Goal: Information Seeking & Learning: Learn about a topic

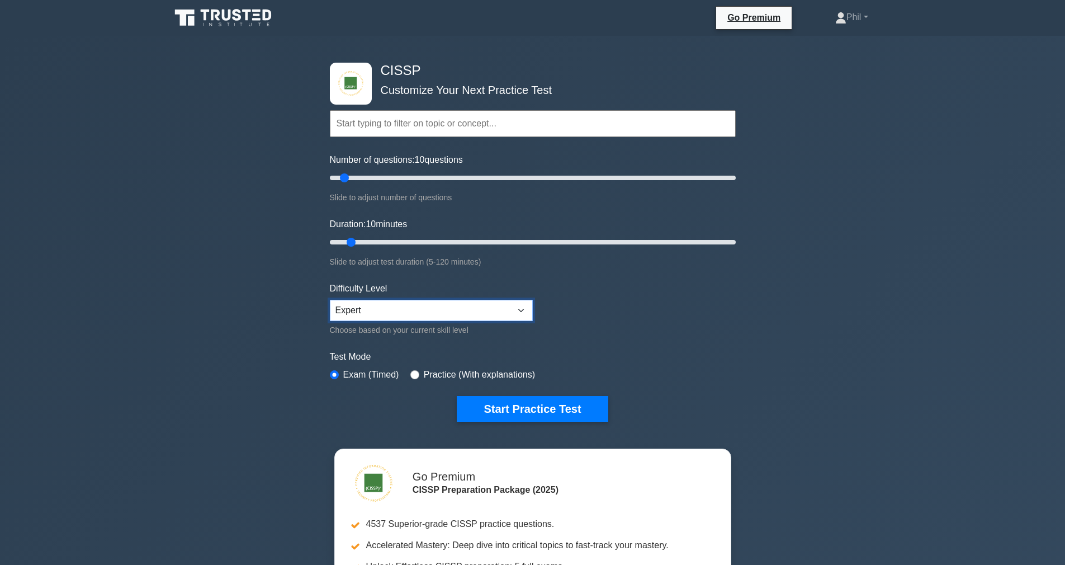
click at [376, 312] on select "Beginner Intermediate Expert" at bounding box center [431, 310] width 203 height 21
select select "beginner"
click at [330, 300] on select "Beginner Intermediate Expert" at bounding box center [431, 310] width 203 height 21
click at [427, 127] on input "text" at bounding box center [533, 123] width 406 height 27
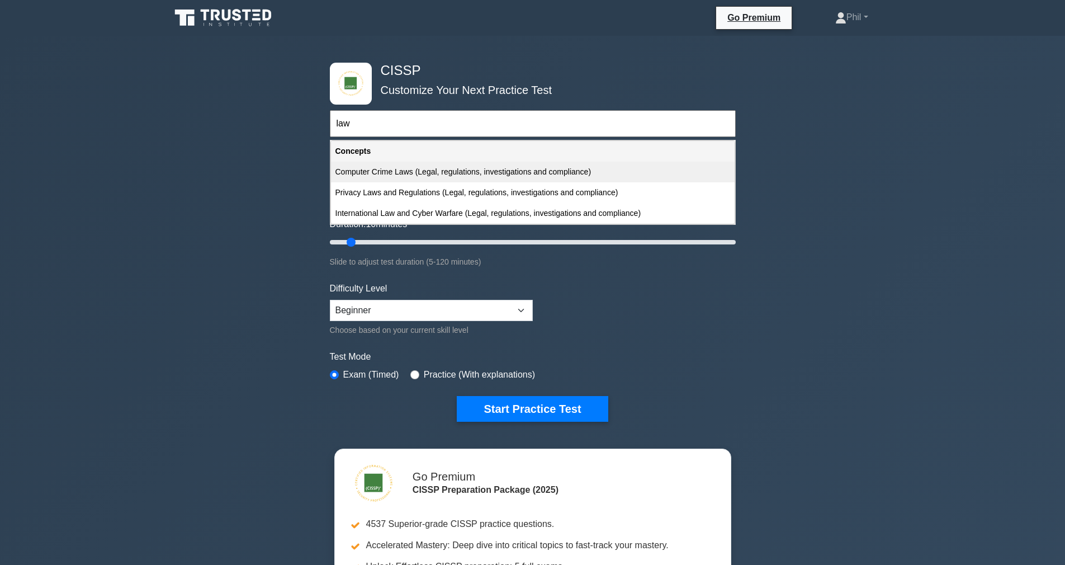
click at [445, 172] on div "Computer Crime Laws (Legal, regulations, investigations and compliance)" at bounding box center [533, 172] width 404 height 21
type input "Computer Crime Laws (Legal, regulations, investigations and compliance)"
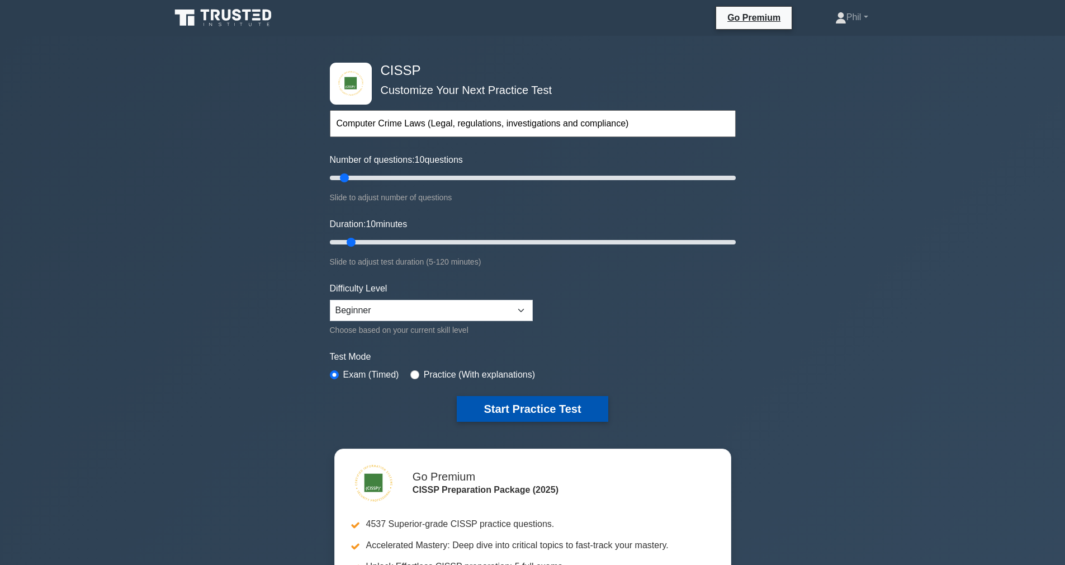
click at [509, 413] on button "Start Practice Test" at bounding box center [532, 409] width 151 height 26
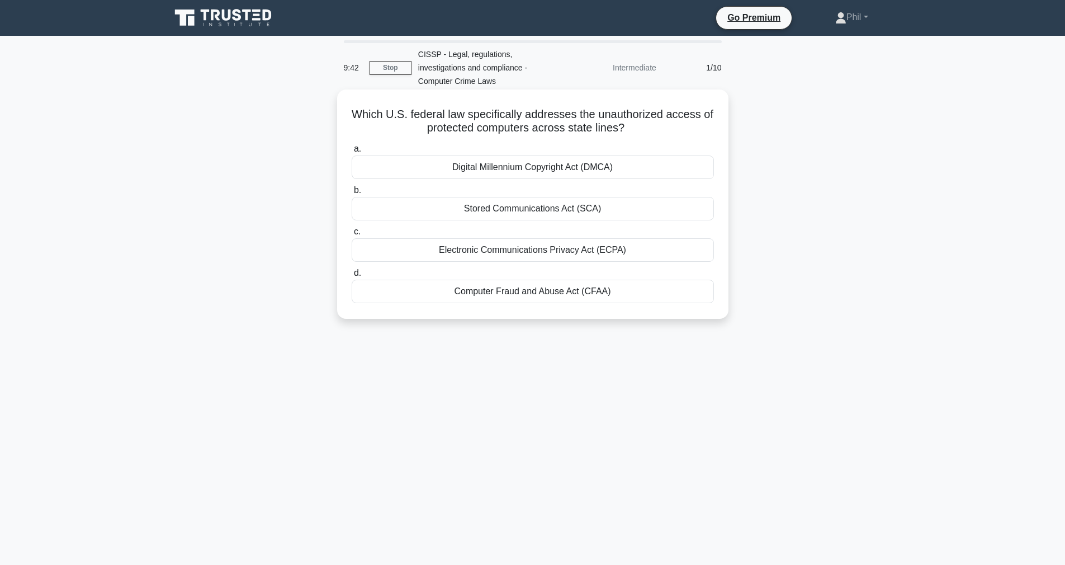
click at [621, 292] on div "Computer Fraud and Abuse Act (CFAA)" at bounding box center [533, 290] width 362 height 23
click at [352, 277] on input "d. Computer Fraud and Abuse Act (CFAA)" at bounding box center [352, 272] width 0 height 7
click at [658, 299] on div "Permission Assignment" at bounding box center [533, 290] width 362 height 23
click at [352, 277] on input "d. Permission Assignment" at bounding box center [352, 272] width 0 height 7
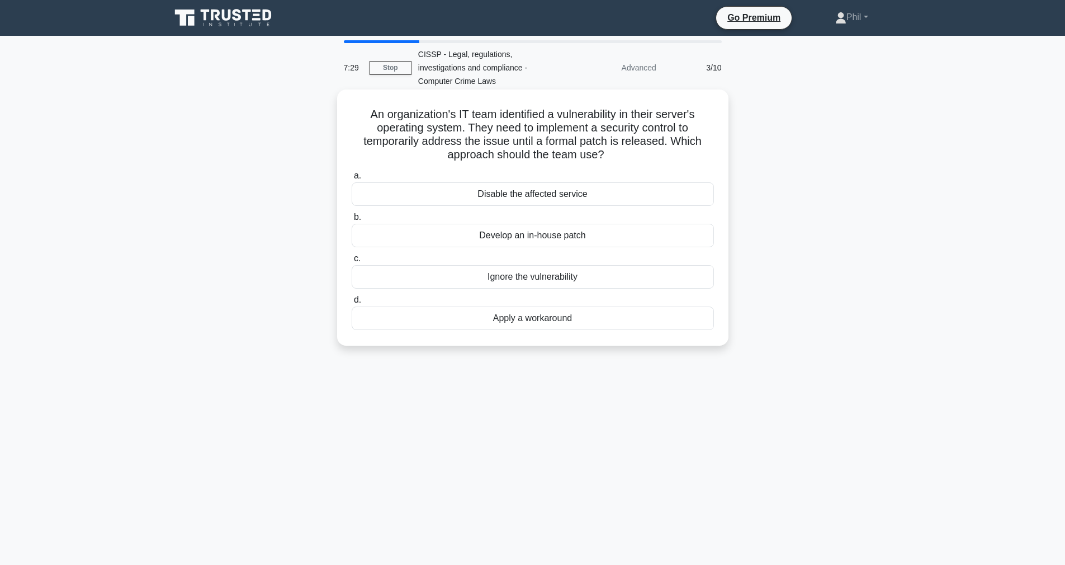
click at [495, 324] on div "Apply a workaround" at bounding box center [533, 317] width 362 height 23
click at [352, 304] on input "d. Apply a workaround" at bounding box center [352, 299] width 0 height 7
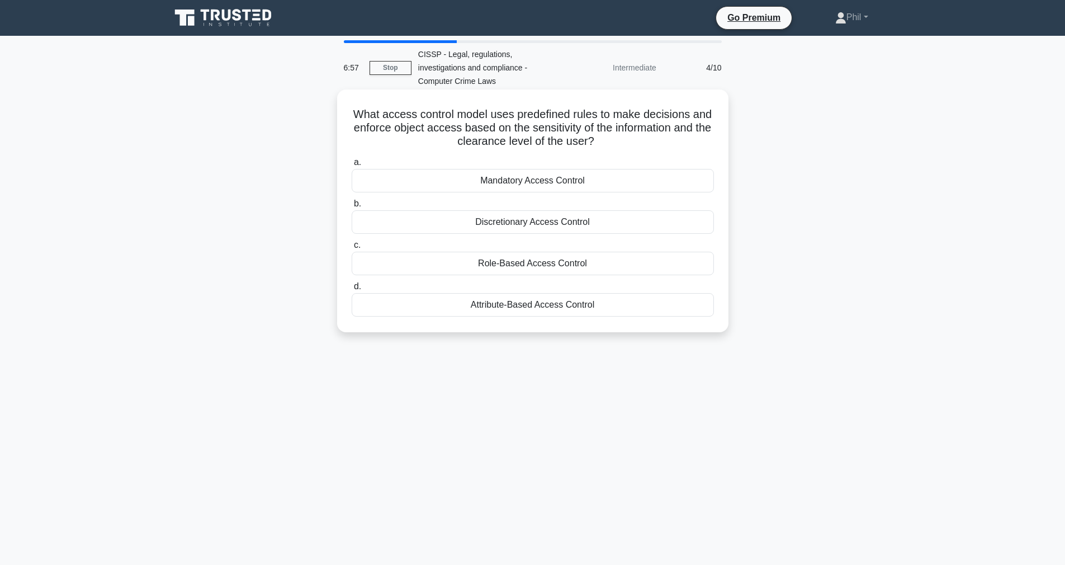
click at [548, 187] on div "Mandatory Access Control" at bounding box center [533, 180] width 362 height 23
click at [352, 166] on input "a. Mandatory Access Control" at bounding box center [352, 162] width 0 height 7
click at [523, 312] on div "Least privilege" at bounding box center [533, 304] width 362 height 23
click at [352, 290] on input "d. Least privilege" at bounding box center [352, 286] width 0 height 7
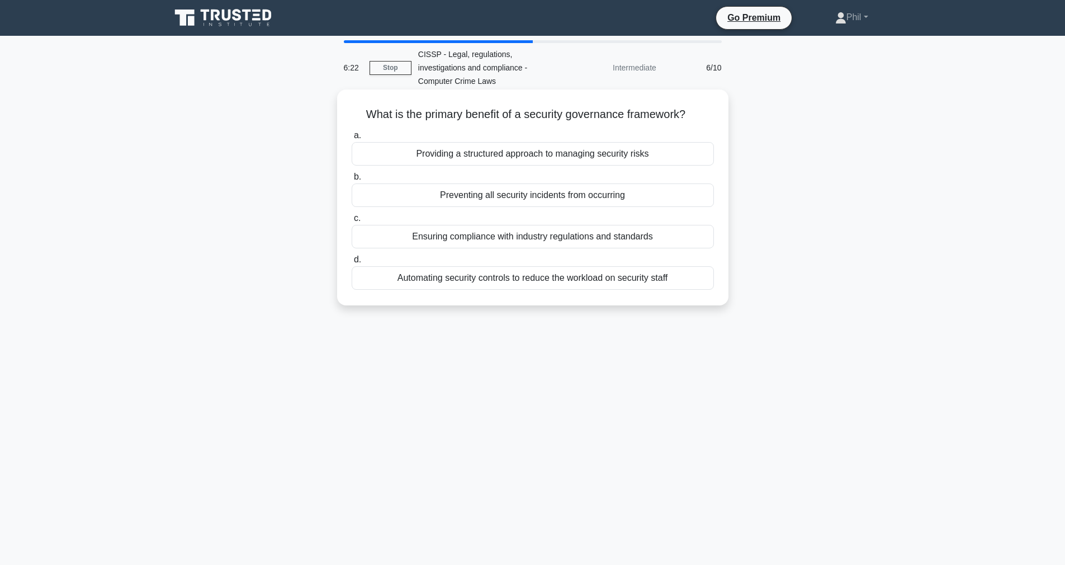
click at [637, 158] on div "Providing a structured approach to managing security risks" at bounding box center [533, 153] width 362 height 23
click at [352, 139] on input "a. Providing a structured approach to managing security risks" at bounding box center [352, 135] width 0 height 7
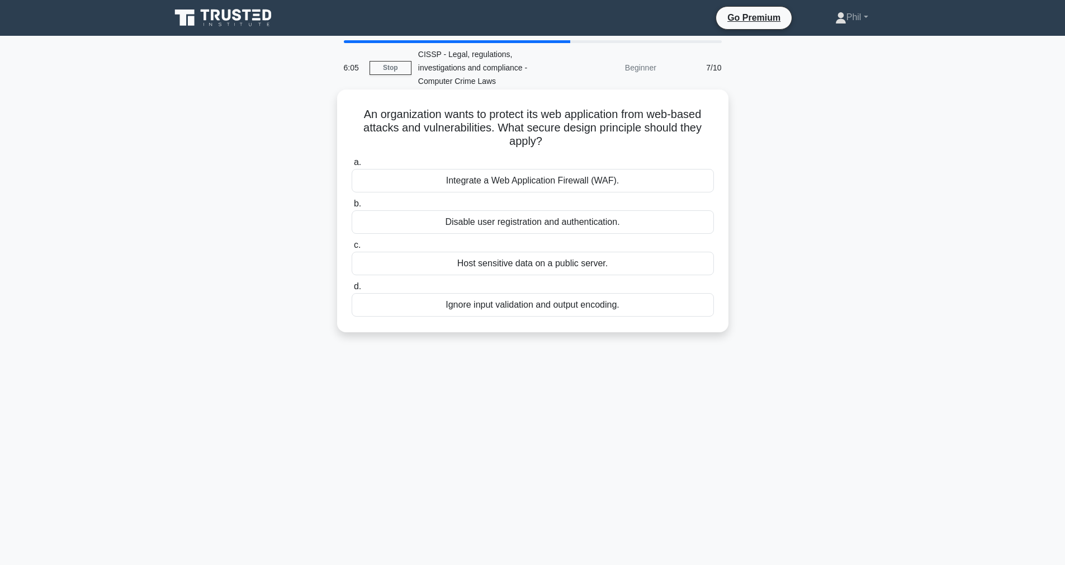
click at [562, 183] on div "Integrate a Web Application Firewall (WAF)." at bounding box center [533, 180] width 362 height 23
click at [352, 166] on input "a. Integrate a Web Application Firewall (WAF)." at bounding box center [352, 162] width 0 height 7
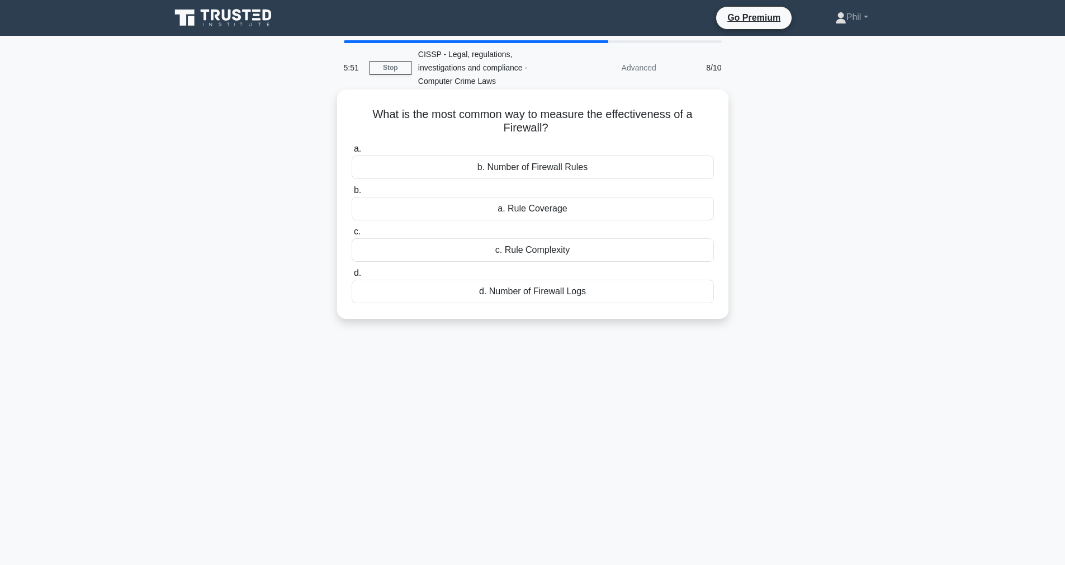
click at [565, 209] on div "a. Rule Coverage" at bounding box center [533, 208] width 362 height 23
click at [352, 194] on input "b. a. Rule Coverage" at bounding box center [352, 190] width 0 height 7
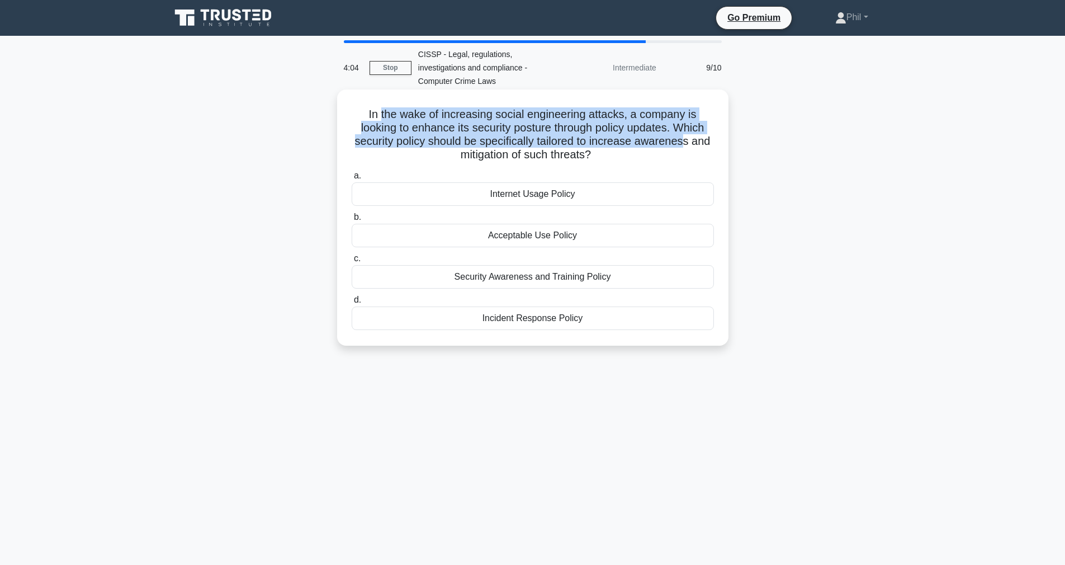
drag, startPoint x: 384, startPoint y: 112, endPoint x: 679, endPoint y: 143, distance: 296.2
click at [679, 143] on h5 "In the wake of increasing social engineering attacks, a company is looking to e…" at bounding box center [532, 134] width 364 height 55
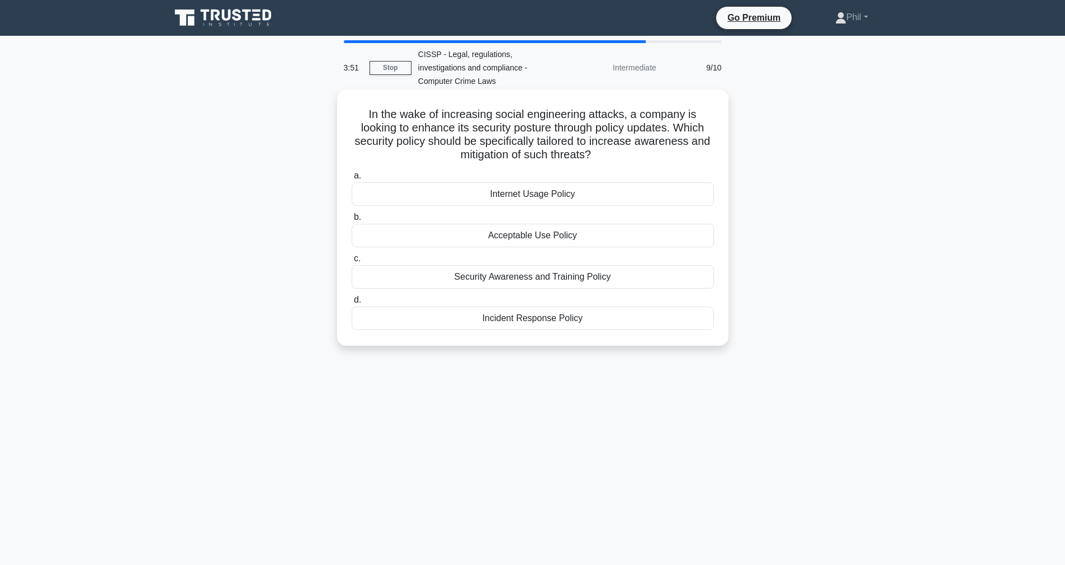
click at [621, 283] on div "Security Awareness and Training Policy" at bounding box center [533, 276] width 362 height 23
click at [352, 262] on input "c. Security Awareness and Training Policy" at bounding box center [352, 258] width 0 height 7
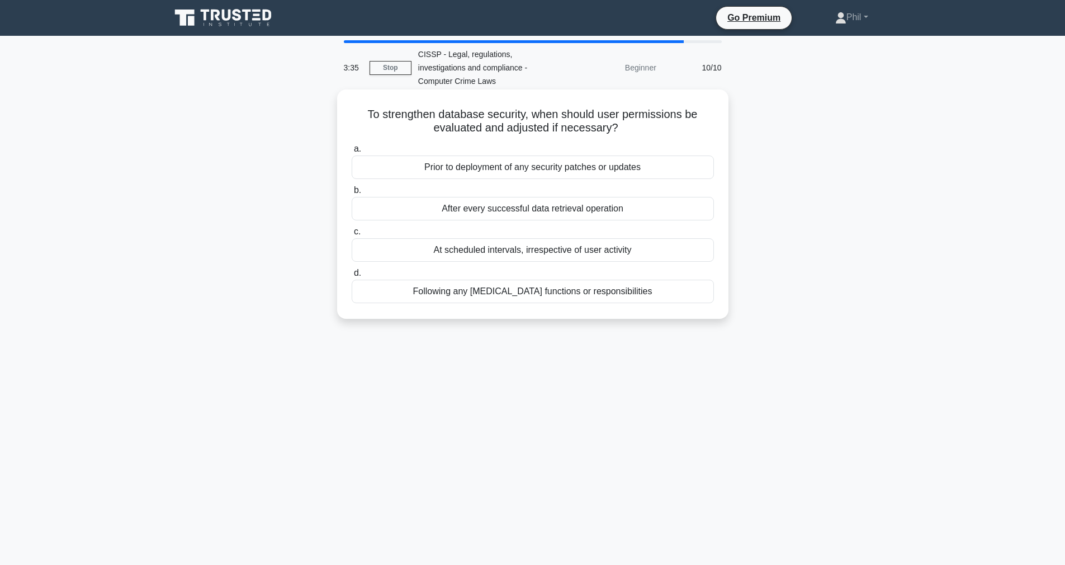
click at [585, 295] on div "Following any change to job functions or responsibilities" at bounding box center [533, 290] width 362 height 23
click at [352, 277] on input "d. Following any change to job functions or responsibilities" at bounding box center [352, 272] width 0 height 7
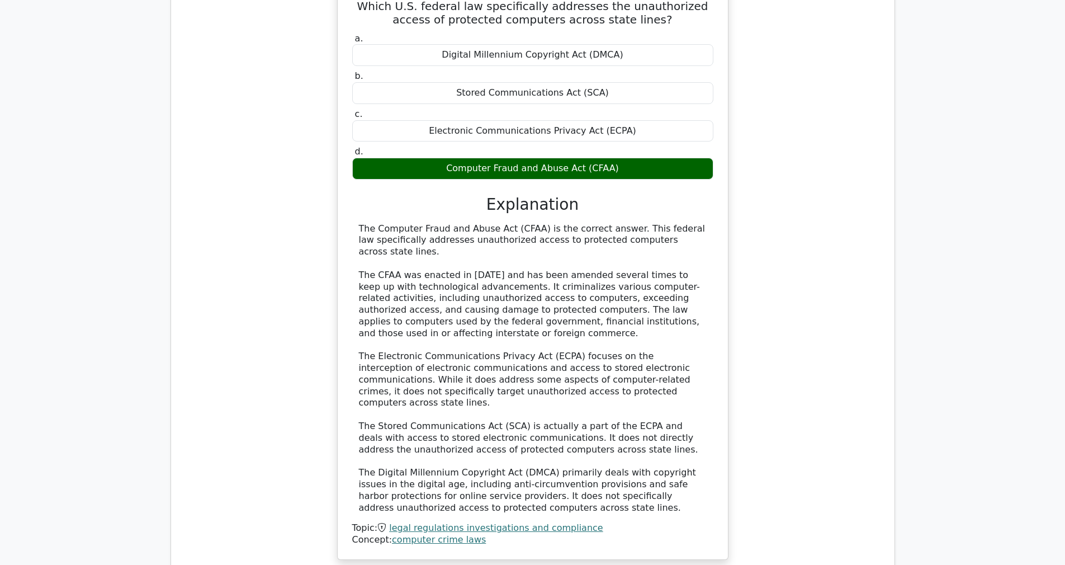
scroll to position [1387, 0]
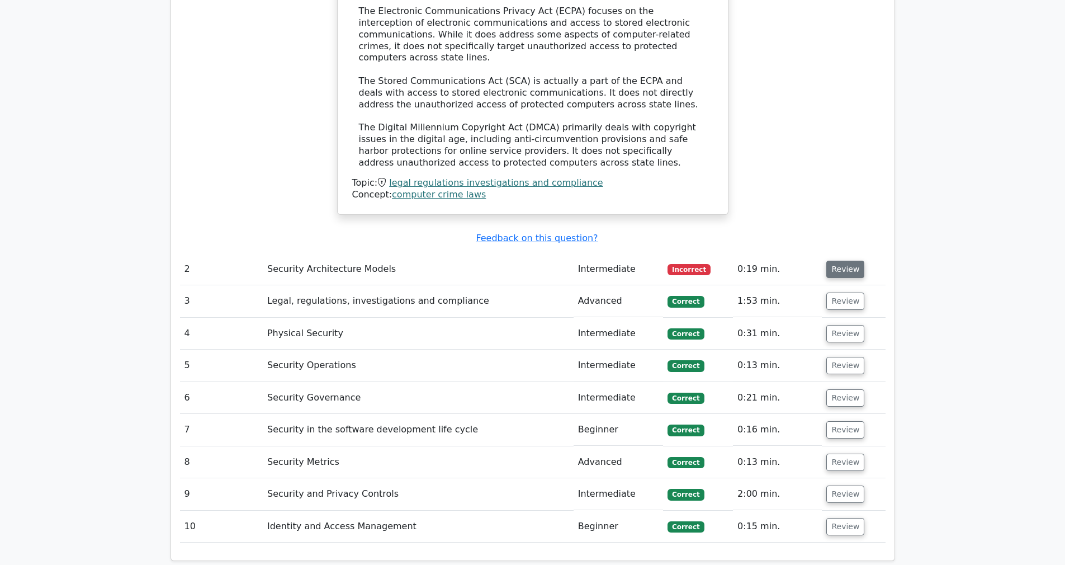
click at [841, 260] on button "Review" at bounding box center [845, 268] width 38 height 17
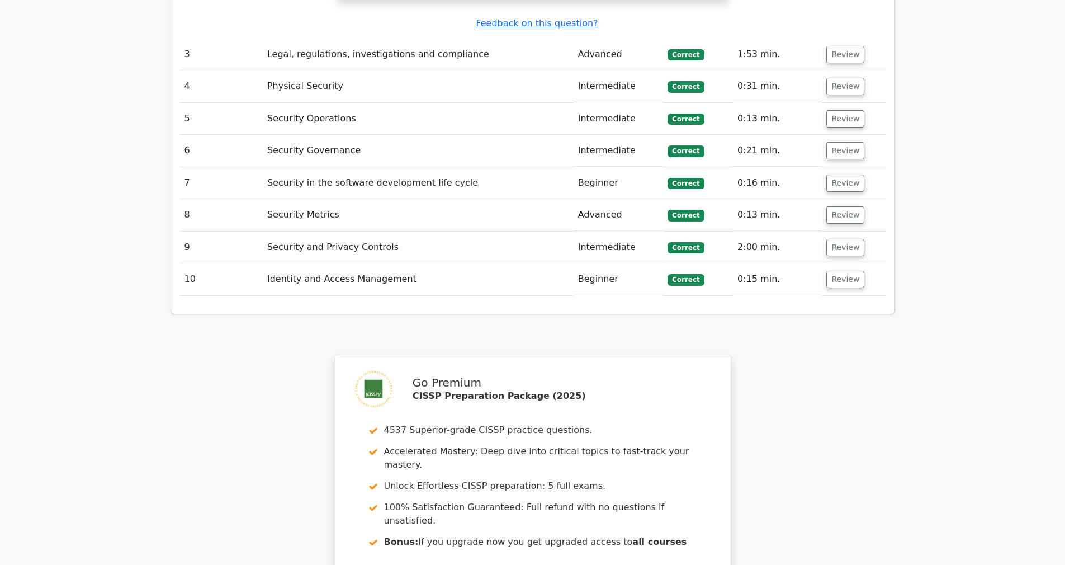
scroll to position [2490, 0]
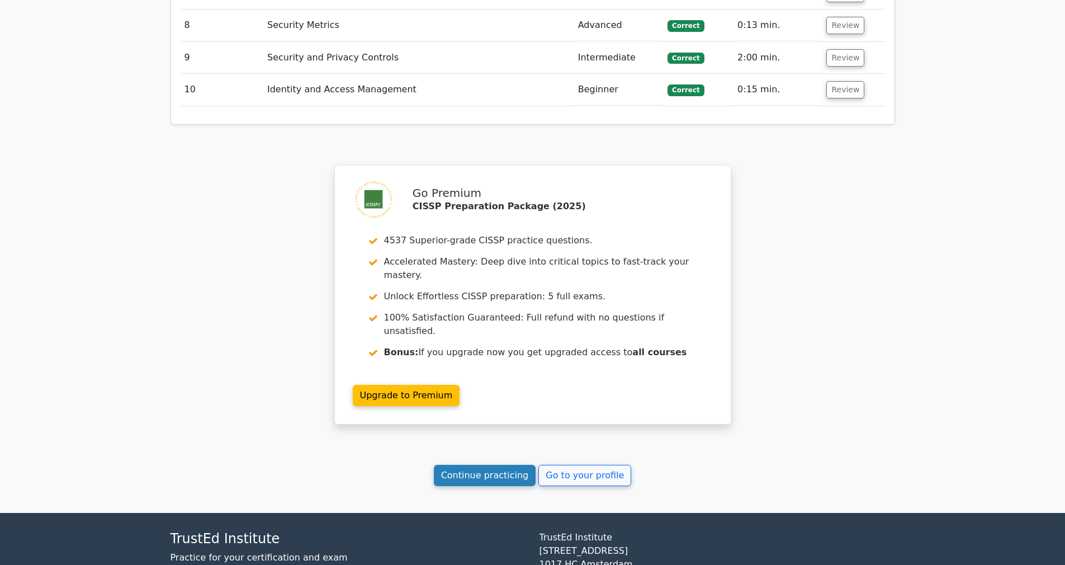
click at [494, 465] on link "Continue practicing" at bounding box center [485, 475] width 102 height 21
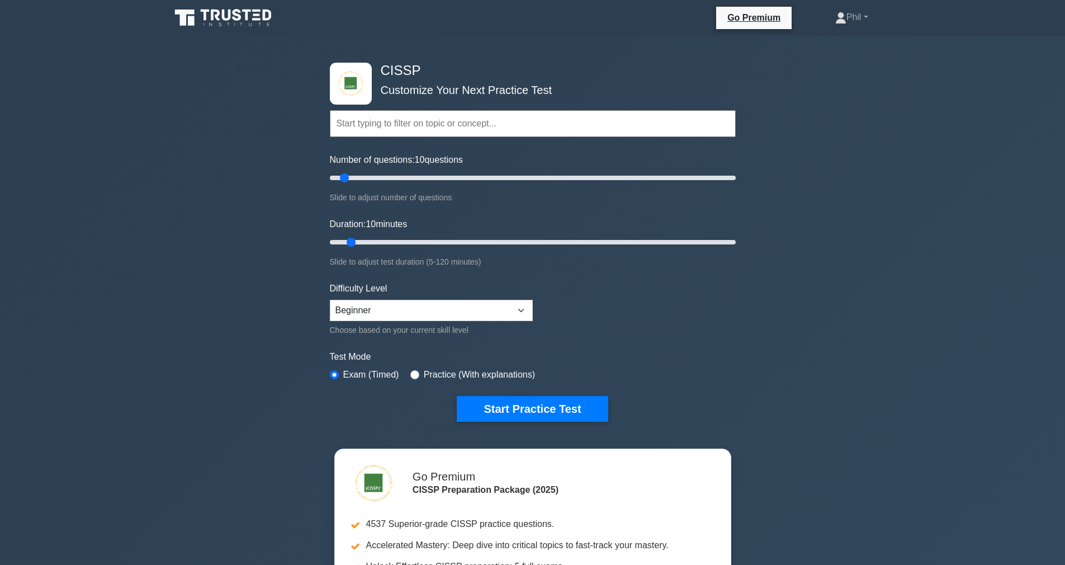
click at [388, 120] on input "text" at bounding box center [533, 123] width 406 height 27
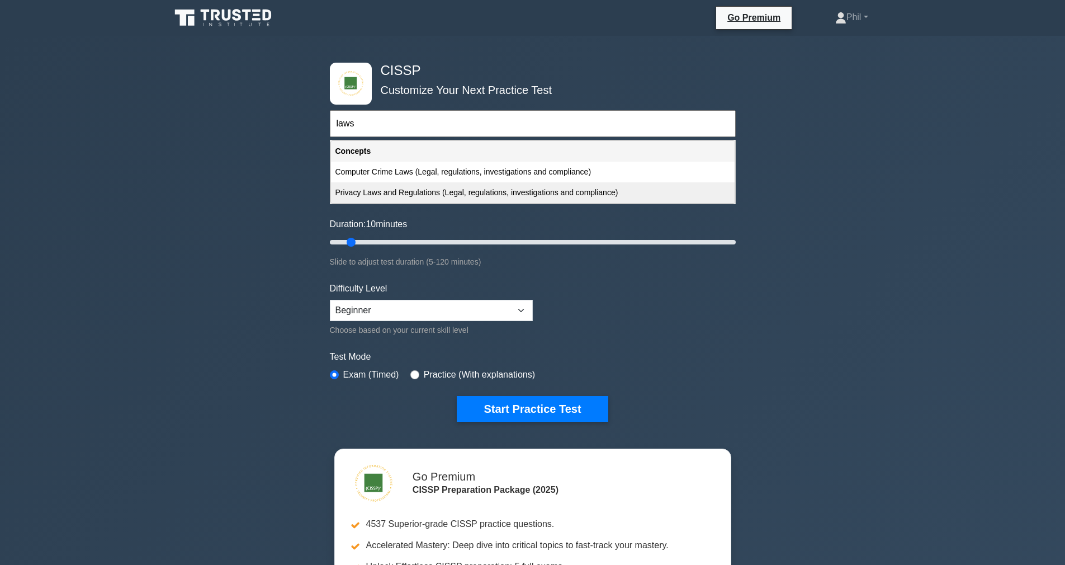
click at [469, 196] on div "Privacy Laws and Regulations (Legal, regulations, investigations and compliance)" at bounding box center [533, 192] width 404 height 21
type input "Privacy Laws and Regulations (Legal, regulations, investigations and compliance)"
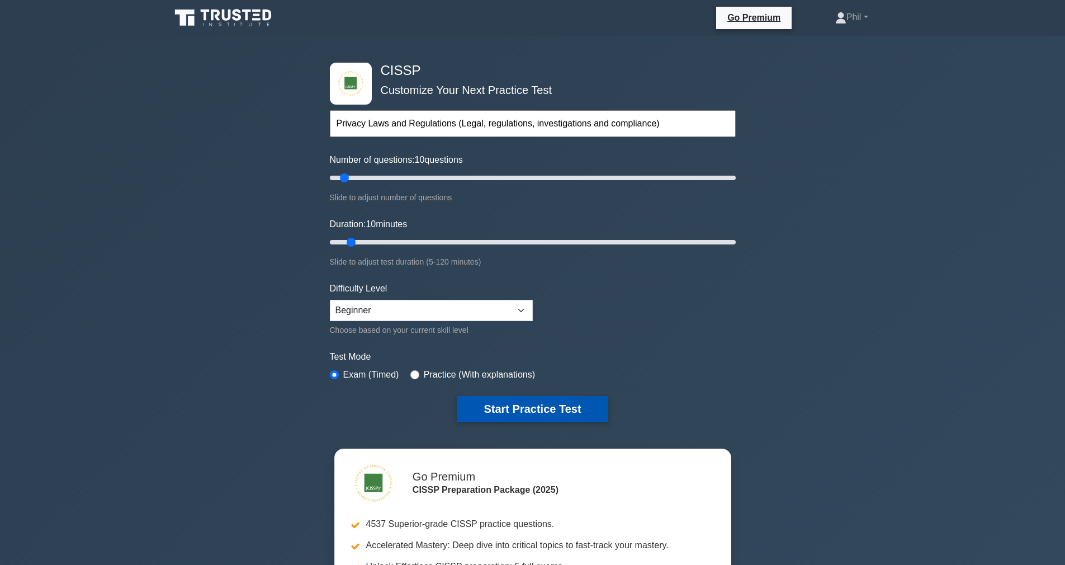
click at [527, 415] on button "Start Practice Test" at bounding box center [532, 409] width 151 height 26
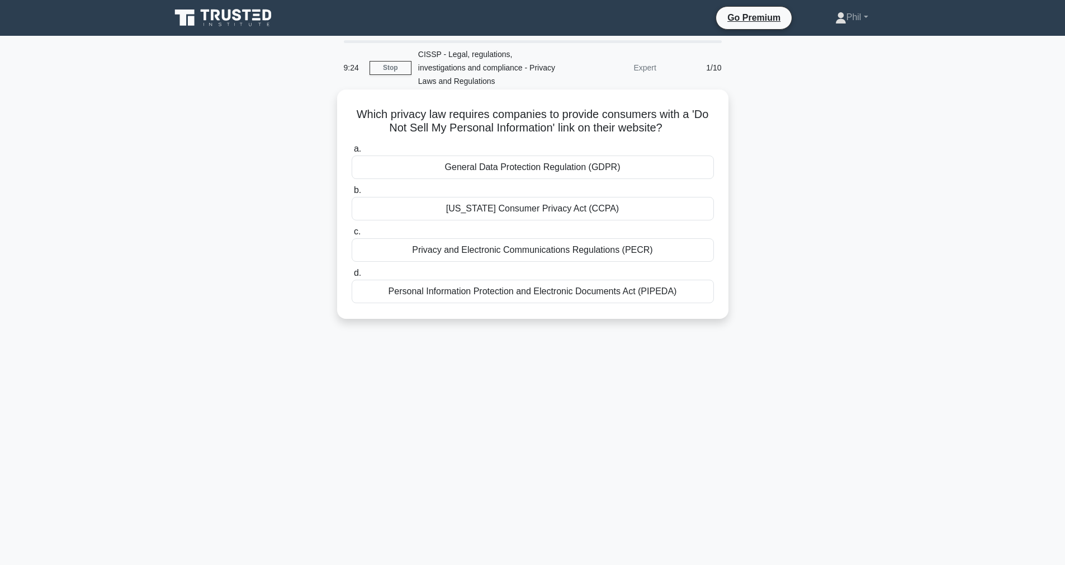
click at [632, 170] on div "General Data Protection Regulation (GDPR)" at bounding box center [533, 166] width 362 height 23
click at [352, 153] on input "a. General Data Protection Regulation (GDPR)" at bounding box center [352, 148] width 0 height 7
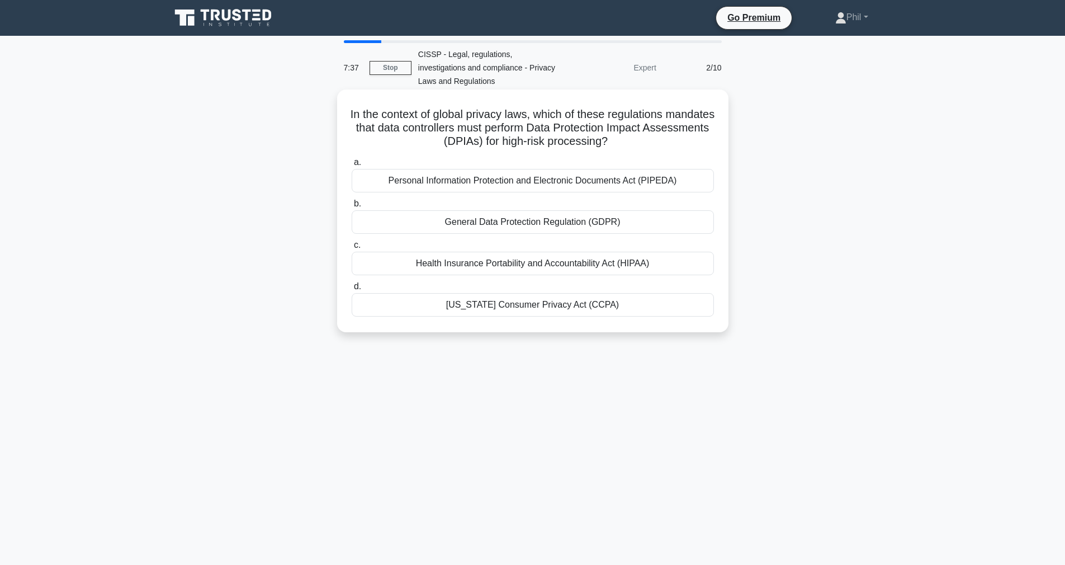
click at [522, 263] on div "Health Insurance Portability and Accountability Act (HIPAA)" at bounding box center [533, 263] width 362 height 23
click at [352, 249] on input "c. Health Insurance Portability and Accountability Act (HIPAA)" at bounding box center [352, 244] width 0 height 7
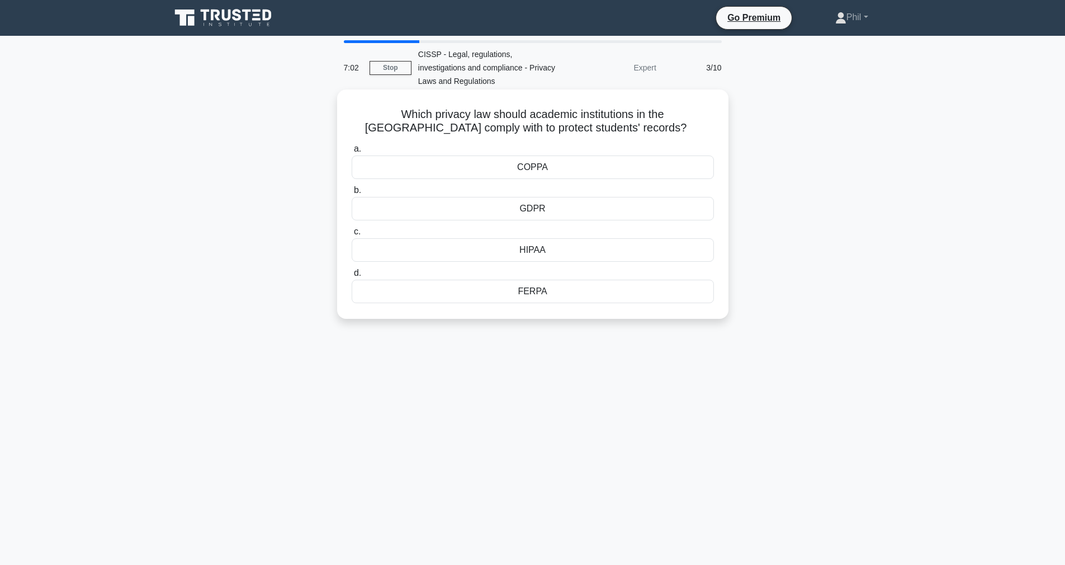
click at [556, 292] on div "FERPA" at bounding box center [533, 290] width 362 height 23
click at [352, 277] on input "d. FERPA" at bounding box center [352, 272] width 0 height 7
click at [584, 212] on div "GDPR" at bounding box center [533, 208] width 362 height 23
click at [352, 194] on input "b. GDPR" at bounding box center [352, 190] width 0 height 7
click at [565, 251] on div "GDPR" at bounding box center [533, 249] width 362 height 23
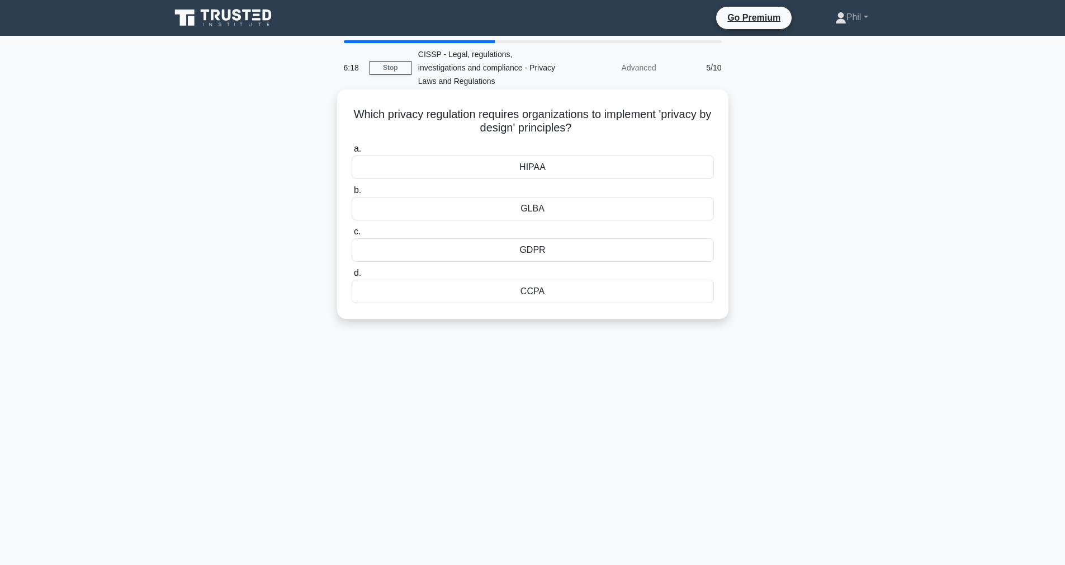
click at [352, 235] on input "c. GDPR" at bounding box center [352, 231] width 0 height 7
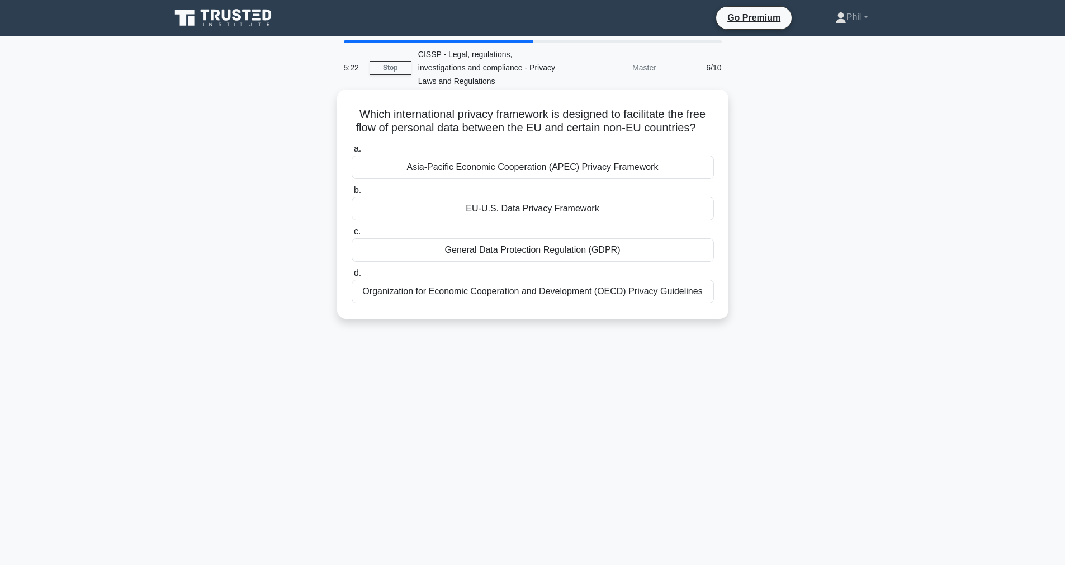
click at [619, 167] on div "Asia-Pacific Economic Cooperation (APEC) Privacy Framework" at bounding box center [533, 166] width 362 height 23
click at [352, 153] on input "a. Asia-Pacific Economic Cooperation (APEC) Privacy Framework" at bounding box center [352, 148] width 0 height 7
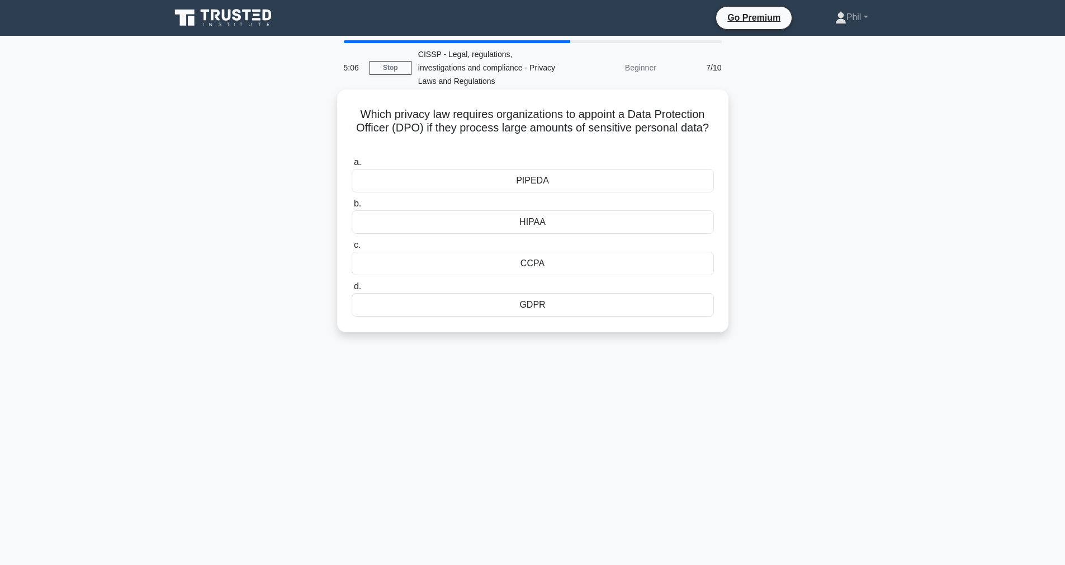
click at [574, 311] on div "GDPR" at bounding box center [533, 304] width 362 height 23
click at [352, 290] on input "d. GDPR" at bounding box center [352, 286] width 0 height 7
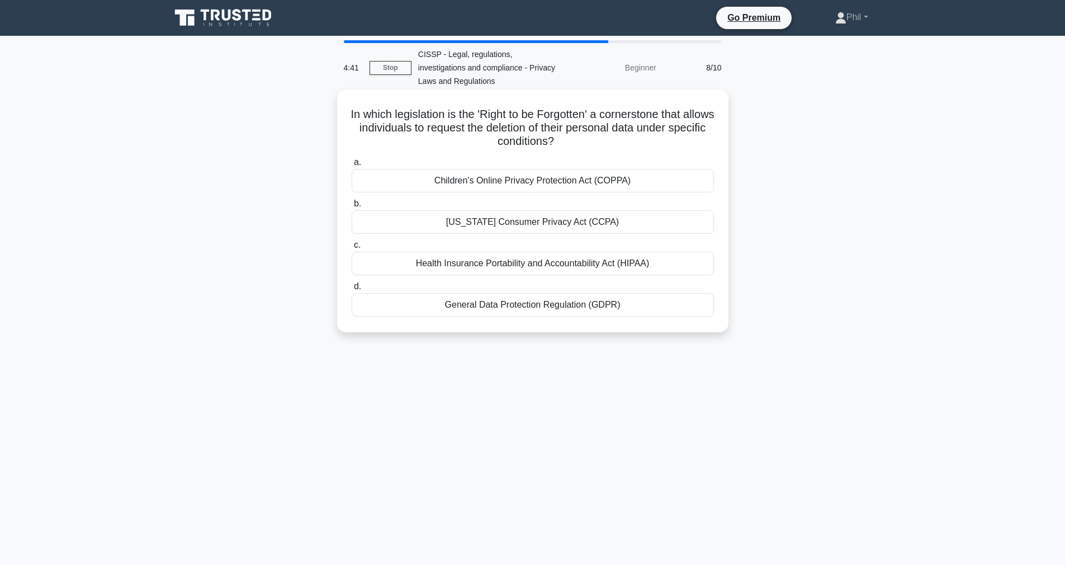
click at [629, 222] on div "California Consumer Privacy Act (CCPA)" at bounding box center [533, 221] width 362 height 23
click at [352, 207] on input "b. California Consumer Privacy Act (CCPA)" at bounding box center [352, 203] width 0 height 7
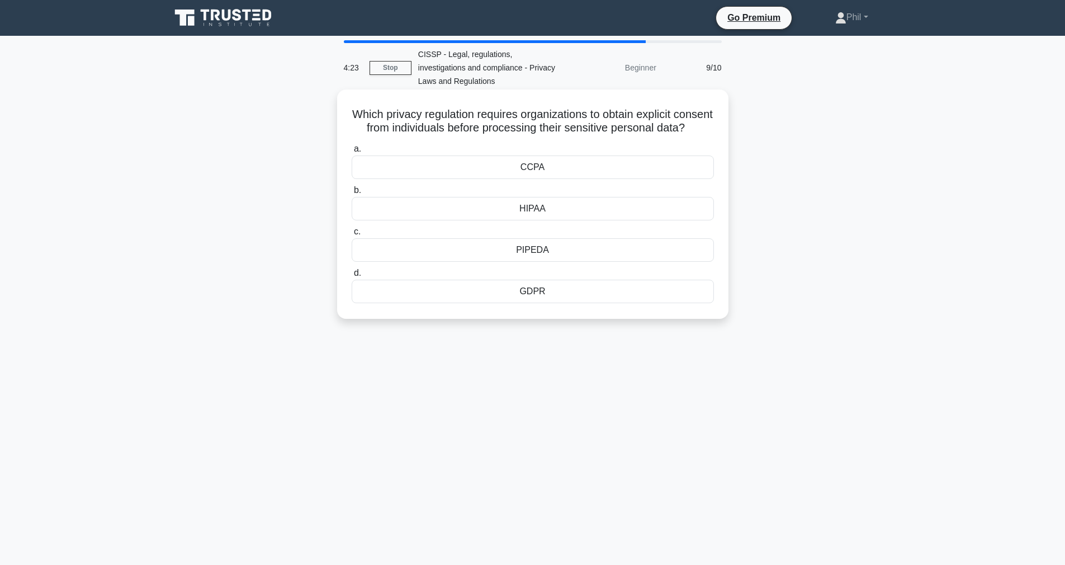
click at [582, 288] on div "GDPR" at bounding box center [533, 290] width 362 height 23
click at [352, 277] on input "d. GDPR" at bounding box center [352, 272] width 0 height 7
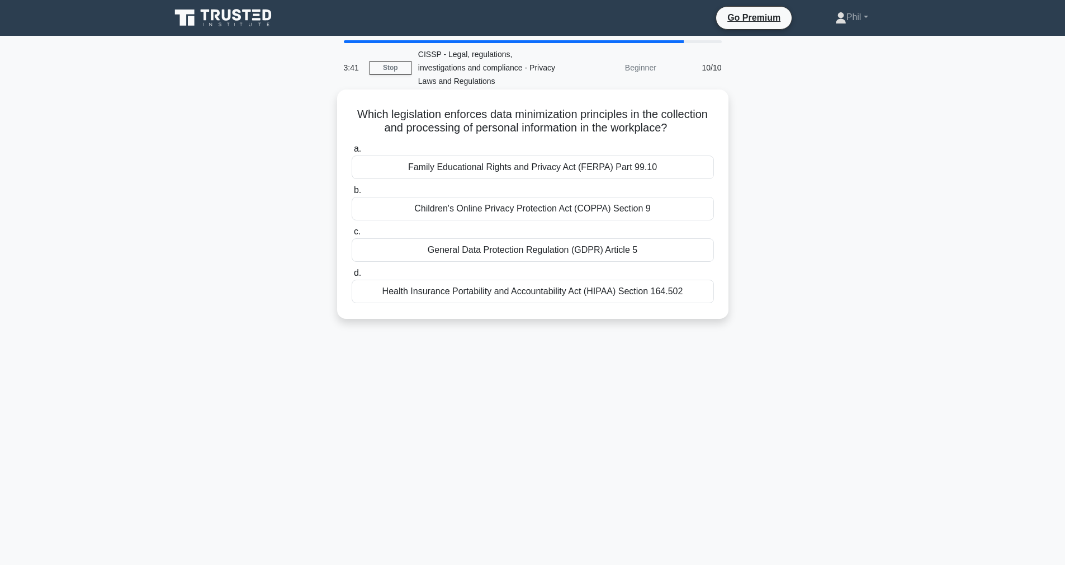
click at [648, 206] on div "Children's Online Privacy Protection Act (COPPA) Section 9" at bounding box center [533, 208] width 362 height 23
click at [352, 194] on input "b. Children's Online Privacy Protection Act (COPPA) Section 9" at bounding box center [352, 190] width 0 height 7
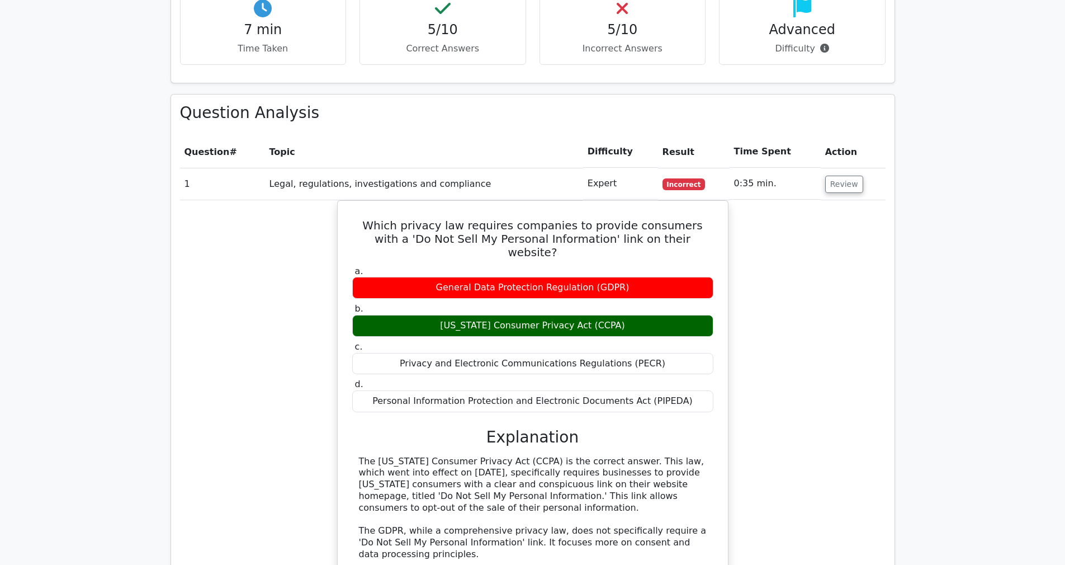
scroll to position [646, 0]
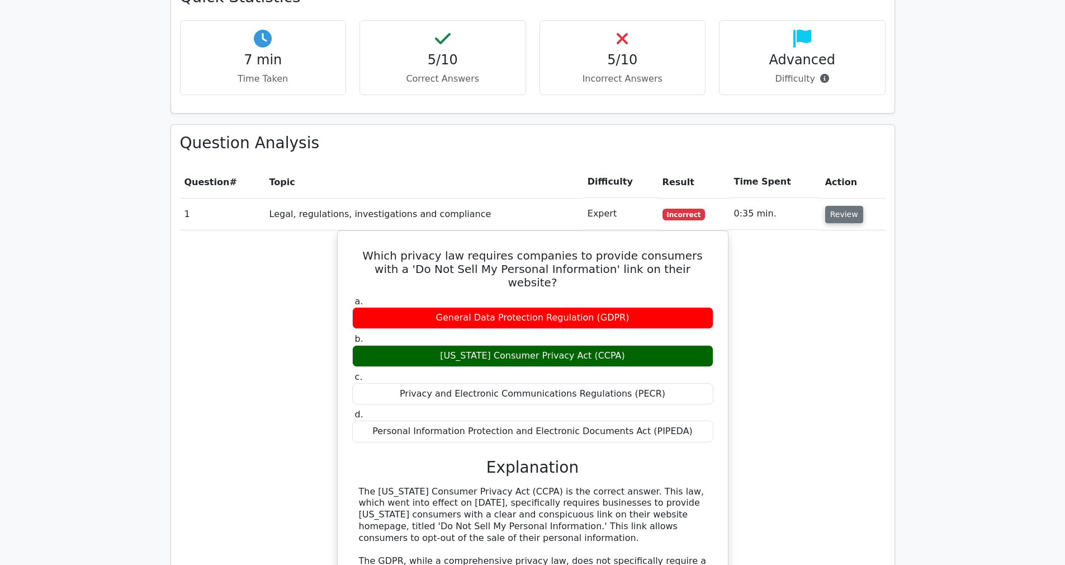
click at [838, 206] on button "Review" at bounding box center [844, 214] width 38 height 17
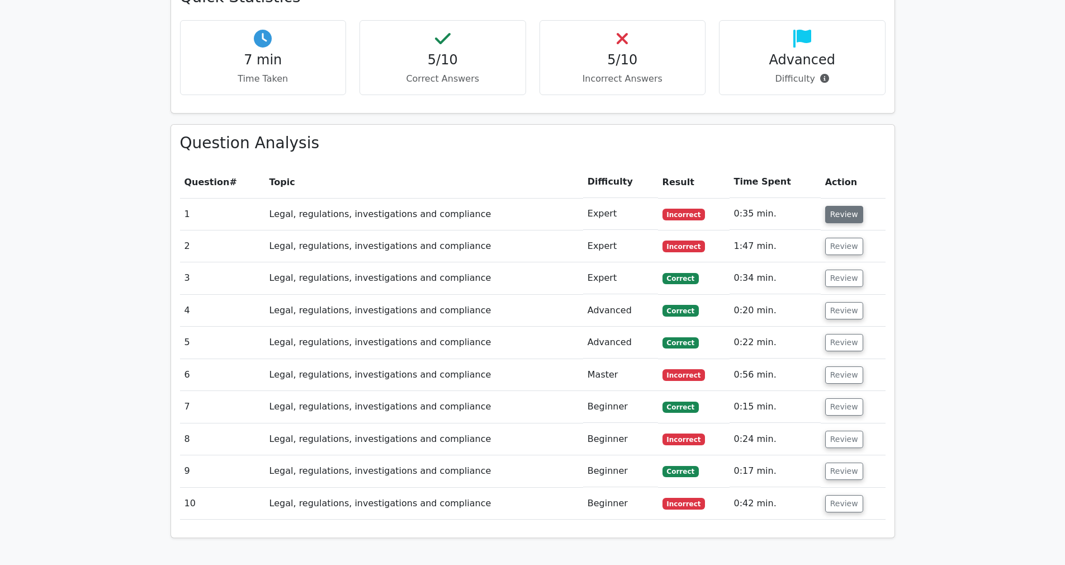
click at [841, 206] on button "Review" at bounding box center [844, 214] width 38 height 17
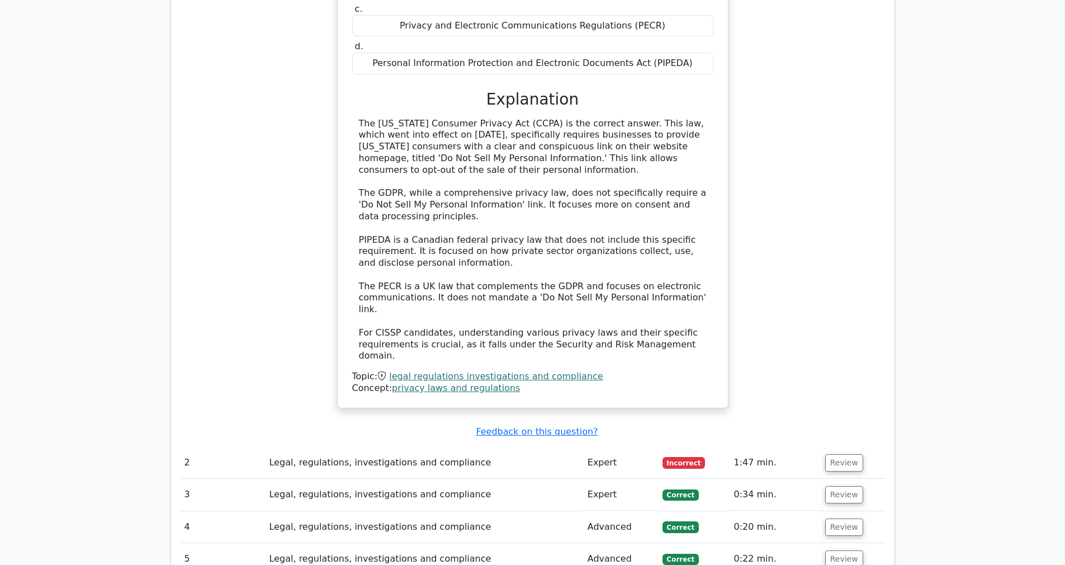
scroll to position [1062, 0]
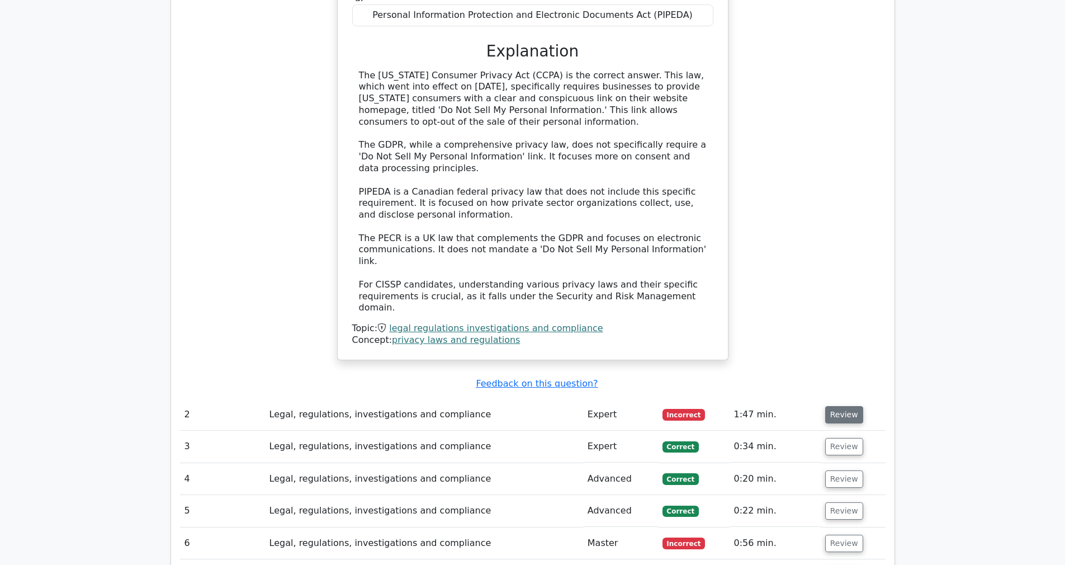
click at [838, 406] on button "Review" at bounding box center [844, 414] width 38 height 17
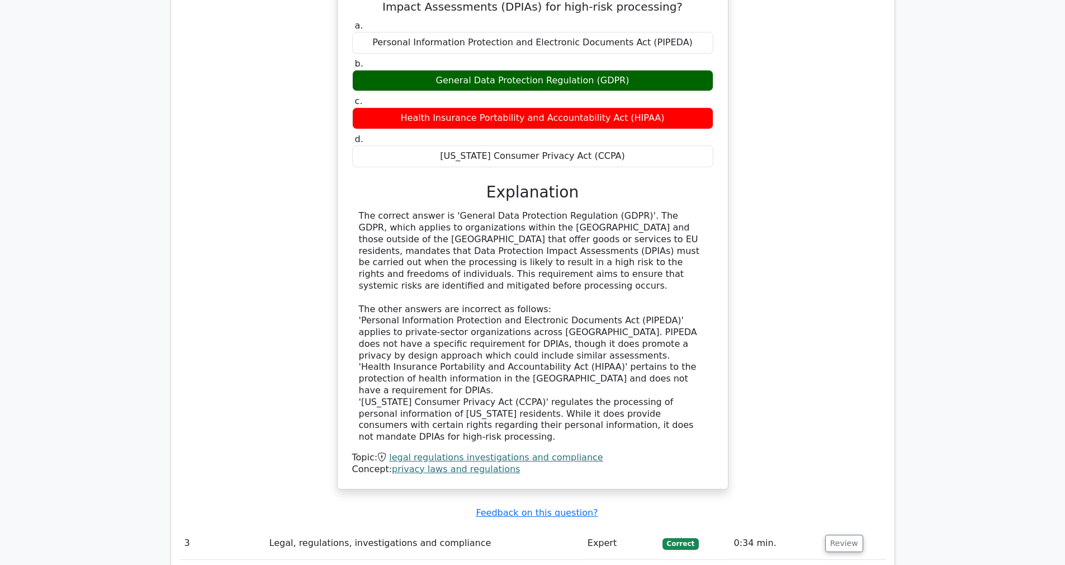
scroll to position [1789, 0]
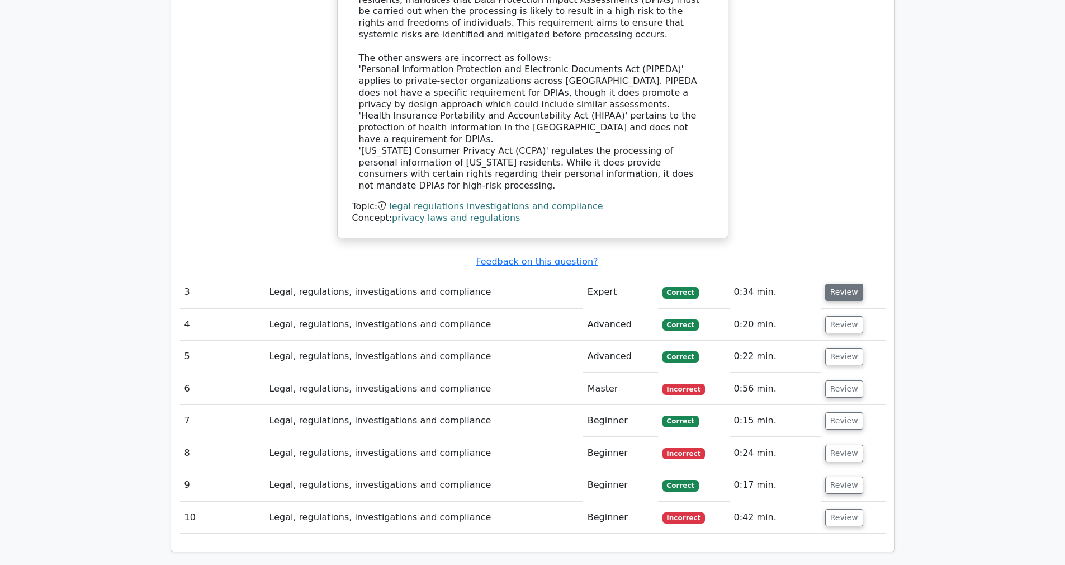
click at [841, 283] on button "Review" at bounding box center [844, 291] width 38 height 17
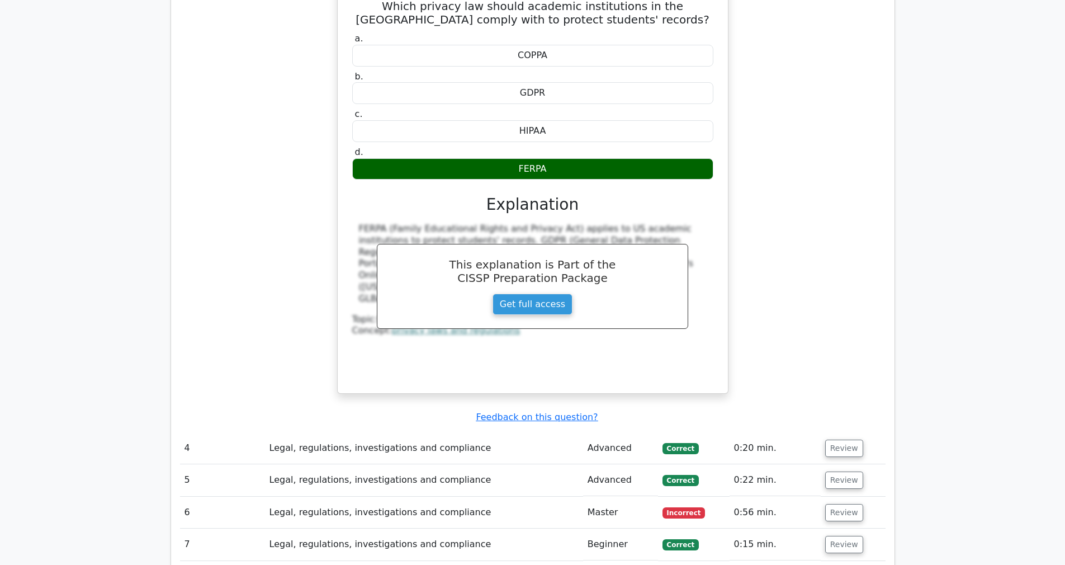
scroll to position [2178, 0]
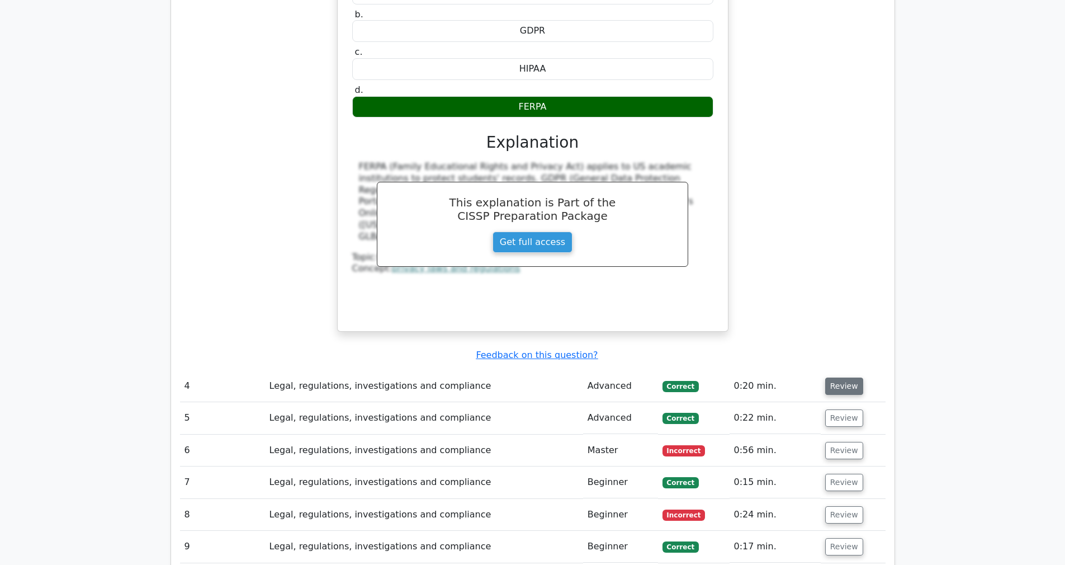
click at [854, 377] on button "Review" at bounding box center [844, 385] width 38 height 17
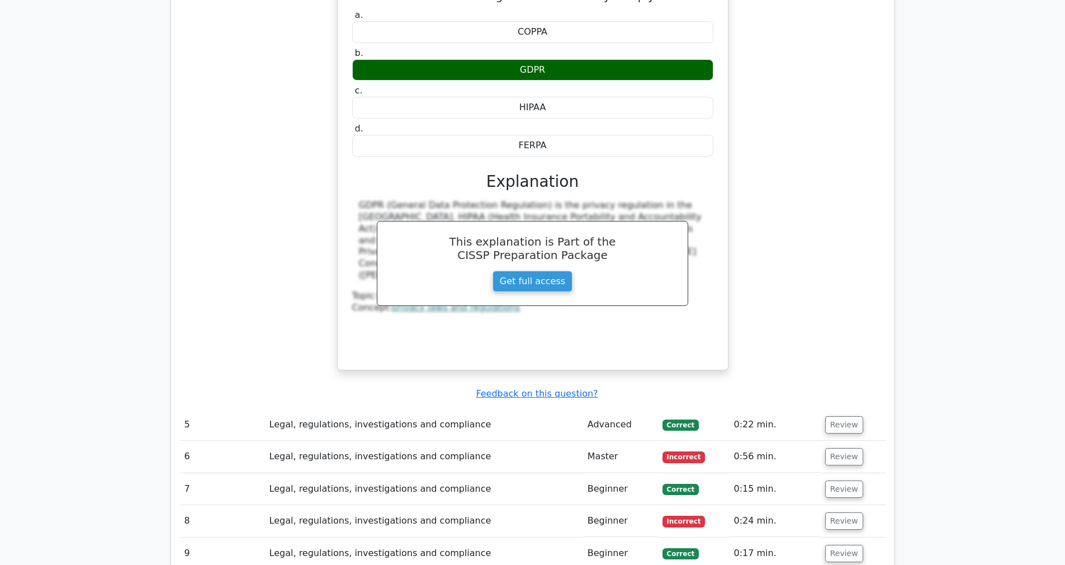
scroll to position [2714, 0]
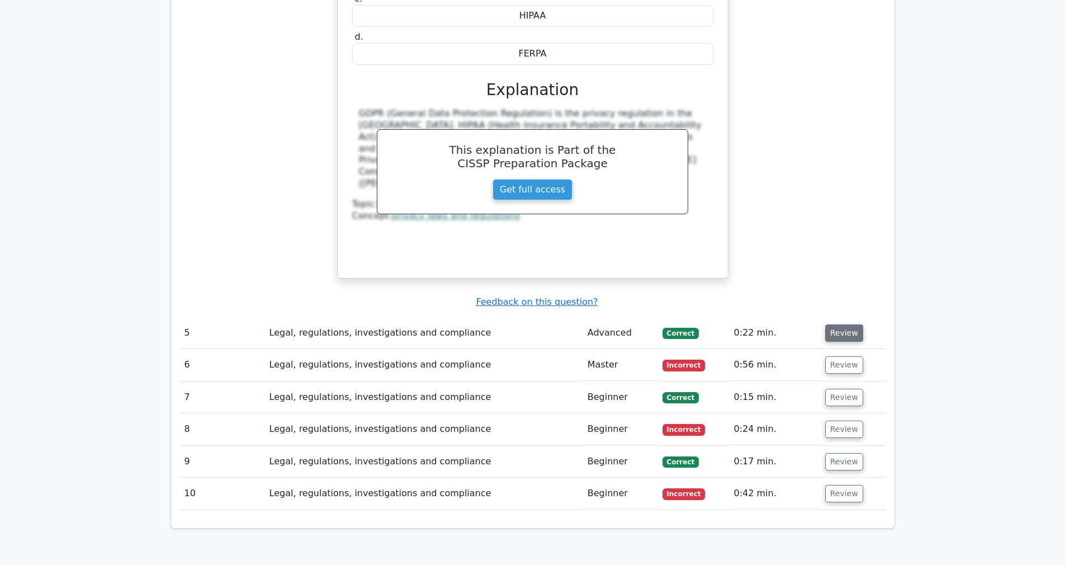
click at [845, 324] on button "Review" at bounding box center [844, 332] width 38 height 17
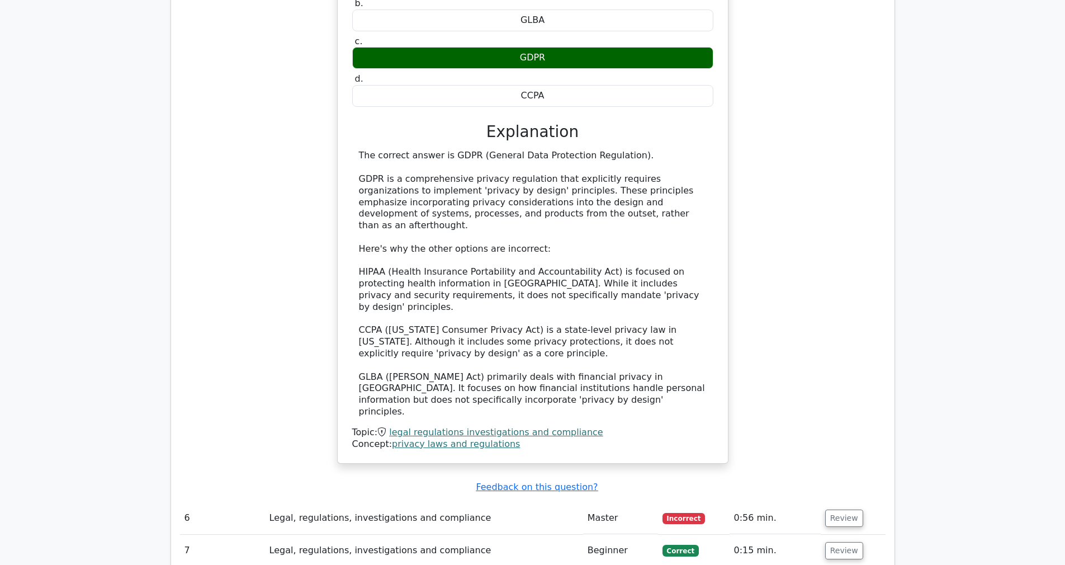
scroll to position [3214, 0]
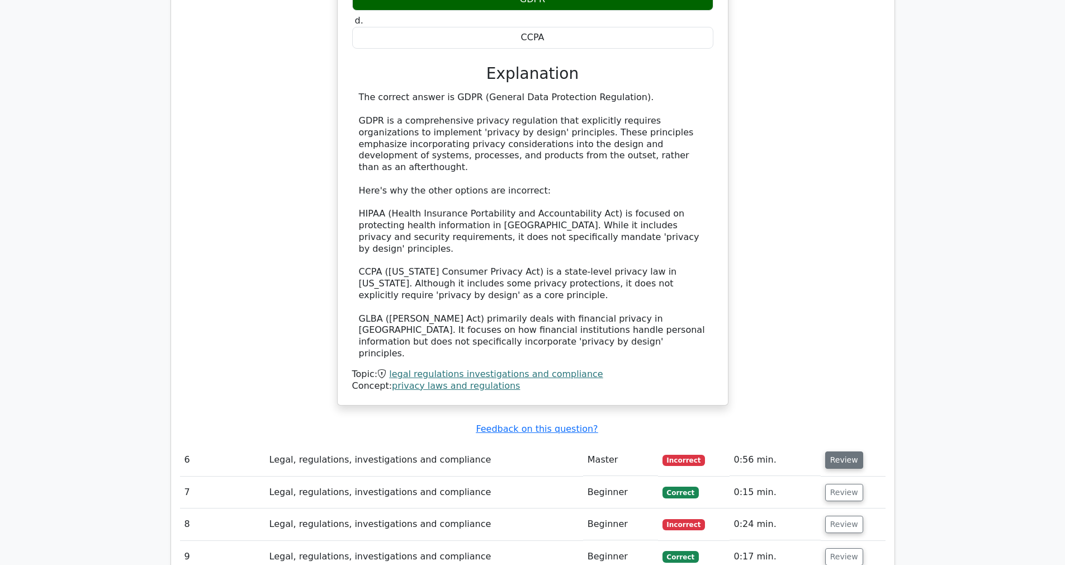
click at [847, 451] on button "Review" at bounding box center [844, 459] width 38 height 17
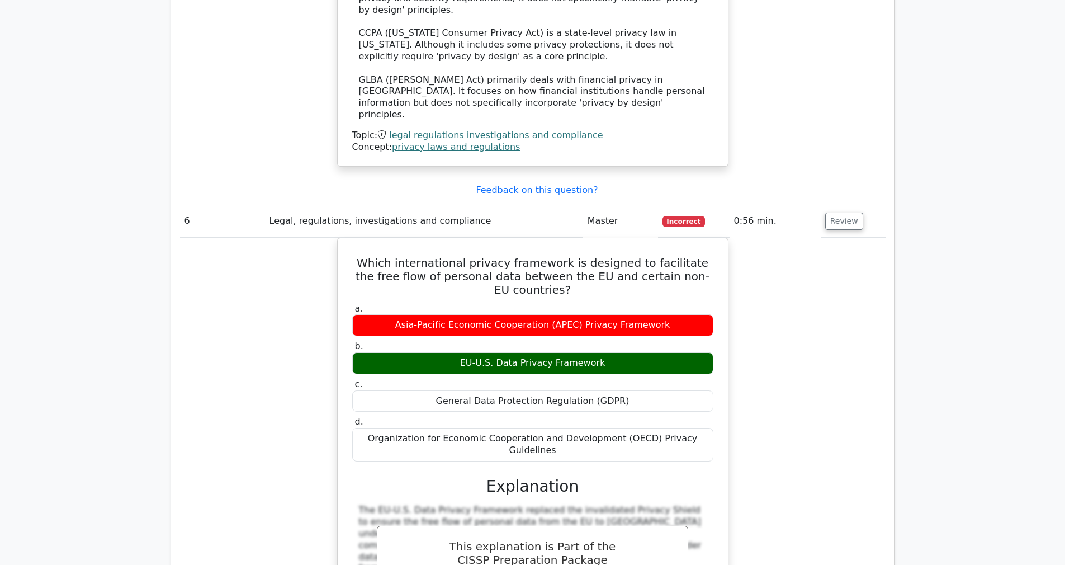
scroll to position [3741, 0]
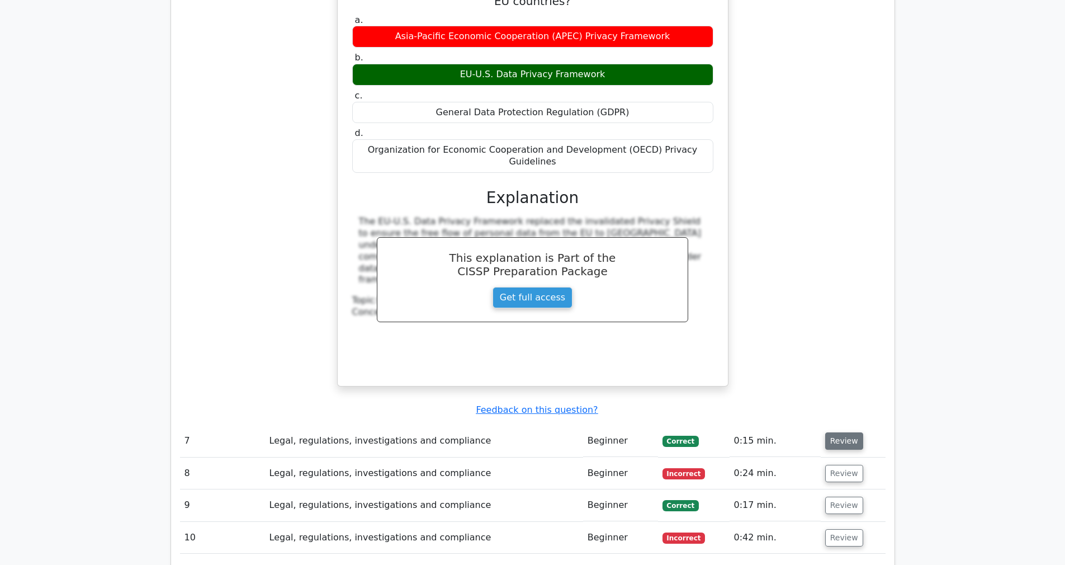
click at [846, 432] on button "Review" at bounding box center [844, 440] width 38 height 17
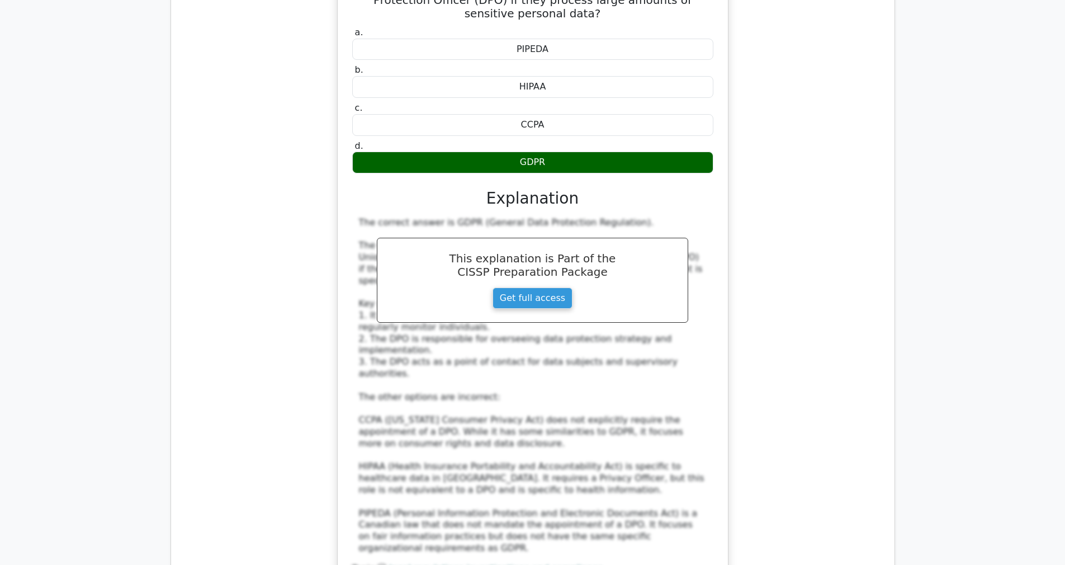
scroll to position [4338, 0]
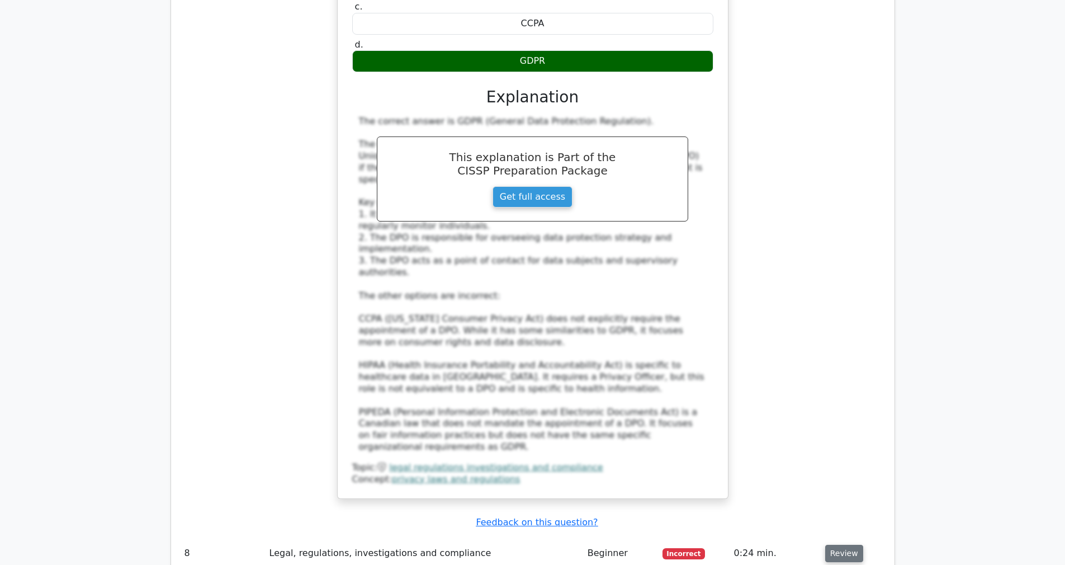
click at [849, 544] on button "Review" at bounding box center [844, 552] width 38 height 17
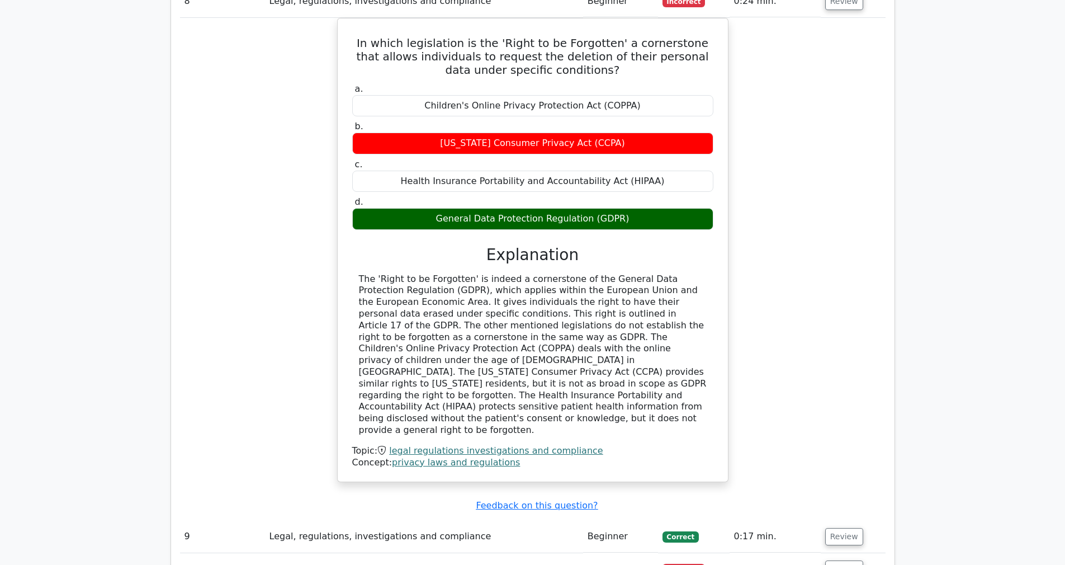
scroll to position [4917, 0]
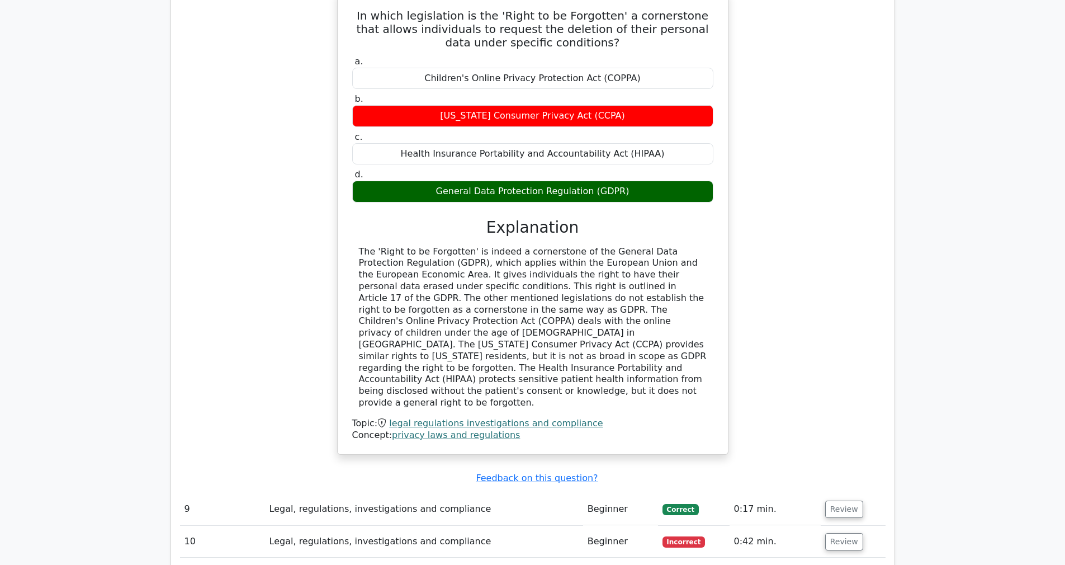
click at [845, 525] on td "Review" at bounding box center [853, 541] width 65 height 32
click at [846, 533] on button "Review" at bounding box center [844, 541] width 38 height 17
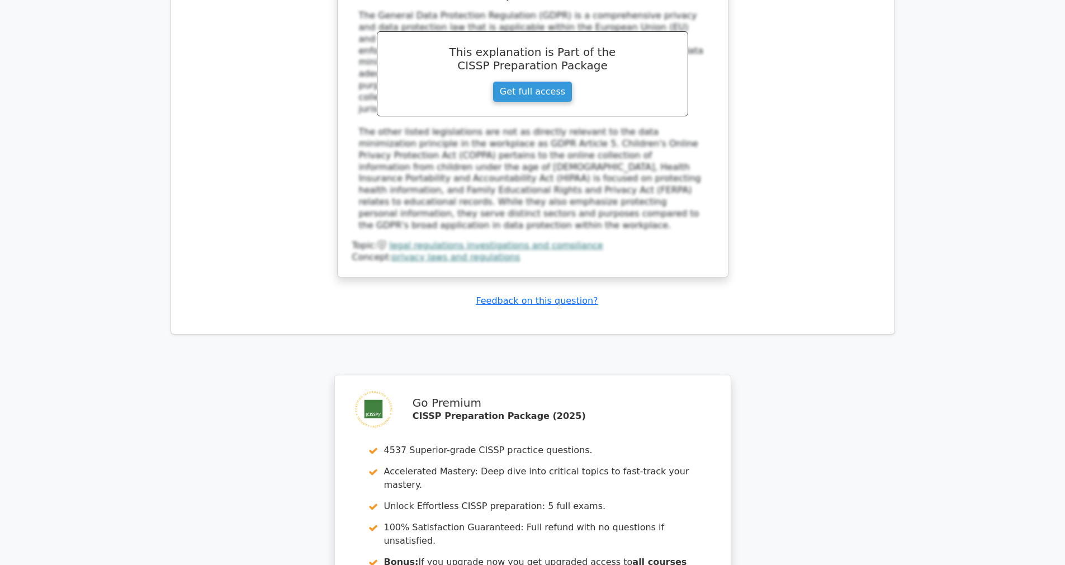
scroll to position [5723, 0]
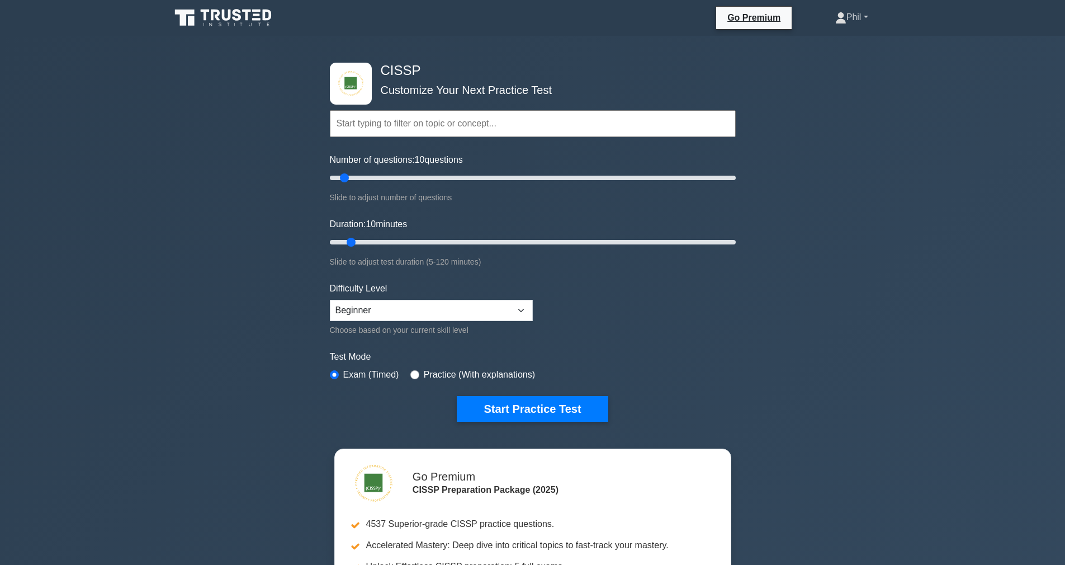
click at [859, 18] on link "Phil" at bounding box center [851, 17] width 87 height 22
click at [855, 42] on link "Profile" at bounding box center [853, 44] width 88 height 18
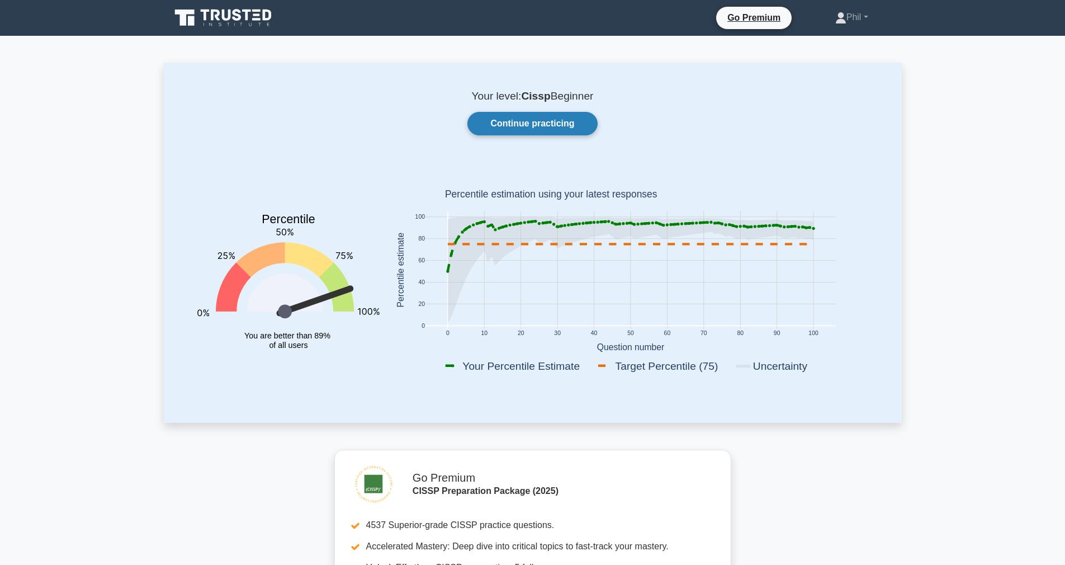
click at [540, 120] on link "Continue practicing" at bounding box center [532, 123] width 130 height 23
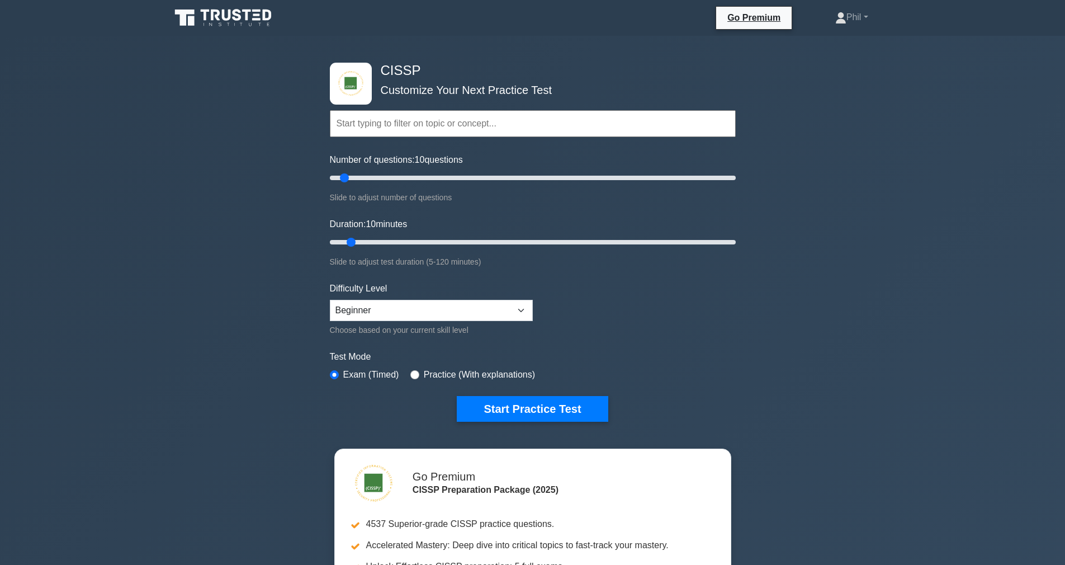
click at [455, 127] on input "text" at bounding box center [533, 123] width 406 height 27
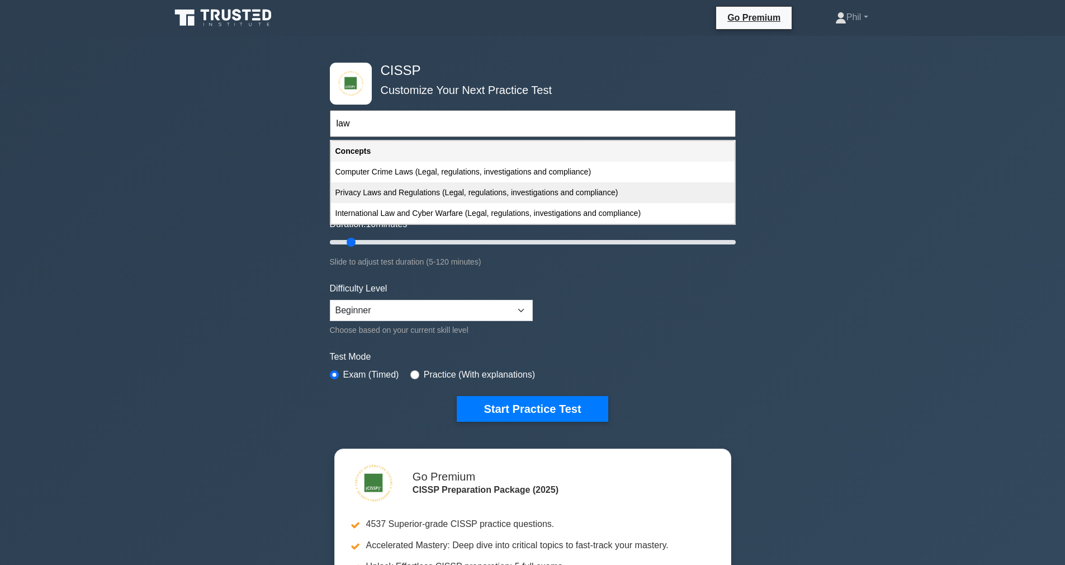
click at [572, 195] on div "Privacy Laws and Regulations (Legal, regulations, investigations and compliance)" at bounding box center [533, 192] width 404 height 21
type input "Privacy Laws and Regulations (Legal, regulations, investigations and compliance)"
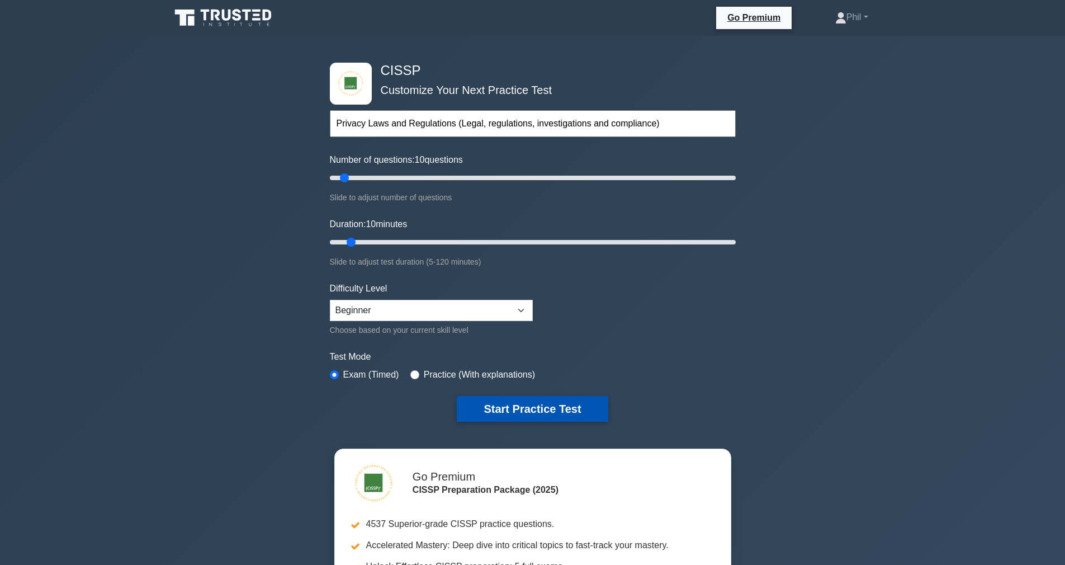
click at [510, 405] on button "Start Practice Test" at bounding box center [532, 409] width 151 height 26
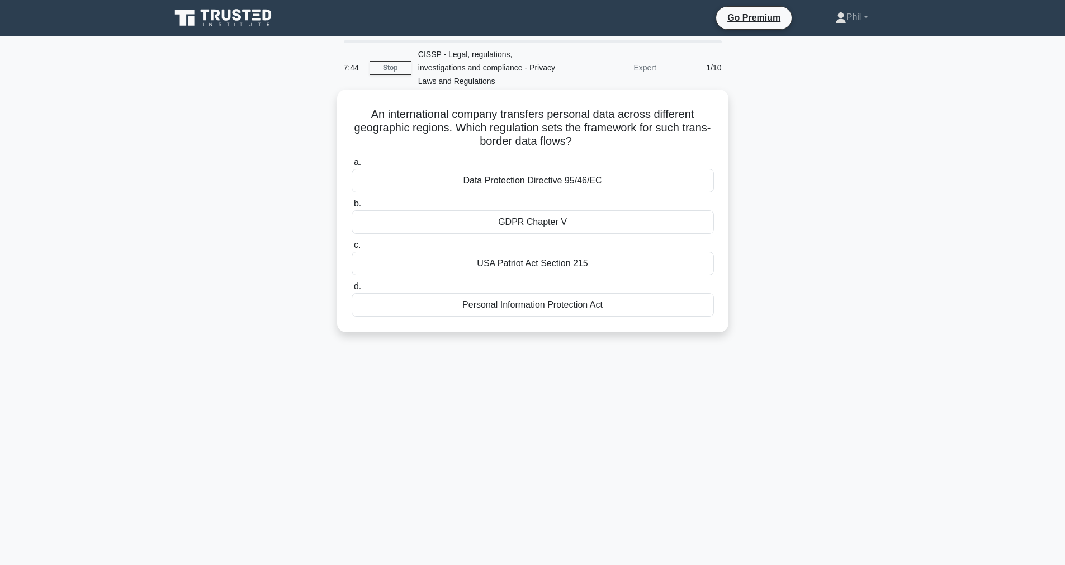
click at [576, 178] on div "Data Protection Directive 95/46/EC" at bounding box center [533, 180] width 362 height 23
click at [352, 166] on input "a. Data Protection Directive 95/46/EC" at bounding box center [352, 162] width 0 height 7
click at [639, 265] on div "General Data Protection Regulation" at bounding box center [533, 263] width 362 height 23
click at [352, 249] on input "c. General Data Protection Regulation" at bounding box center [352, 244] width 0 height 7
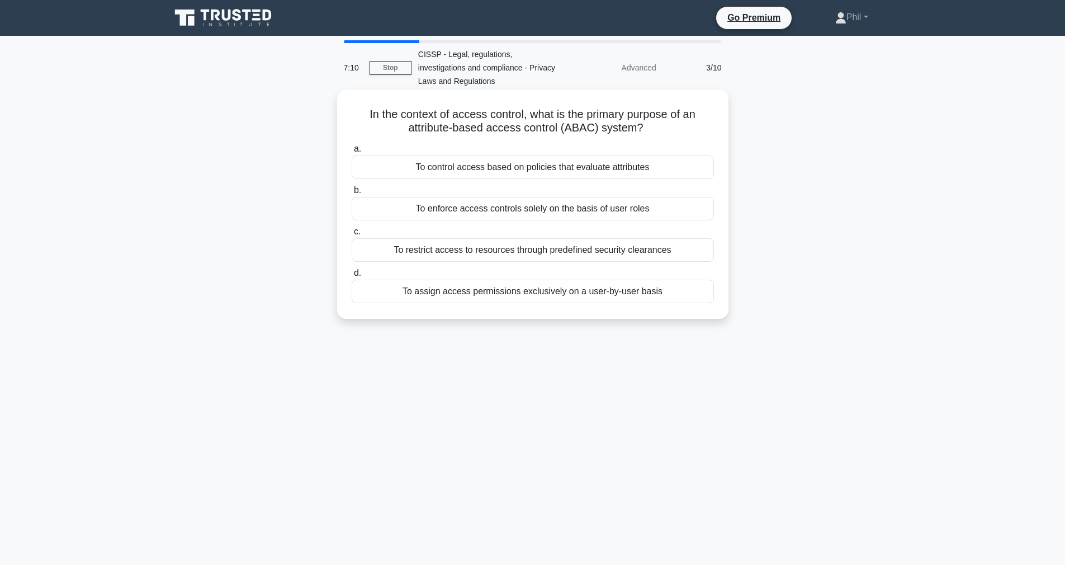
click at [549, 167] on div "To control access based on policies that evaluate attributes" at bounding box center [533, 166] width 362 height 23
click at [352, 153] on input "a. To control access based on policies that evaluate attributes" at bounding box center [352, 148] width 0 height 7
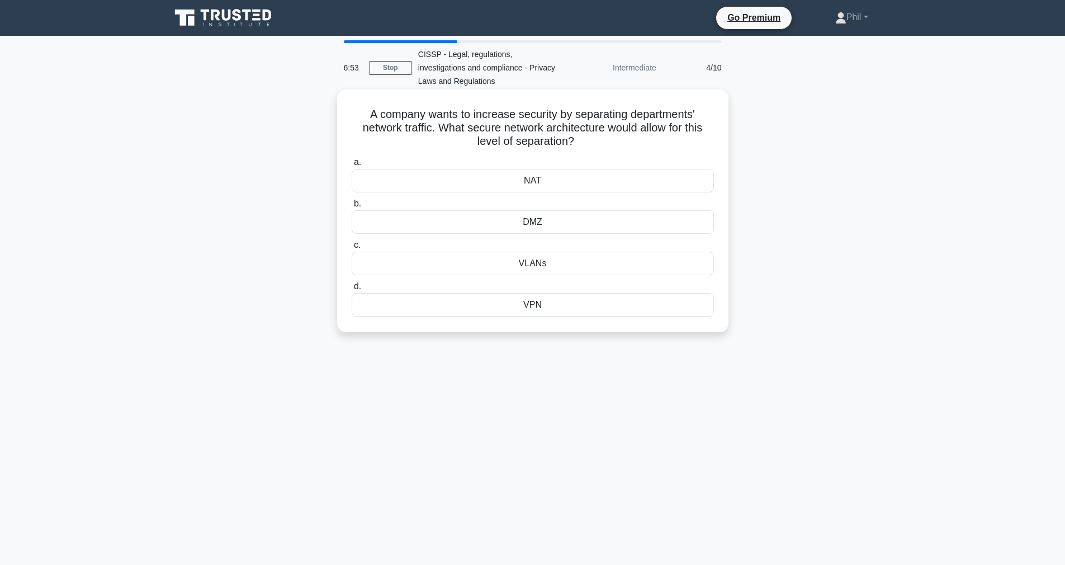
click at [595, 263] on div "VLANs" at bounding box center [533, 263] width 362 height 23
click at [352, 249] on input "c. VLANs" at bounding box center [352, 244] width 0 height 7
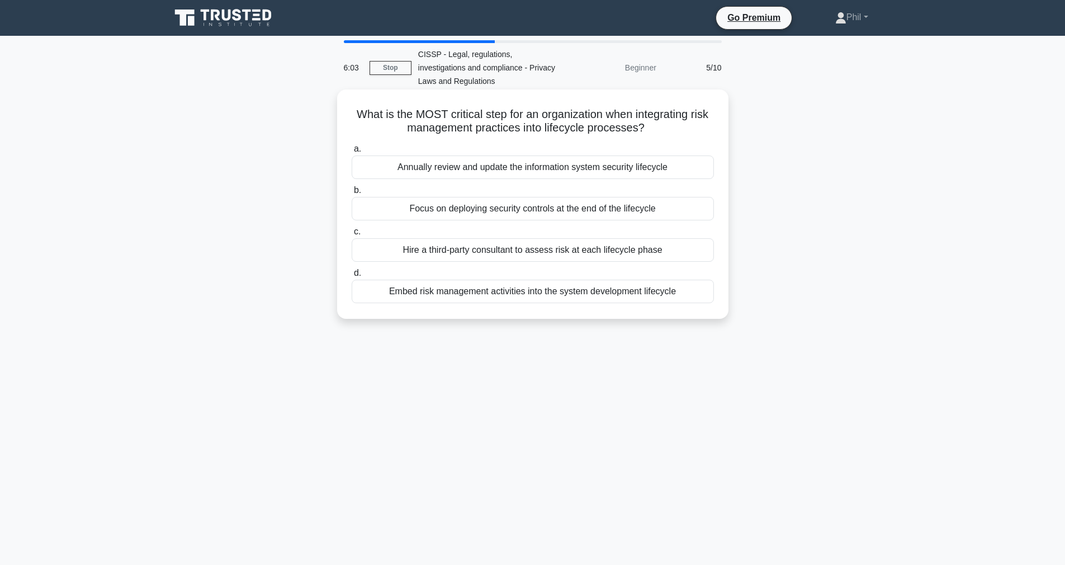
click at [586, 209] on div "Focus on deploying security controls at the end of the lifecycle" at bounding box center [533, 208] width 362 height 23
click at [352, 194] on input "b. Focus on deploying security controls at the end of the lifecycle" at bounding box center [352, 190] width 0 height 7
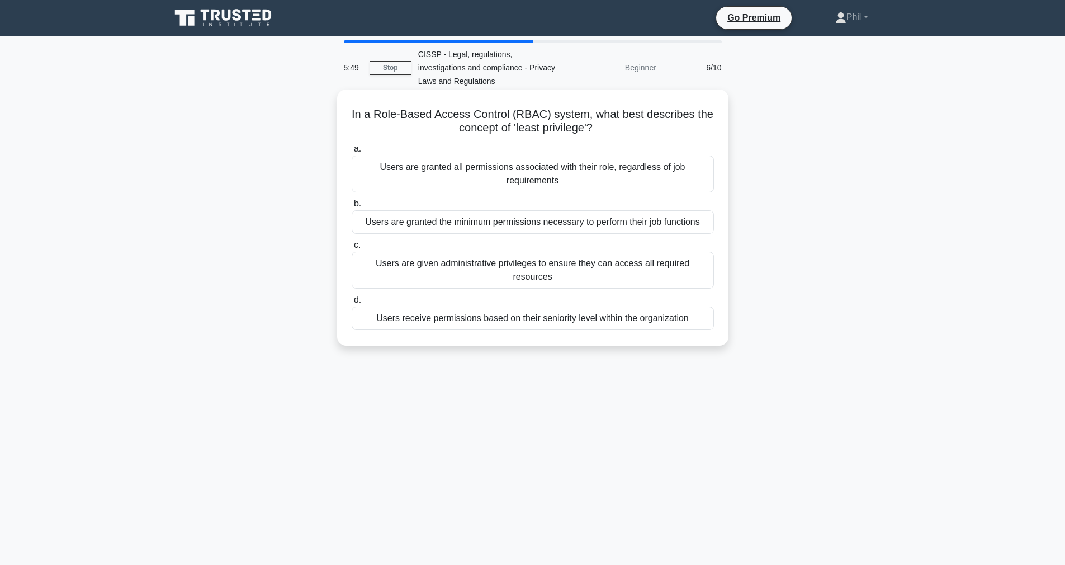
click at [681, 228] on div "Users are granted the minimum permissions necessary to perform their job functi…" at bounding box center [533, 221] width 362 height 23
click at [352, 207] on input "b. Users are granted the minimum permissions necessary to perform their job fun…" at bounding box center [352, 203] width 0 height 7
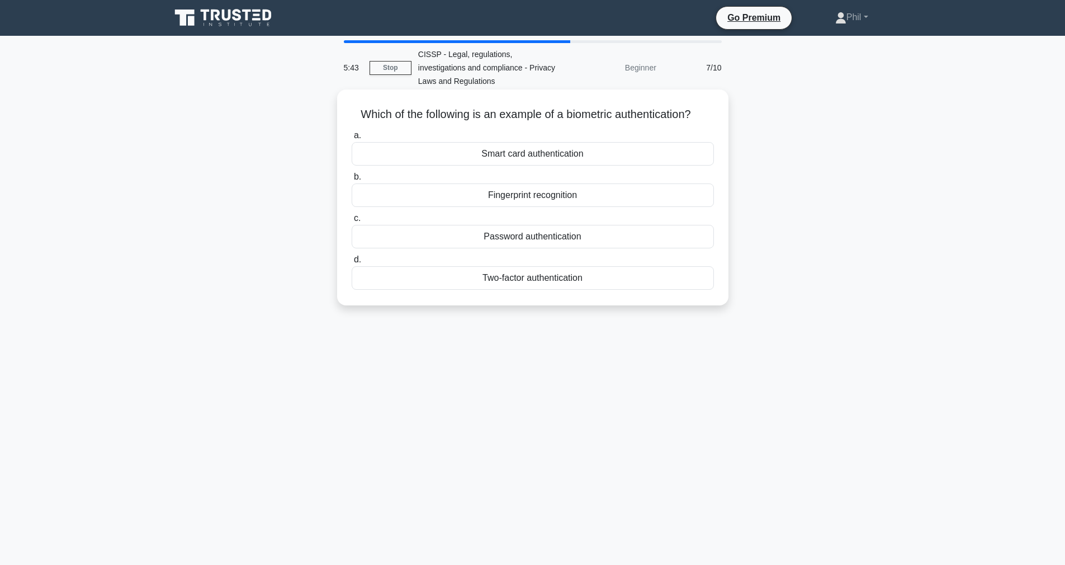
click at [599, 195] on div "Fingerprint recognition" at bounding box center [533, 194] width 362 height 23
click at [352, 181] on input "b. Fingerprint recognition" at bounding box center [352, 176] width 0 height 7
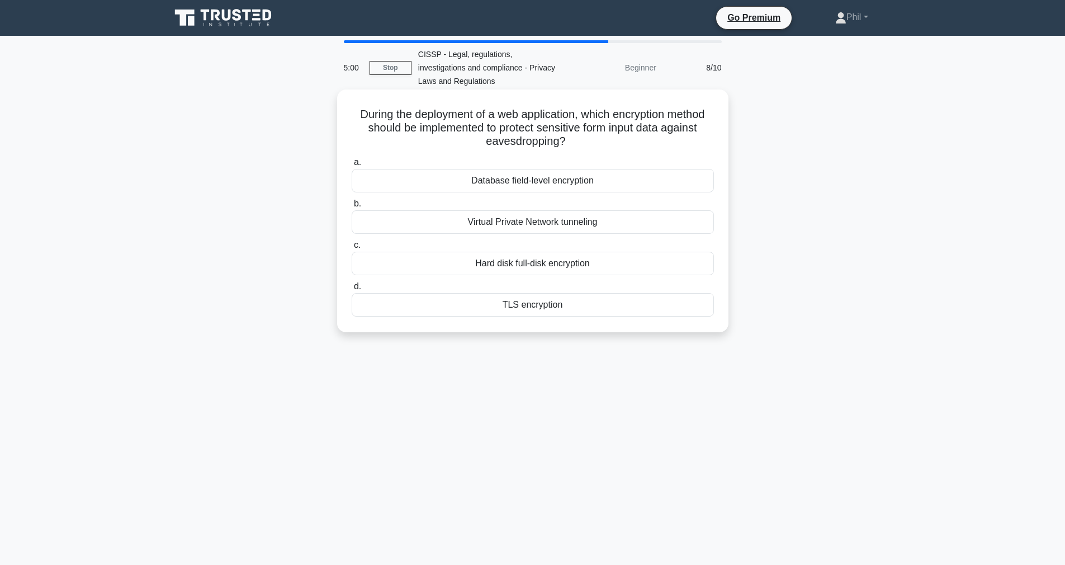
drag, startPoint x: 582, startPoint y: 129, endPoint x: 703, endPoint y: 147, distance: 121.5
click at [703, 147] on h5 "During the deployment of a web application, which encryption method should be i…" at bounding box center [532, 127] width 364 height 41
click at [696, 147] on h5 "During the deployment of a web application, which encryption method should be i…" at bounding box center [532, 127] width 364 height 41
click at [629, 305] on div "TLS encryption" at bounding box center [533, 304] width 362 height 23
click at [352, 290] on input "d. TLS encryption" at bounding box center [352, 286] width 0 height 7
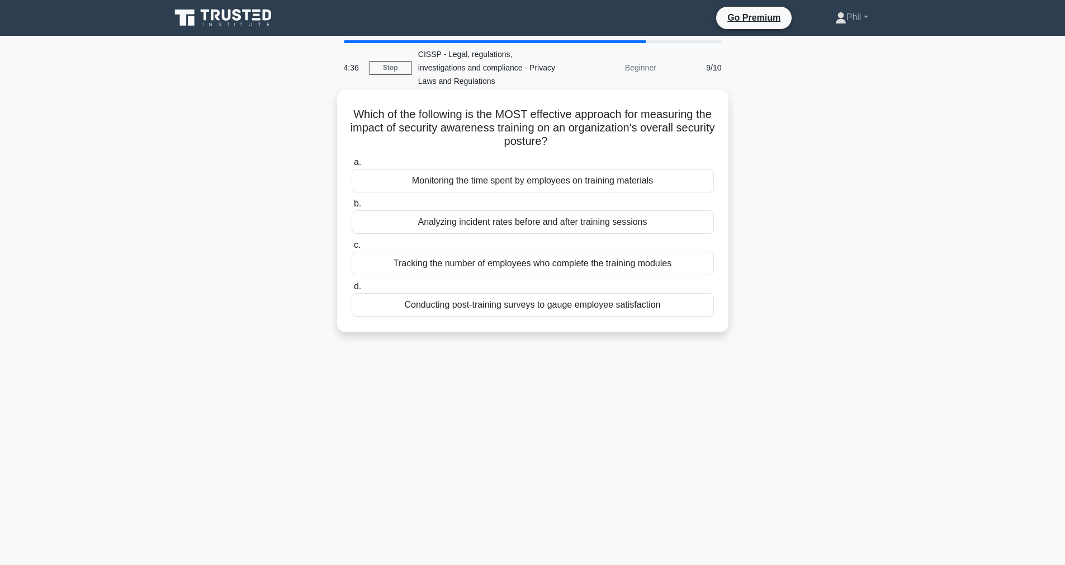
click at [668, 220] on div "Analyzing incident rates before and after training sessions" at bounding box center [533, 221] width 362 height 23
click at [352, 207] on input "b. Analyzing incident rates before and after training sessions" at bounding box center [352, 203] width 0 height 7
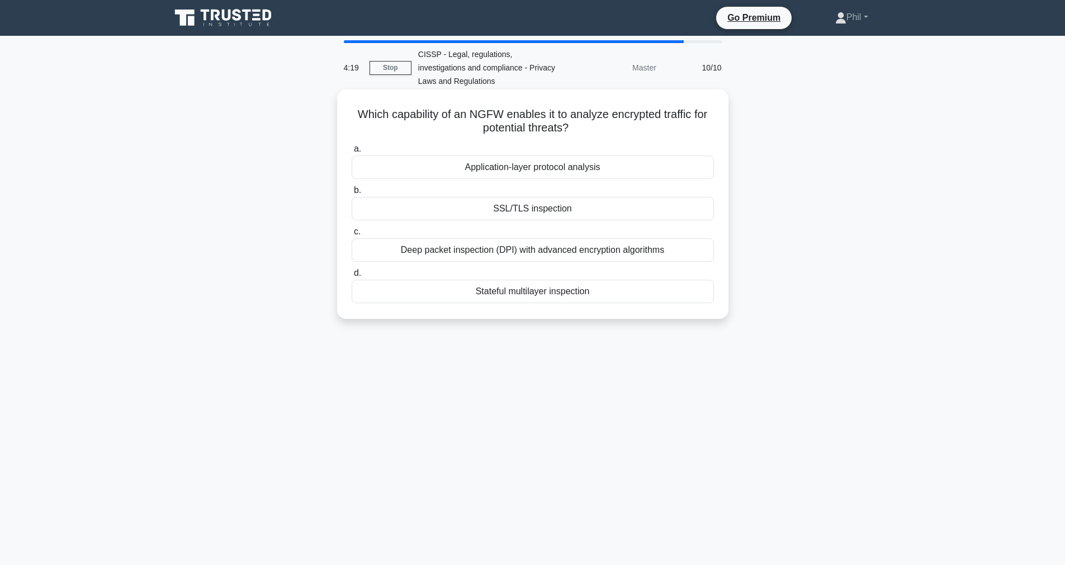
click at [675, 253] on div "Deep packet inspection (DPI) with advanced encryption algorithms" at bounding box center [533, 249] width 362 height 23
click at [352, 235] on input "c. Deep packet inspection (DPI) with advanced encryption algorithms" at bounding box center [352, 231] width 0 height 7
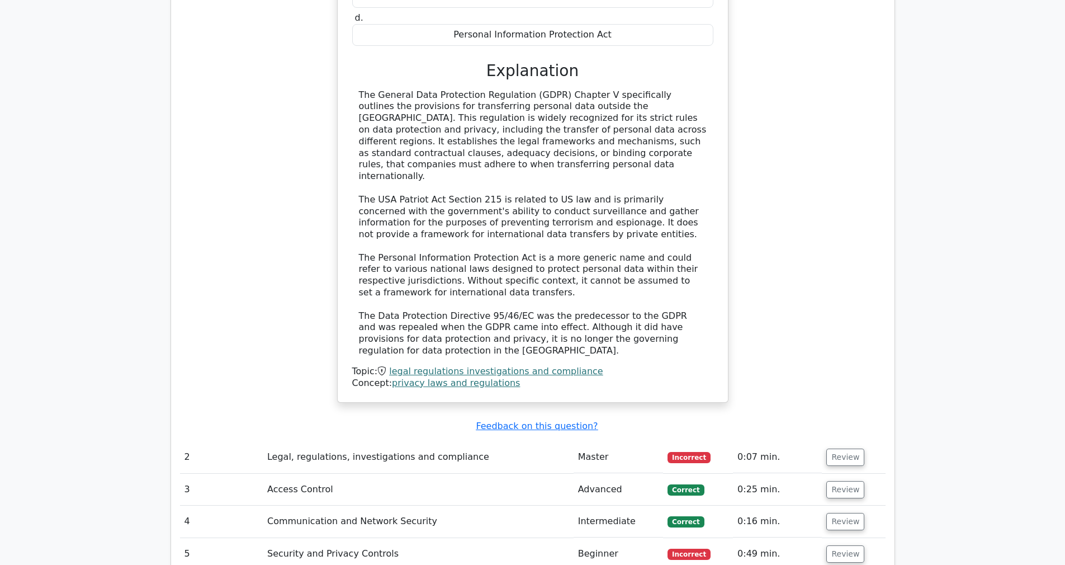
scroll to position [1183, 0]
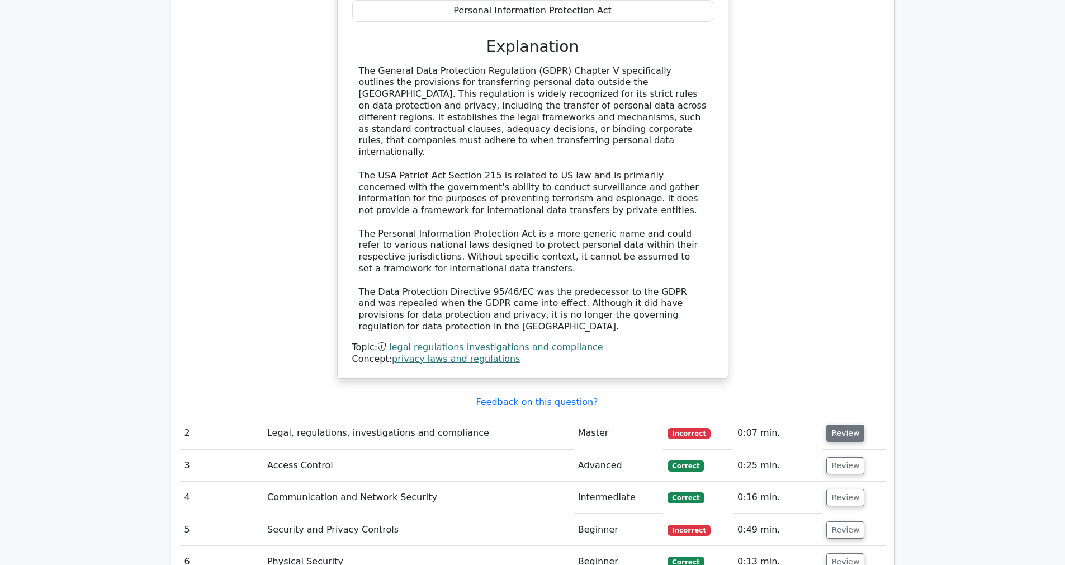
click at [837, 424] on button "Review" at bounding box center [845, 432] width 38 height 17
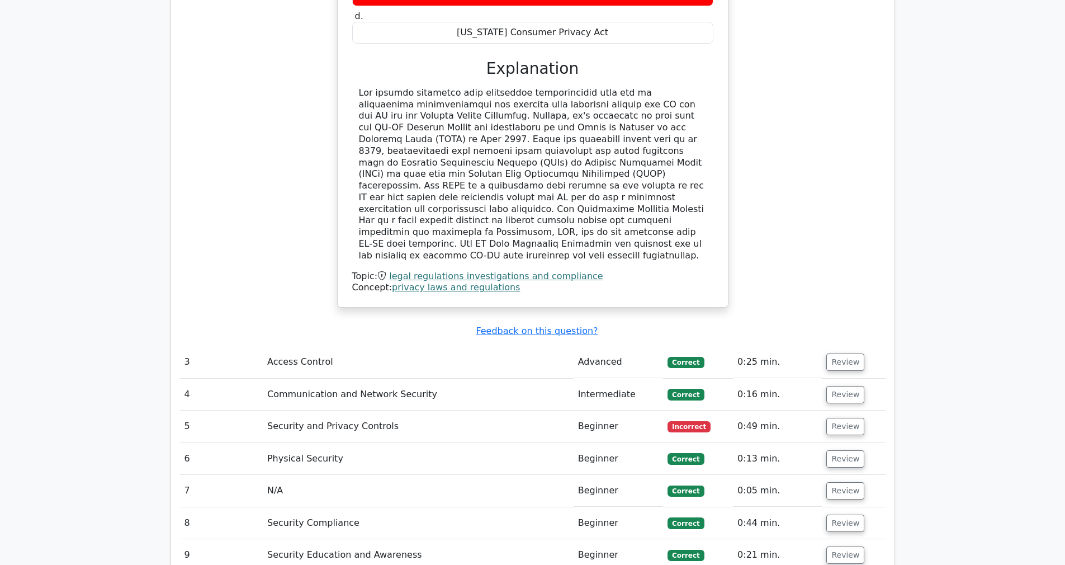
scroll to position [1920, 0]
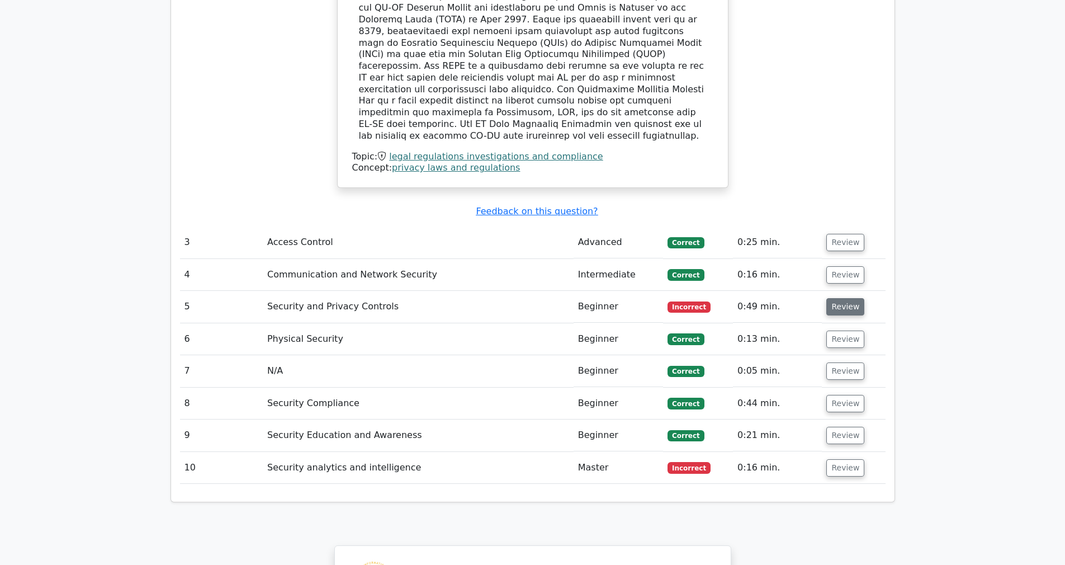
click at [851, 298] on button "Review" at bounding box center [845, 306] width 38 height 17
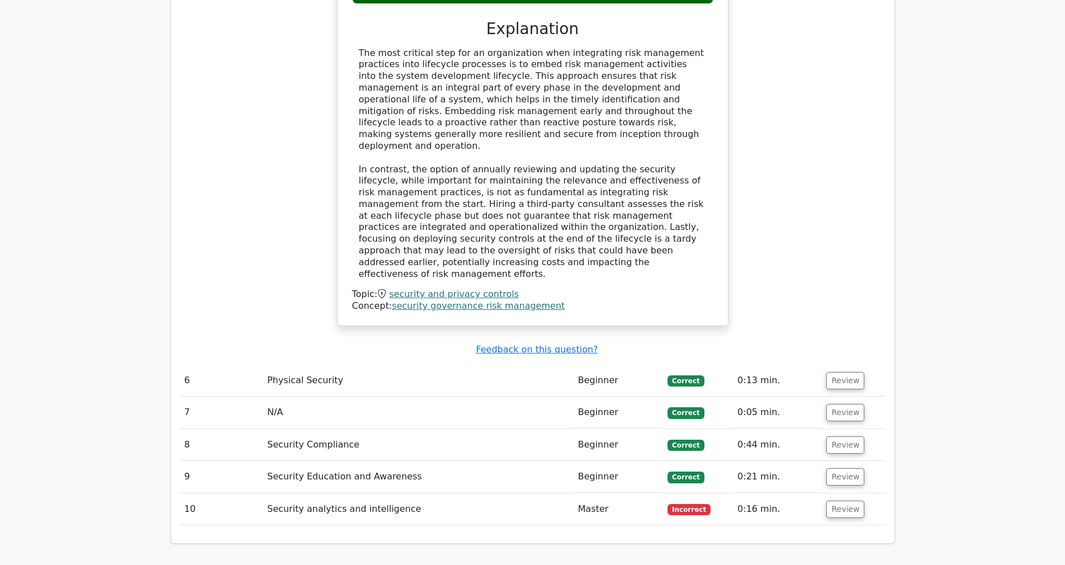
scroll to position [2440, 0]
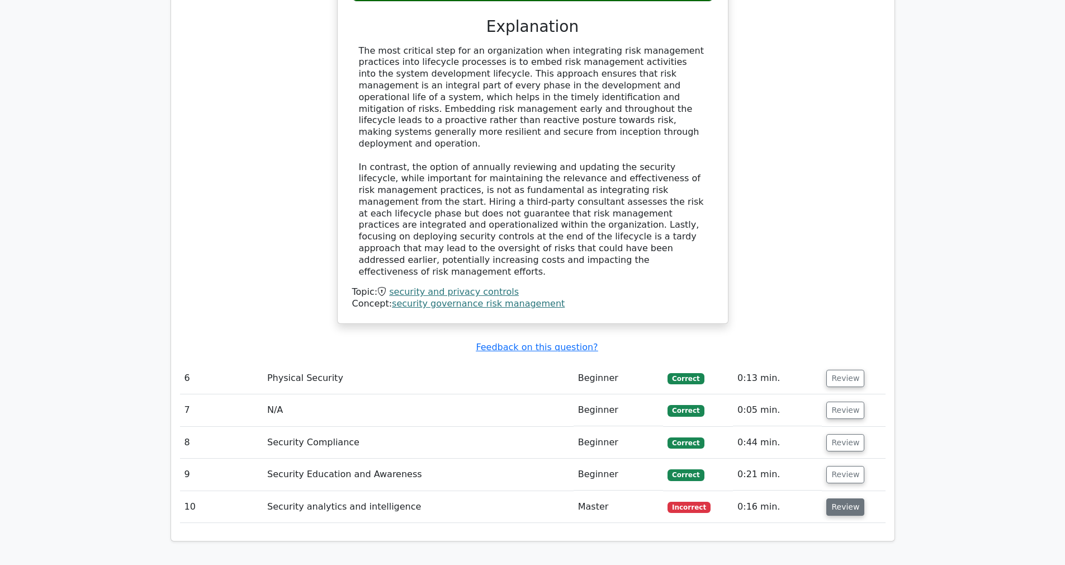
click at [847, 498] on button "Review" at bounding box center [845, 506] width 38 height 17
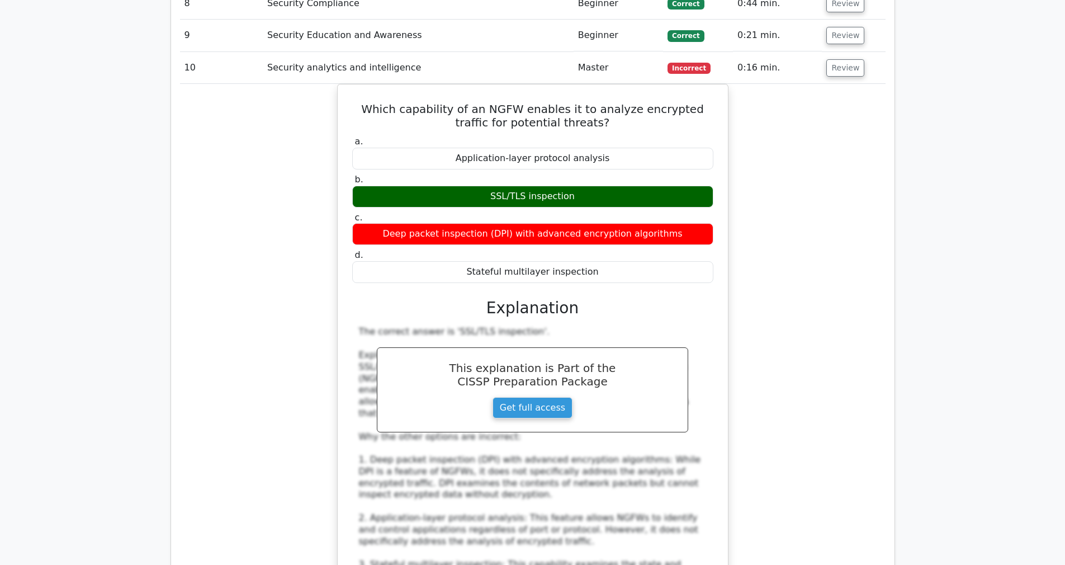
scroll to position [2823, 0]
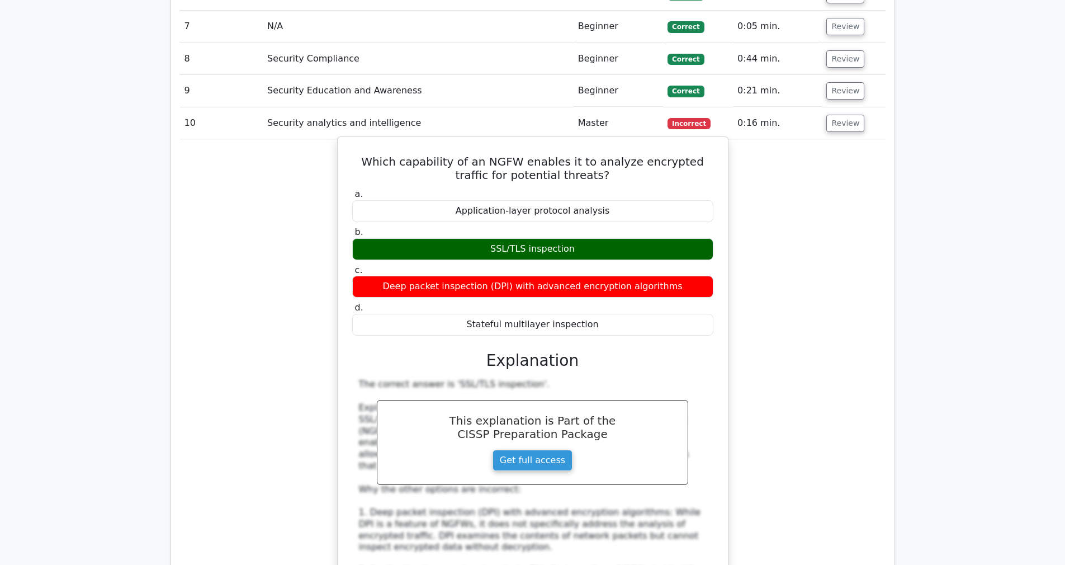
drag, startPoint x: 350, startPoint y: 86, endPoint x: 659, endPoint y: 255, distance: 352.3
click at [659, 255] on div "Which capability of an NGFW enables it to analyze encrypted traffic for potenti…" at bounding box center [532, 437] width 381 height 592
copy div "Which capability of an NGFW enables it to analyze encrypted traffic for potenti…"
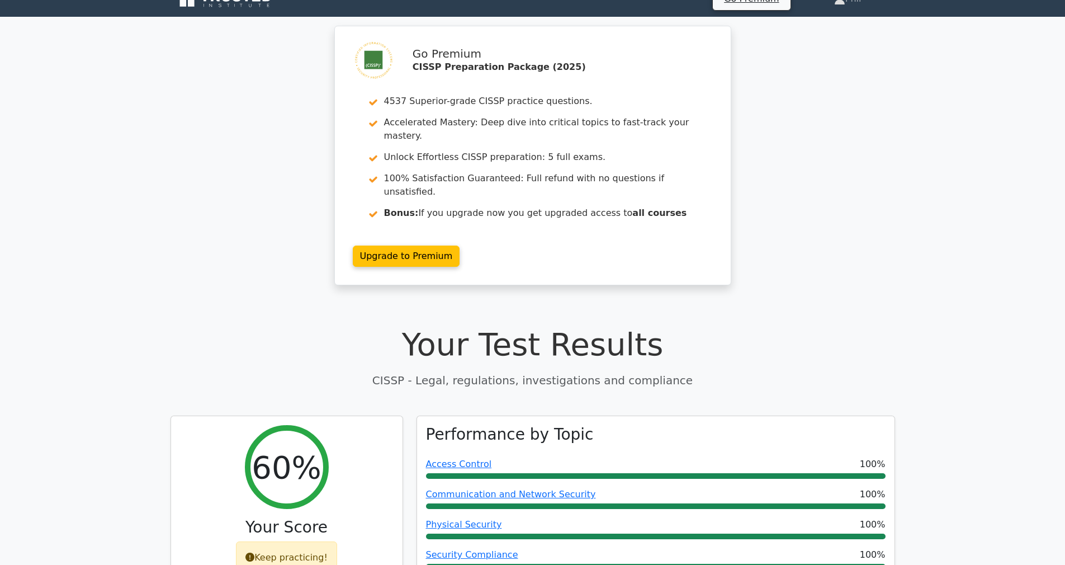
scroll to position [0, 0]
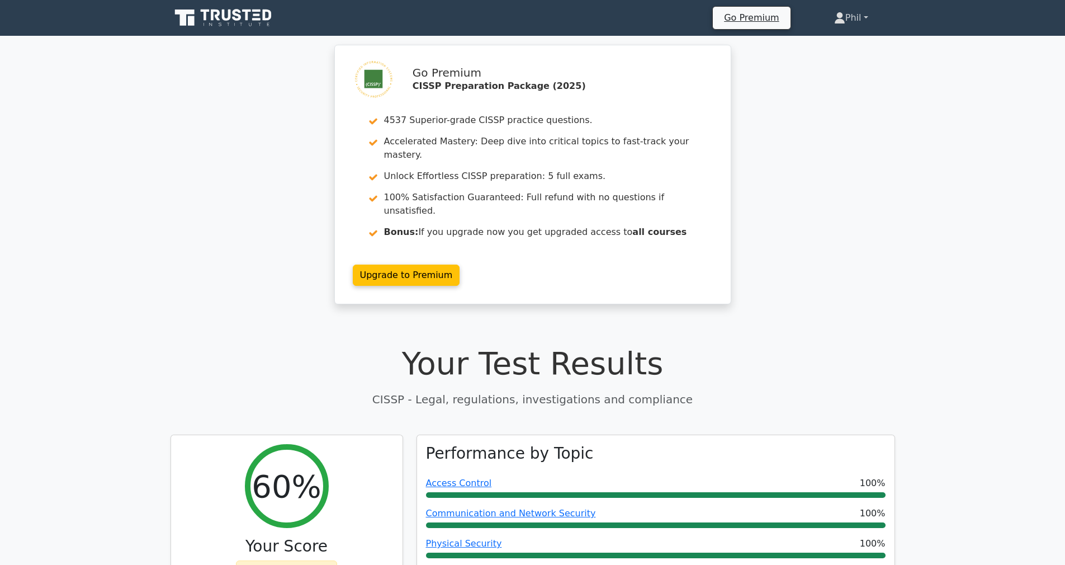
click at [846, 17] on link "Phil" at bounding box center [851, 18] width 88 height 22
click at [816, 47] on link "Profile" at bounding box center [852, 44] width 88 height 18
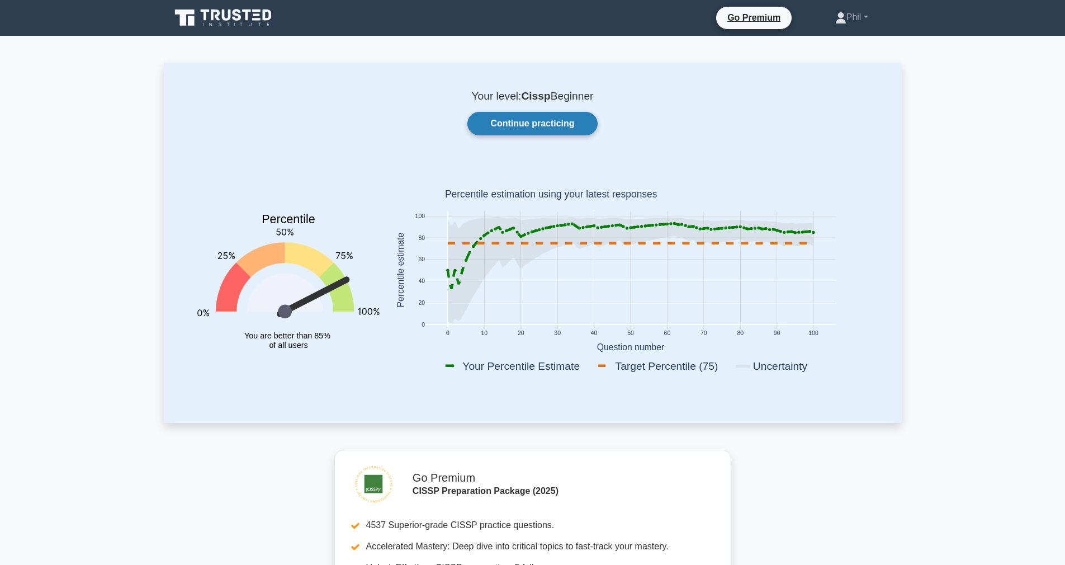
click at [531, 124] on link "Continue practicing" at bounding box center [532, 123] width 130 height 23
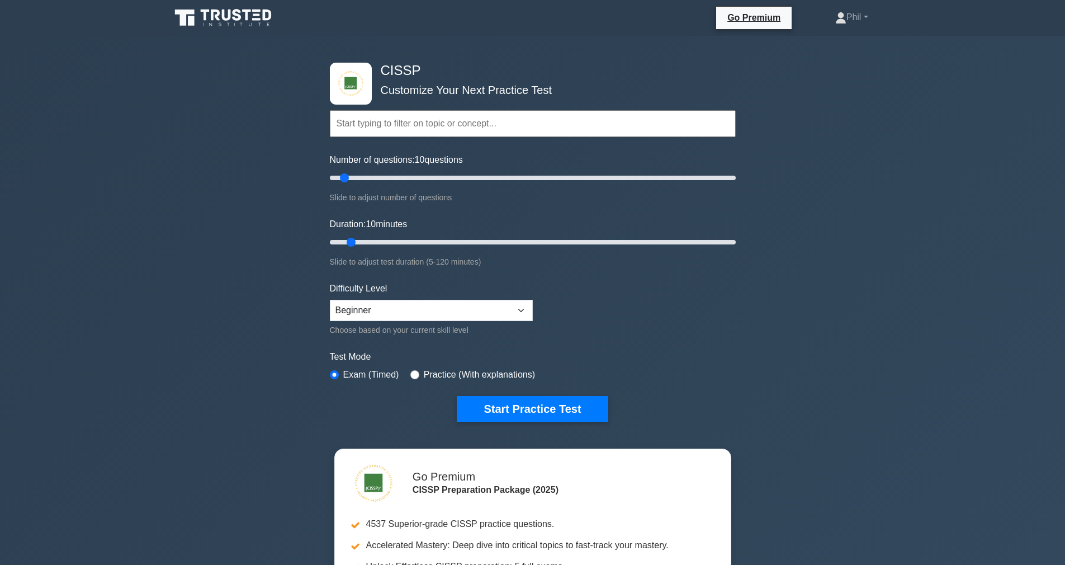
click at [523, 126] on input "text" at bounding box center [533, 123] width 406 height 27
click at [429, 129] on input "text" at bounding box center [533, 123] width 406 height 27
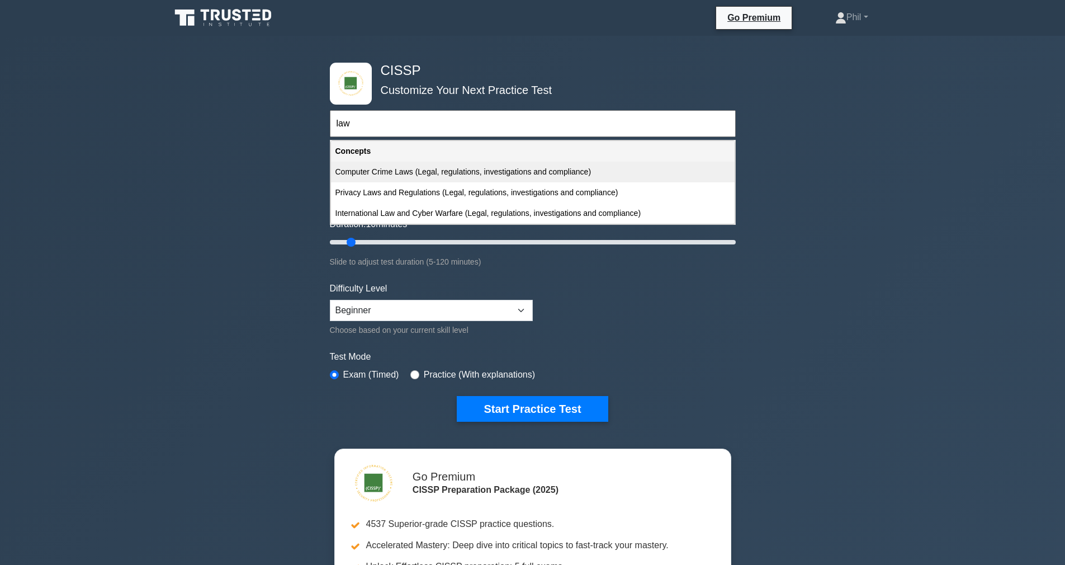
click at [490, 177] on div "Computer Crime Laws (Legal, regulations, investigations and compliance)" at bounding box center [533, 172] width 404 height 21
type input "Computer Crime Laws (Legal, regulations, investigations and compliance)"
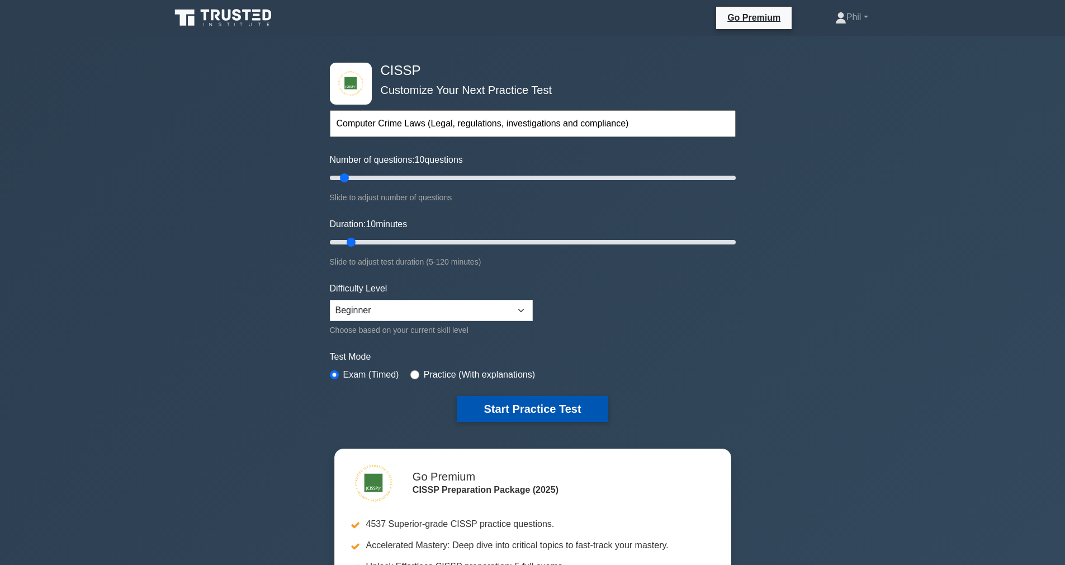
click at [555, 411] on button "Start Practice Test" at bounding box center [532, 409] width 151 height 26
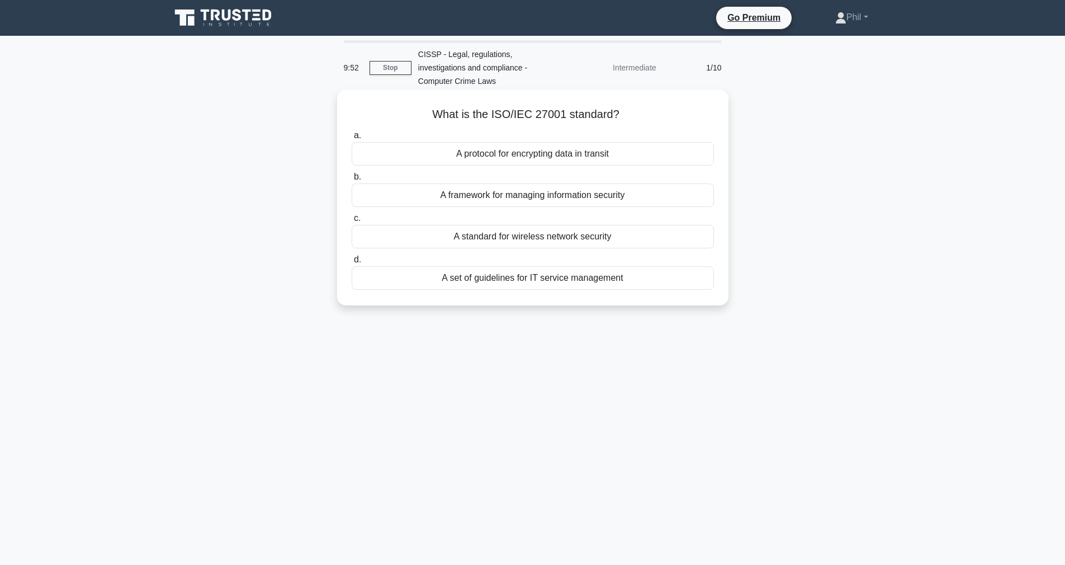
click at [517, 199] on div "A framework for managing information security" at bounding box center [533, 194] width 362 height 23
click at [352, 181] on input "b. A framework for managing information security" at bounding box center [352, 176] width 0 height 7
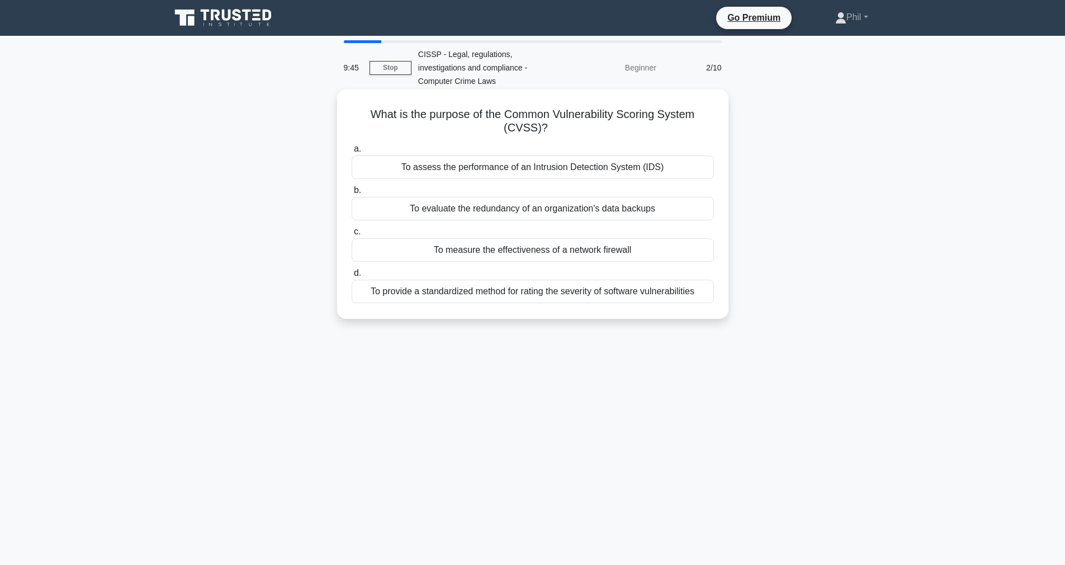
click at [643, 295] on div "To provide a standardized method for rating the severity of software vulnerabil…" at bounding box center [533, 290] width 362 height 23
click at [352, 277] on input "d. To provide a standardized method for rating the severity of software vulnera…" at bounding box center [352, 272] width 0 height 7
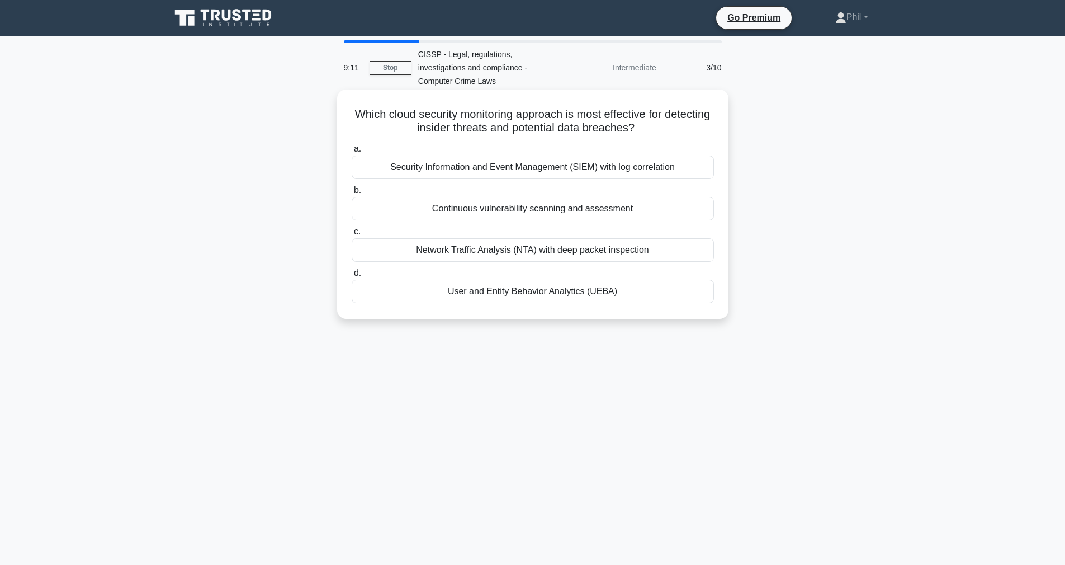
click at [626, 170] on div "Security Information and Event Management (SIEM) with log correlation" at bounding box center [533, 166] width 362 height 23
click at [352, 153] on input "a. Security Information and Event Management (SIEM) with log correlation" at bounding box center [352, 148] width 0 height 7
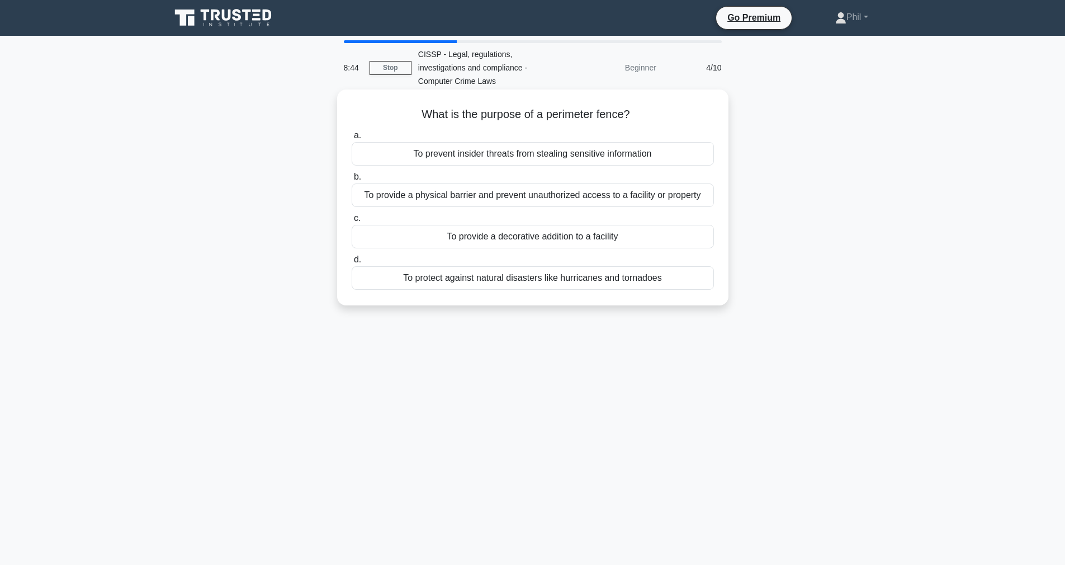
click at [643, 200] on div "To provide a physical barrier and prevent unauthorized access to a facility or …" at bounding box center [533, 194] width 362 height 23
click at [352, 181] on input "b. To provide a physical barrier and prevent unauthorized access to a facility …" at bounding box center [352, 176] width 0 height 7
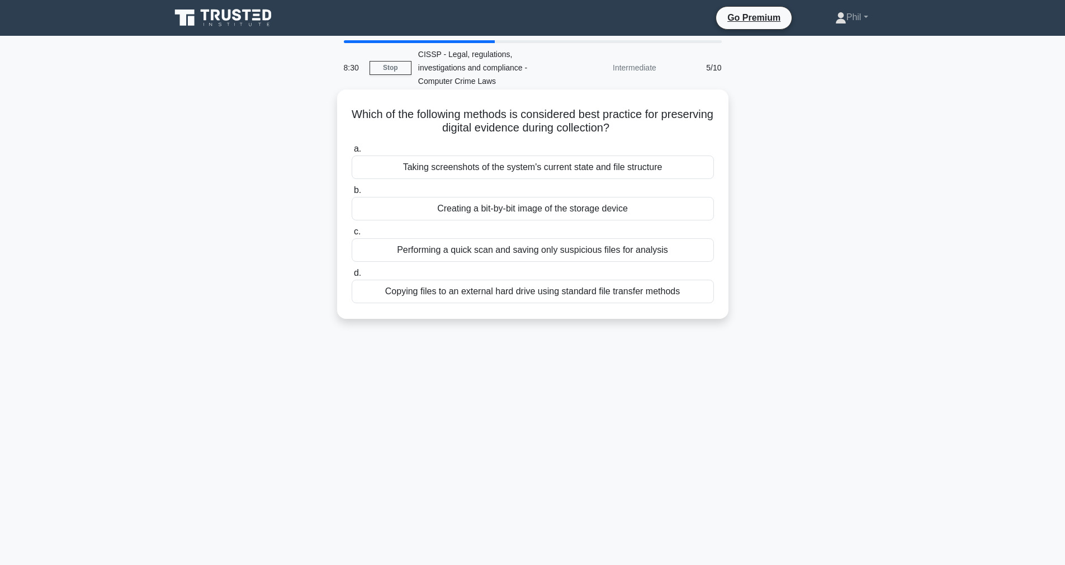
click at [639, 215] on div "Creating a bit-by-bit image of the storage device" at bounding box center [533, 208] width 362 height 23
click at [352, 194] on input "b. Creating a bit-by-bit image of the storage device" at bounding box center [352, 190] width 0 height 7
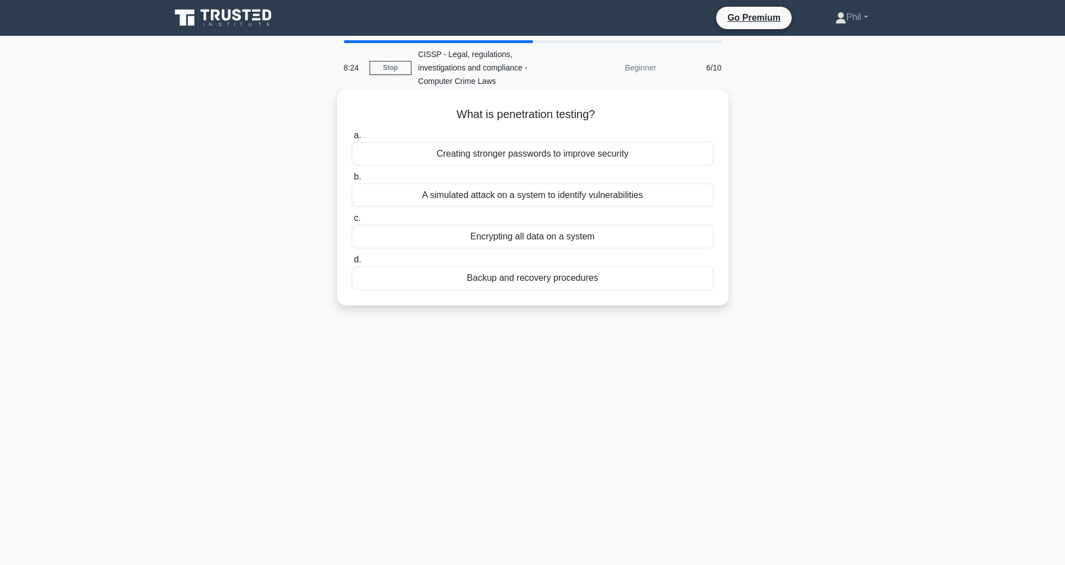
click at [591, 198] on div "A simulated attack on a system to identify vulnerabilities" at bounding box center [533, 194] width 362 height 23
click at [352, 181] on input "b. A simulated attack on a system to identify vulnerabilities" at bounding box center [352, 176] width 0 height 7
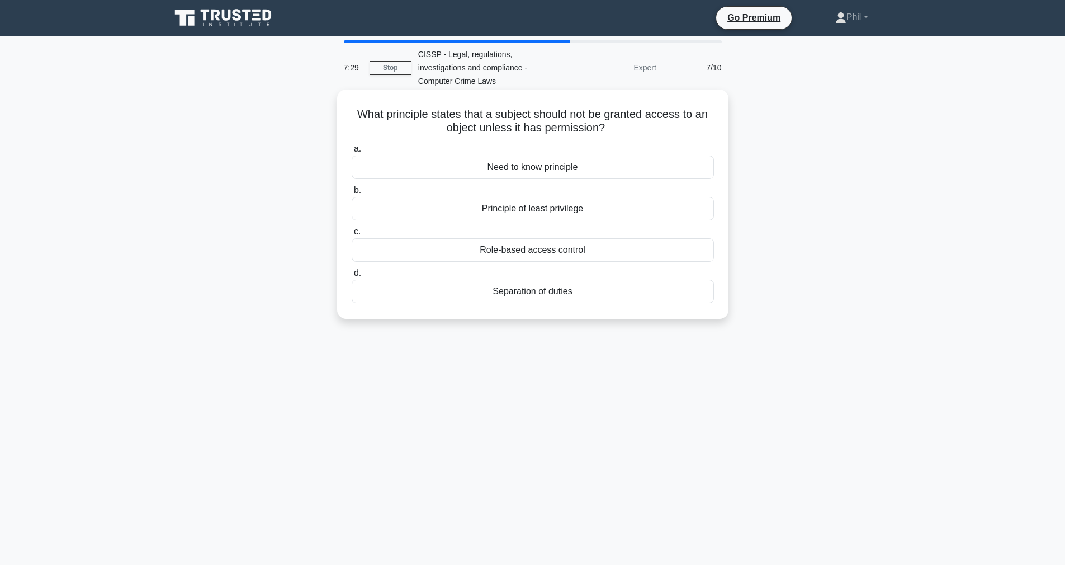
click at [576, 254] on div "Role-based access control" at bounding box center [533, 249] width 362 height 23
click at [352, 235] on input "c. Role-based access control" at bounding box center [352, 231] width 0 height 7
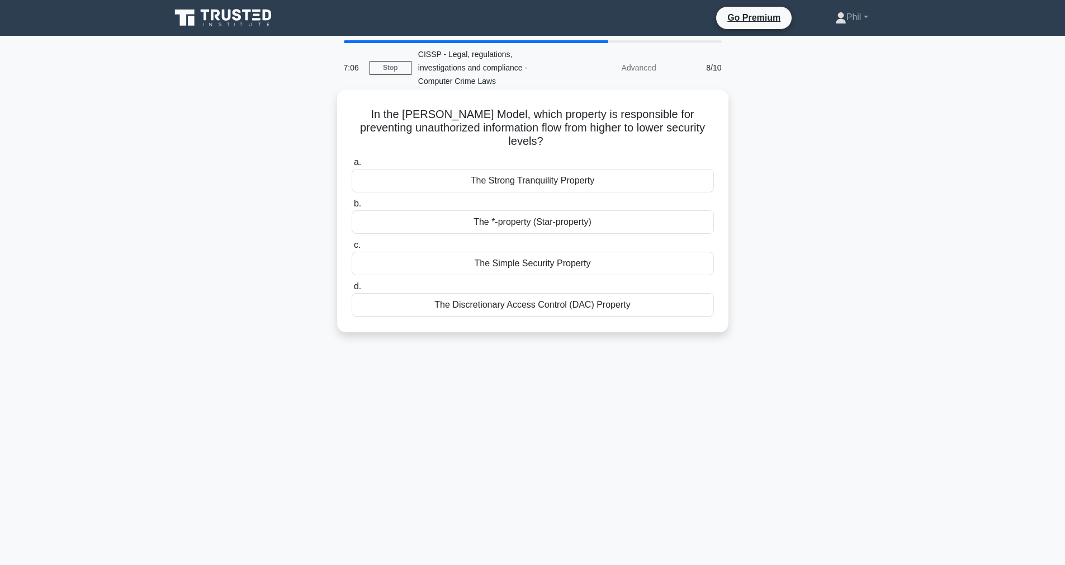
drag, startPoint x: 542, startPoint y: 208, endPoint x: 561, endPoint y: 214, distance: 20.3
click at [561, 214] on div "The *-property (Star-property)" at bounding box center [533, 221] width 362 height 23
click at [643, 220] on div "The *-property (Star-property)" at bounding box center [533, 221] width 362 height 23
click at [352, 207] on input "b. The *-property (Star-property)" at bounding box center [352, 203] width 0 height 7
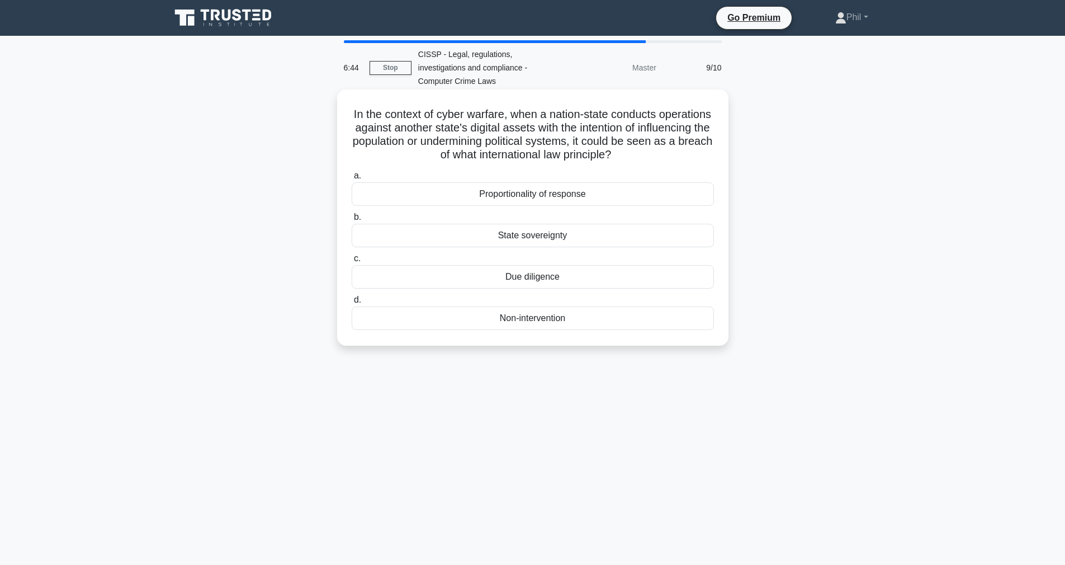
click at [615, 243] on div "State sovereignty" at bounding box center [533, 235] width 362 height 23
click at [352, 221] on input "b. State sovereignty" at bounding box center [352, 217] width 0 height 7
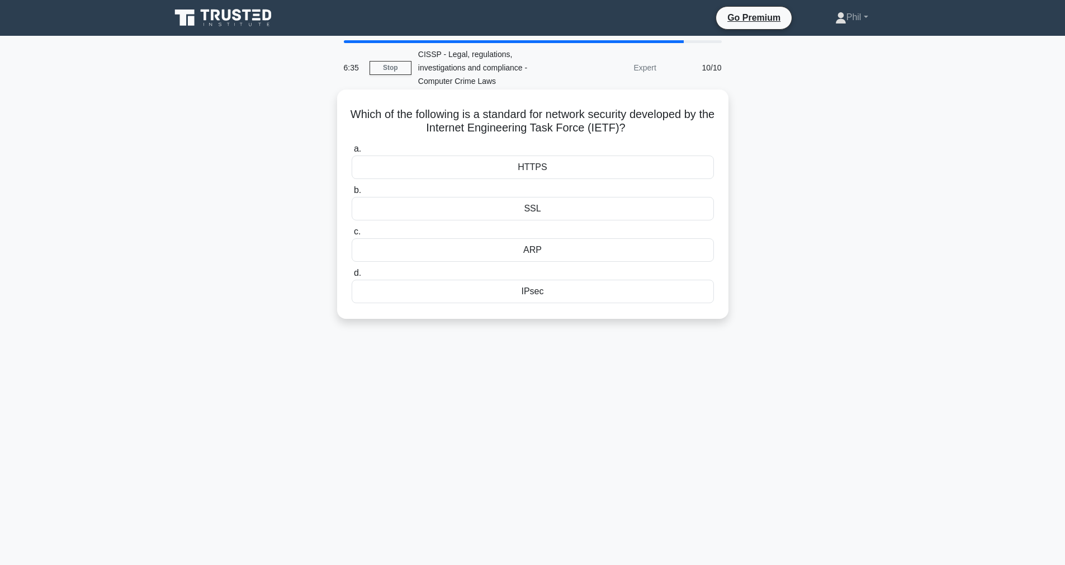
click at [637, 302] on div "IPsec" at bounding box center [533, 290] width 362 height 23
click at [352, 277] on input "d. IPsec" at bounding box center [352, 272] width 0 height 7
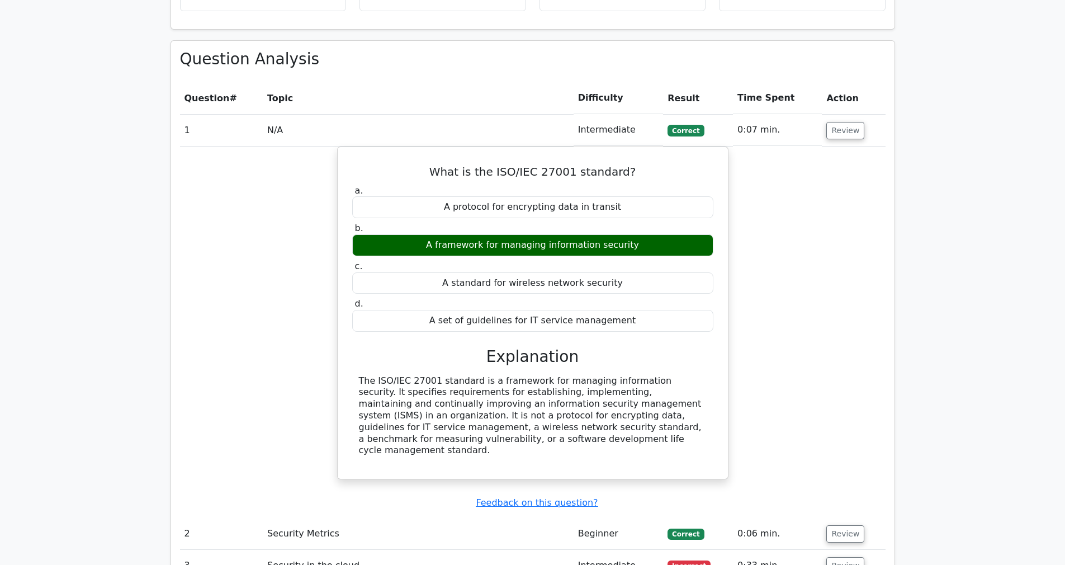
scroll to position [968, 0]
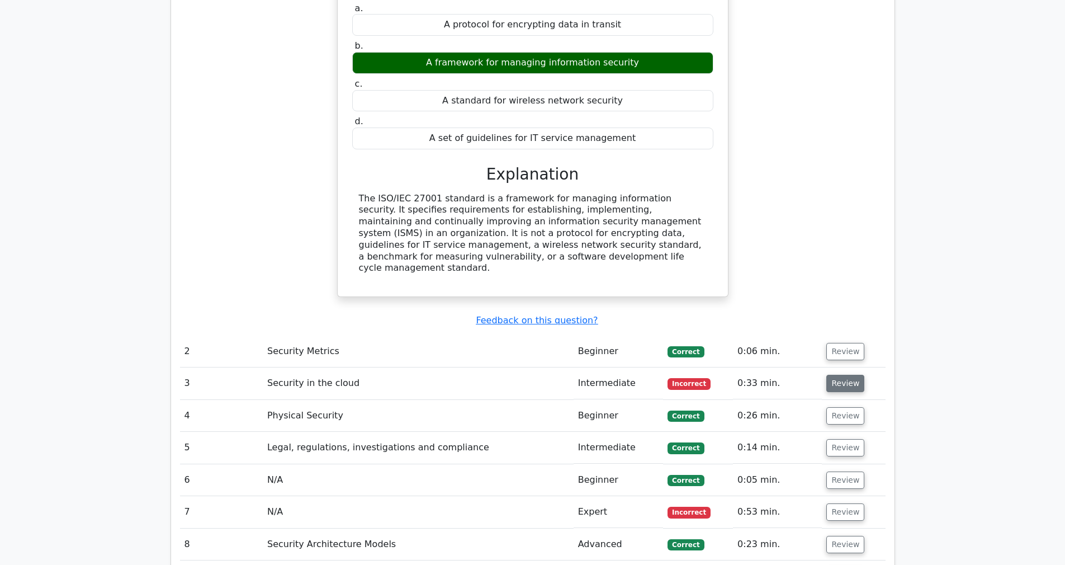
click at [842, 375] on button "Review" at bounding box center [845, 383] width 38 height 17
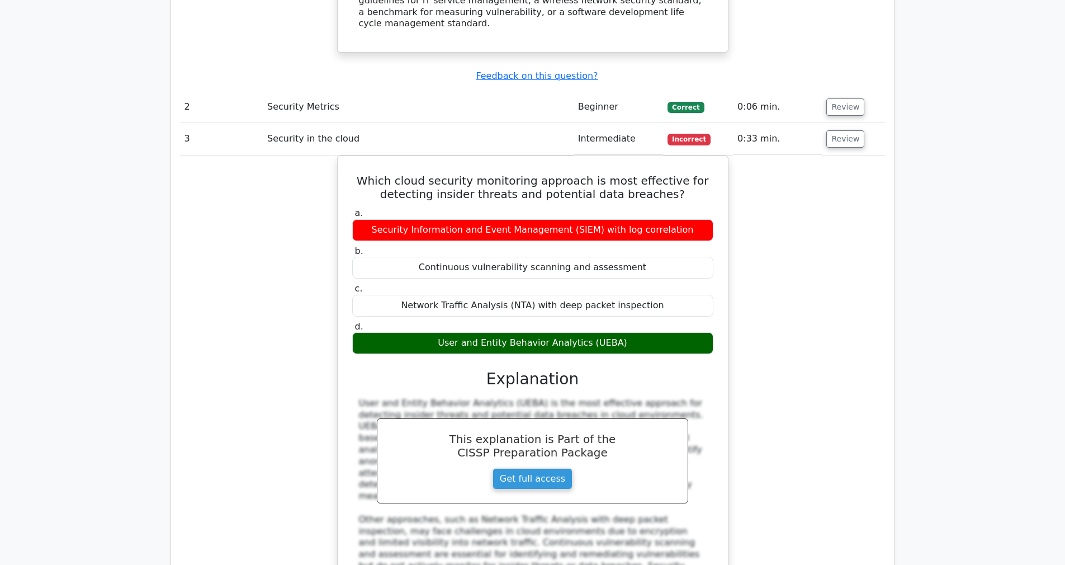
scroll to position [1225, 0]
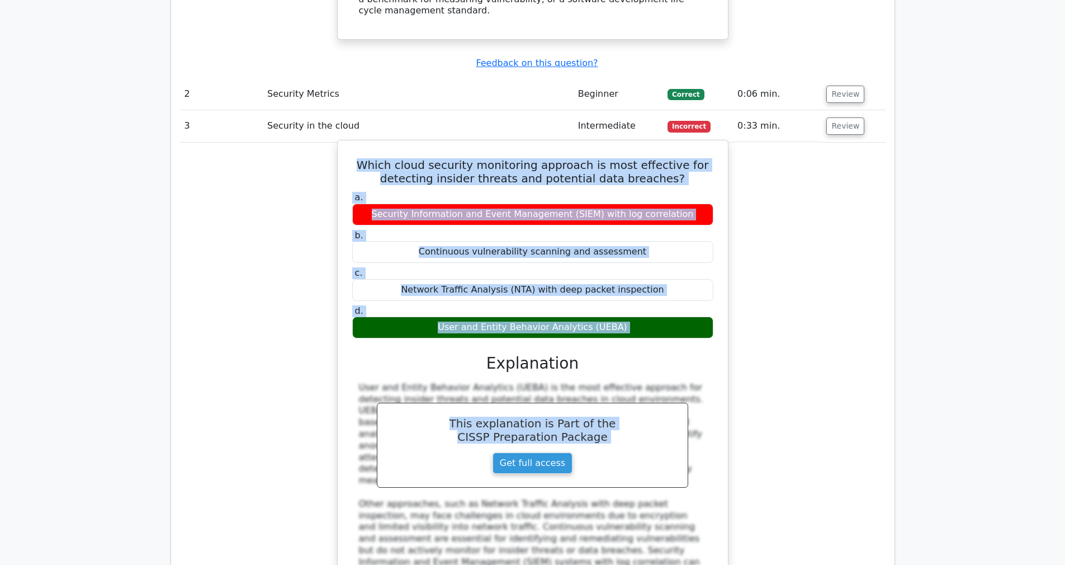
drag, startPoint x: 364, startPoint y: 121, endPoint x: 628, endPoint y: 304, distance: 320.5
click at [628, 304] on div "Which cloud security monitoring approach is most effective for detecting inside…" at bounding box center [532, 388] width 381 height 487
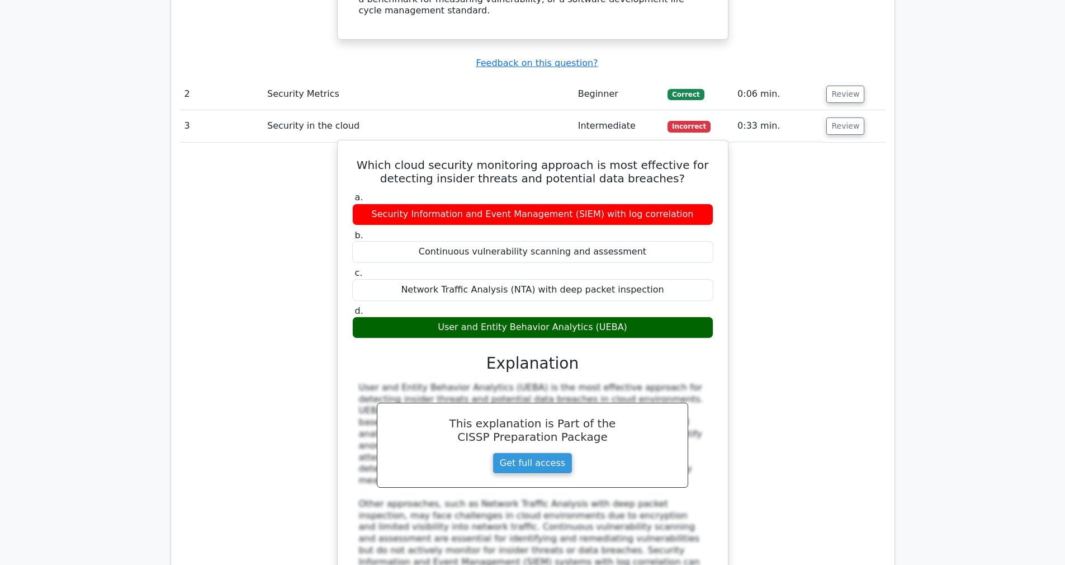
click at [633, 316] on div "User and Entity Behavior Analytics (UEBA)" at bounding box center [532, 327] width 361 height 22
drag, startPoint x: 638, startPoint y: 296, endPoint x: 360, endPoint y: 125, distance: 326.4
click at [359, 145] on div "Which cloud security monitoring approach is most effective for detecting inside…" at bounding box center [532, 388] width 381 height 487
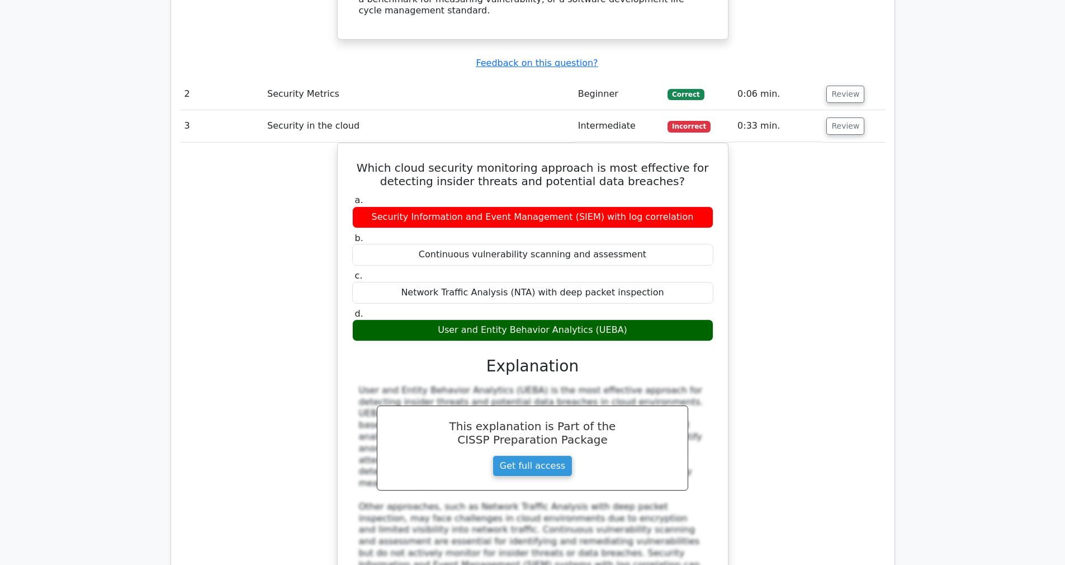
copy div "Which cloud security monitoring approach is most effective for detecting inside…"
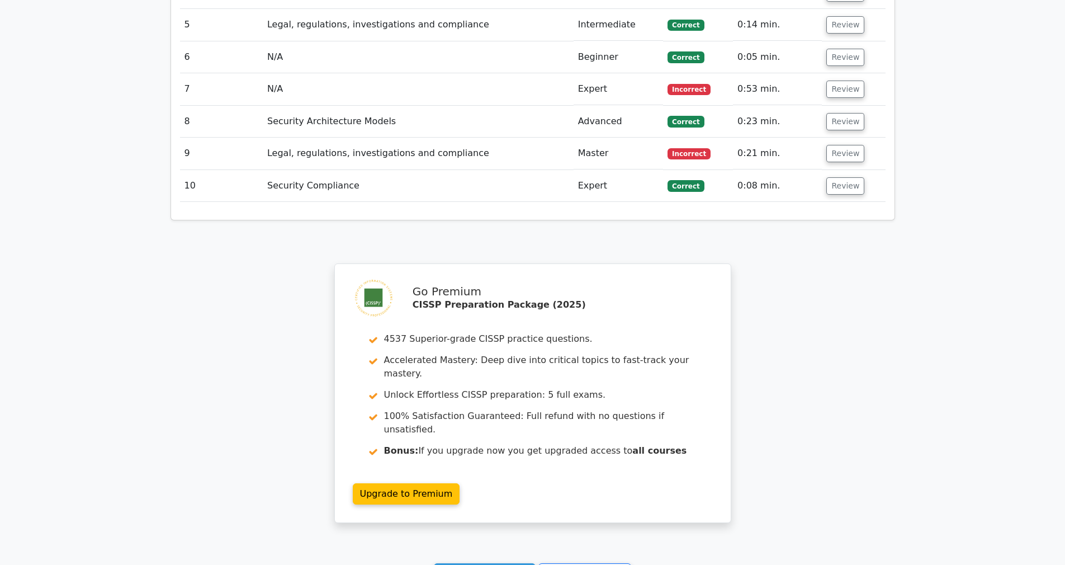
scroll to position [1643, 0]
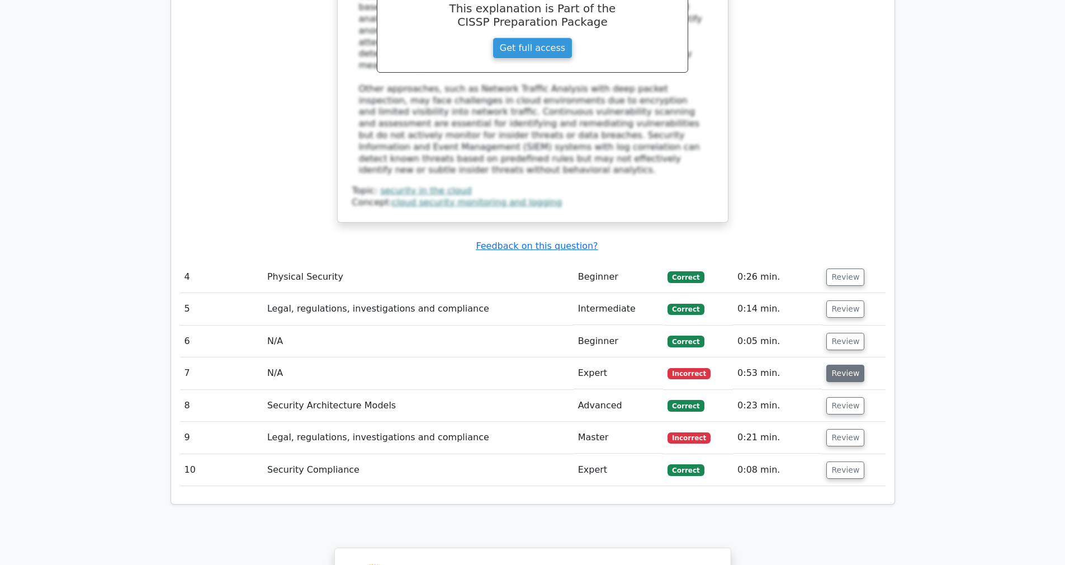
click at [833, 364] on button "Review" at bounding box center [845, 372] width 38 height 17
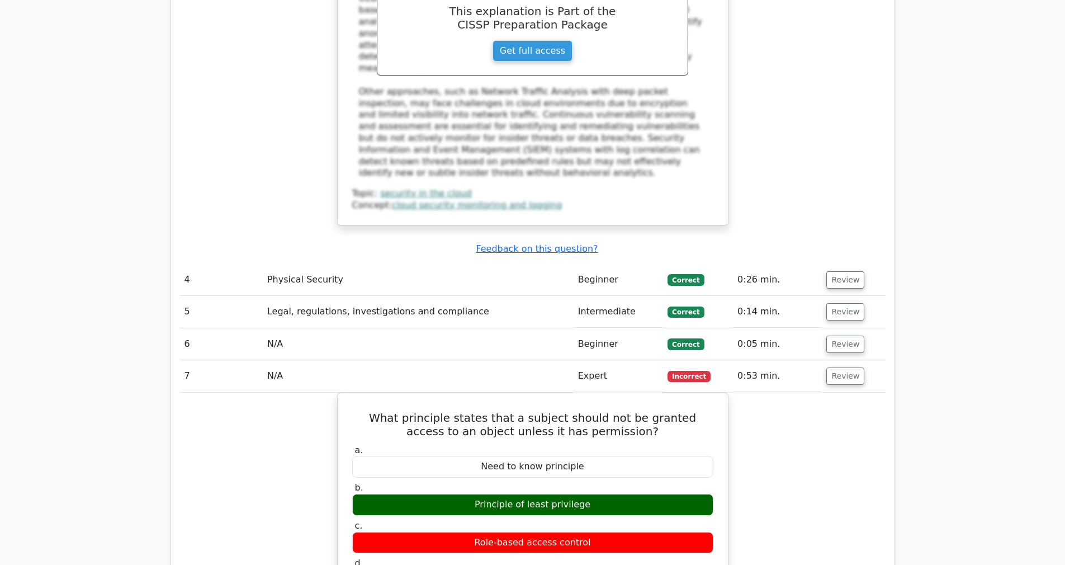
scroll to position [1761, 0]
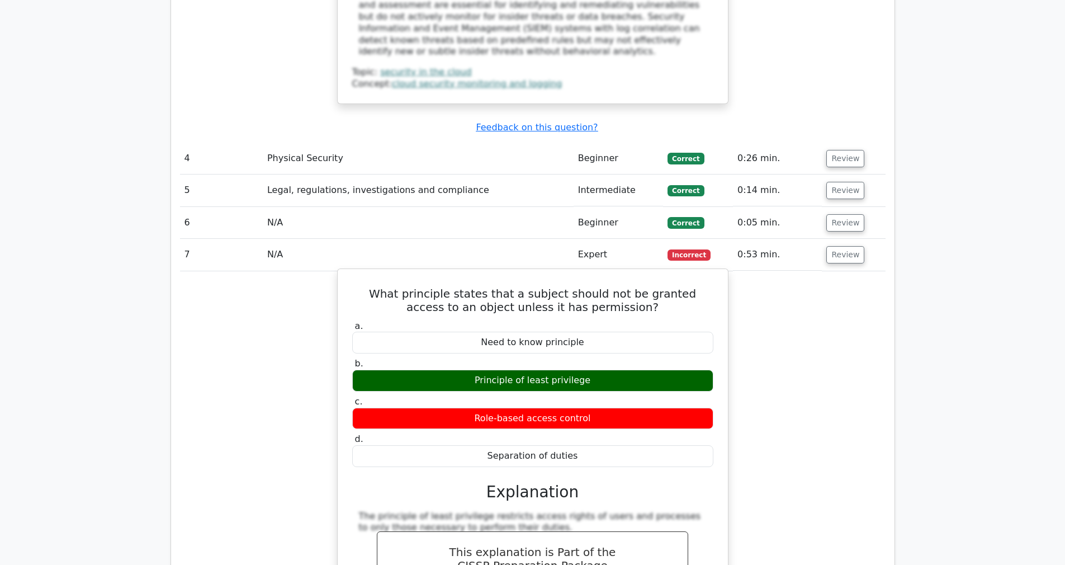
drag, startPoint x: 350, startPoint y: 227, endPoint x: 665, endPoint y: 395, distance: 356.4
click at [665, 395] on div "What principle states that a subject should not be granted access to an object …" at bounding box center [532, 474] width 381 height 402
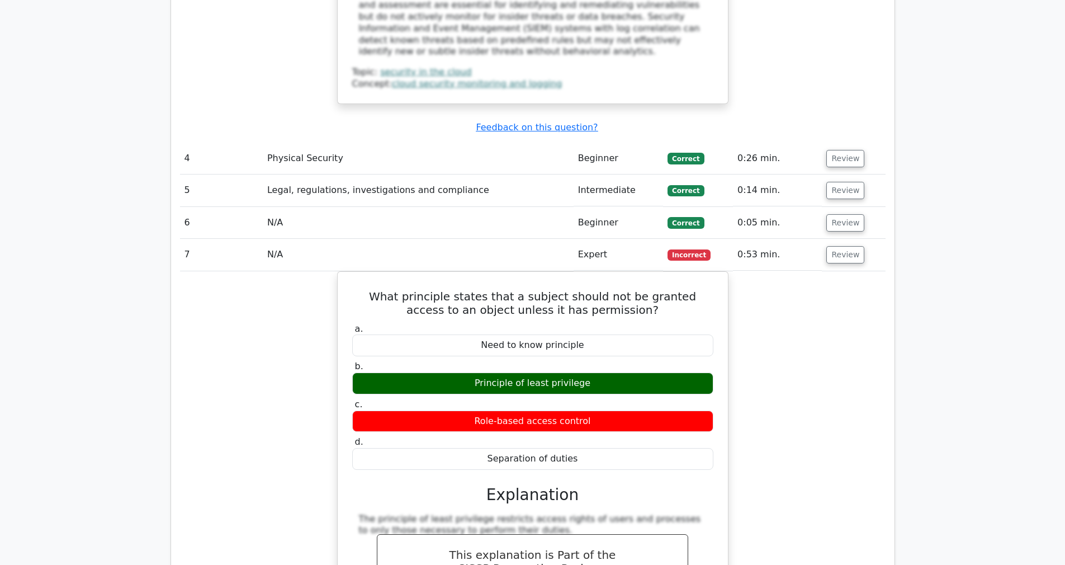
copy div "What principle states that a subject should not be granted access to an object …"
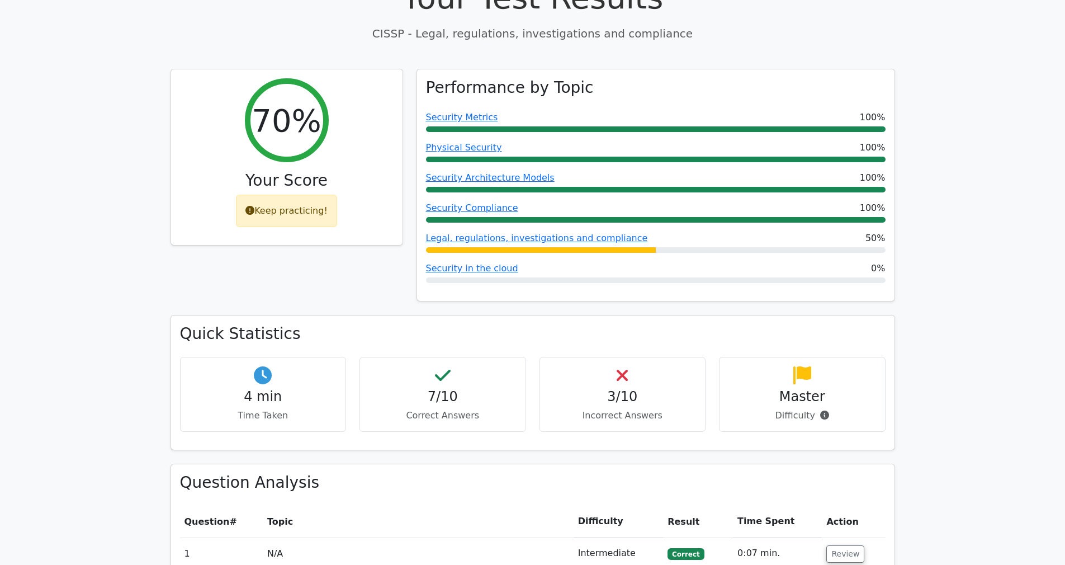
scroll to position [0, 0]
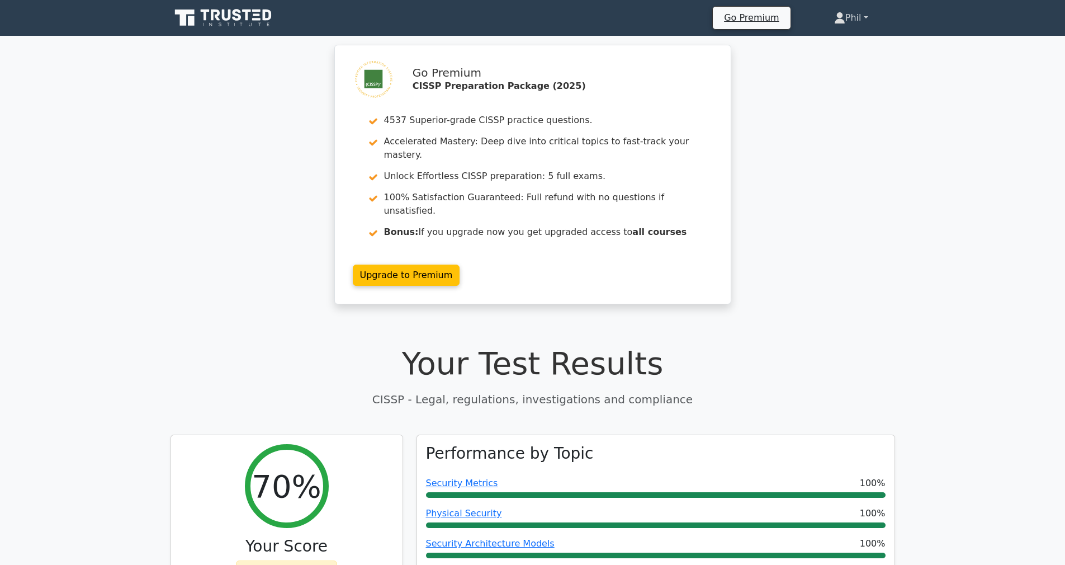
drag, startPoint x: 868, startPoint y: 43, endPoint x: 869, endPoint y: 22, distance: 20.8
click at [869, 21] on link "Phil" at bounding box center [851, 18] width 88 height 22
click at [846, 48] on link "Profile" at bounding box center [852, 44] width 88 height 18
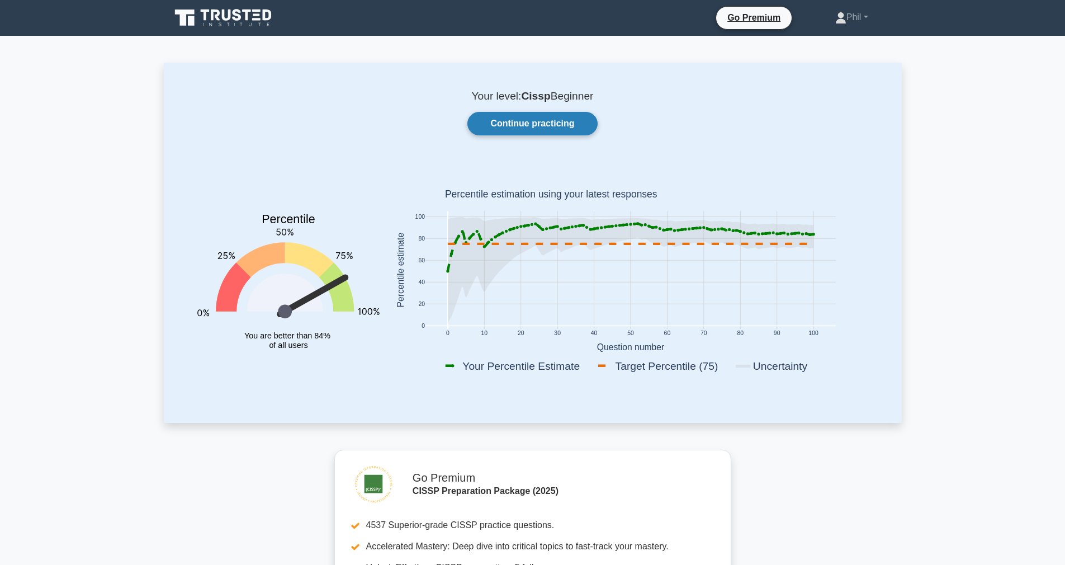
click at [546, 125] on link "Continue practicing" at bounding box center [532, 123] width 130 height 23
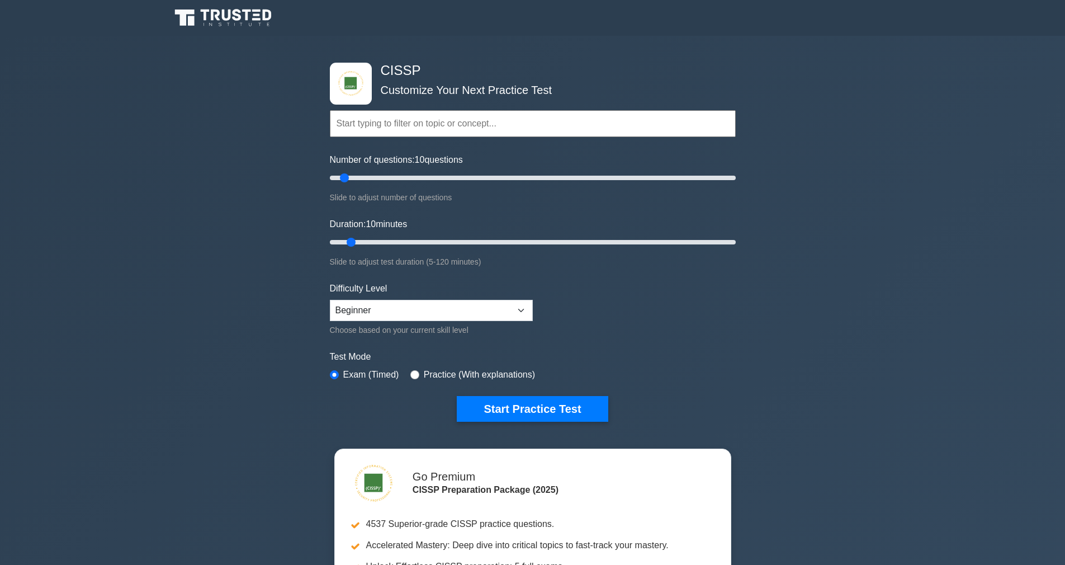
click at [392, 120] on input "text" at bounding box center [533, 123] width 406 height 27
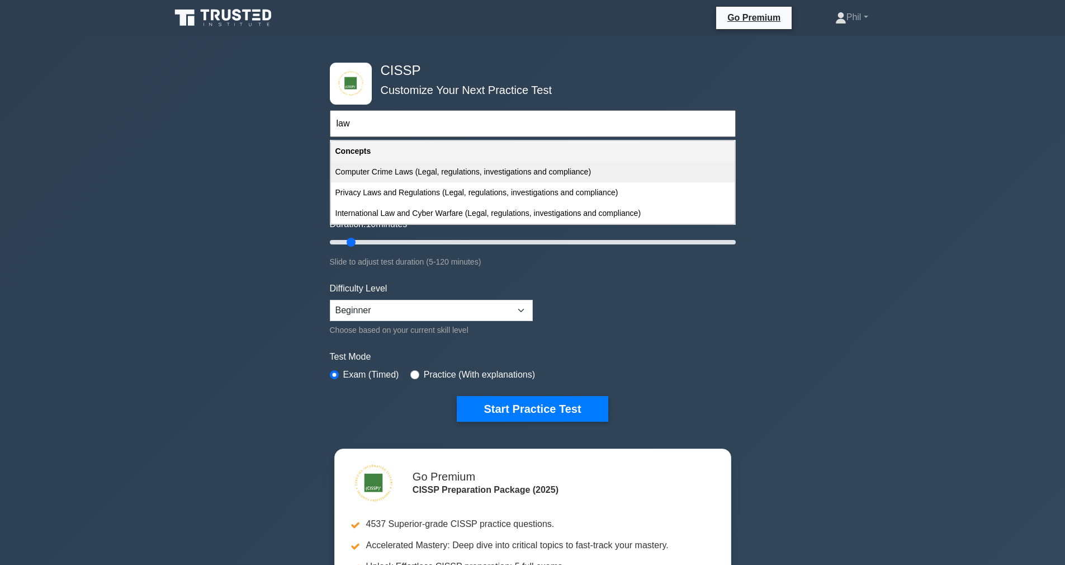
click at [414, 177] on div "Computer Crime Laws (Legal, regulations, investigations and compliance)" at bounding box center [533, 172] width 404 height 21
type input "Computer Crime Laws (Legal, regulations, investigations and compliance)"
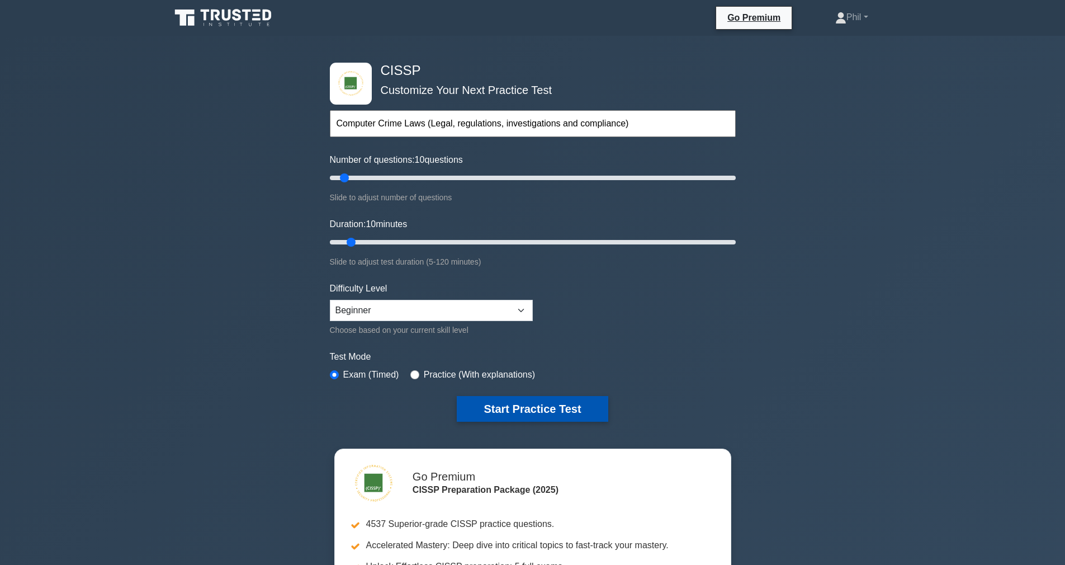
click at [529, 414] on button "Start Practice Test" at bounding box center [532, 409] width 151 height 26
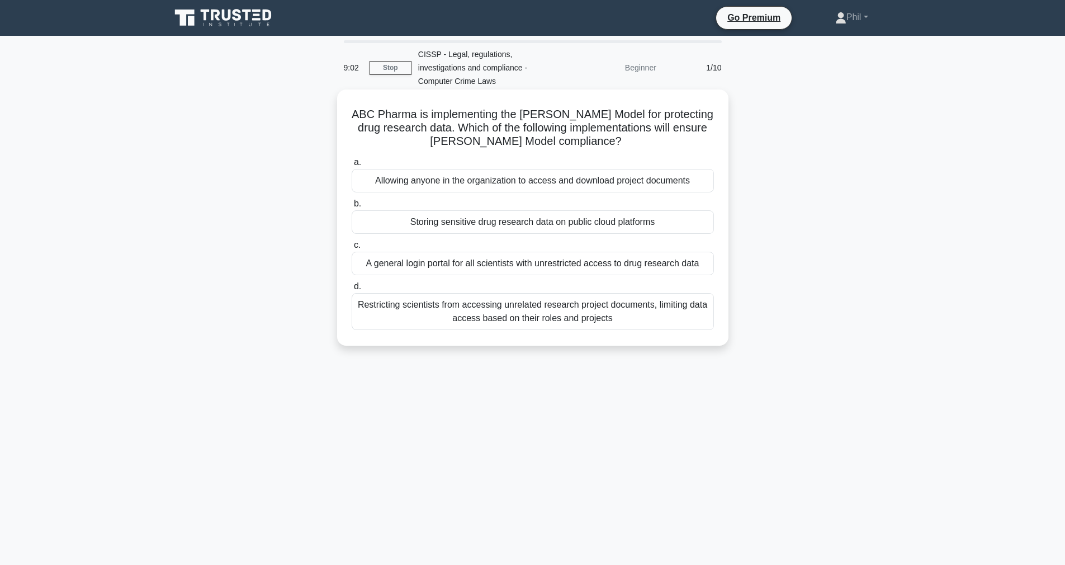
click at [620, 317] on div "Restricting scientists from accessing unrelated research project documents, lim…" at bounding box center [533, 311] width 362 height 37
click at [352, 290] on input "d. Restricting scientists from accessing unrelated research project documents, …" at bounding box center [352, 286] width 0 height 7
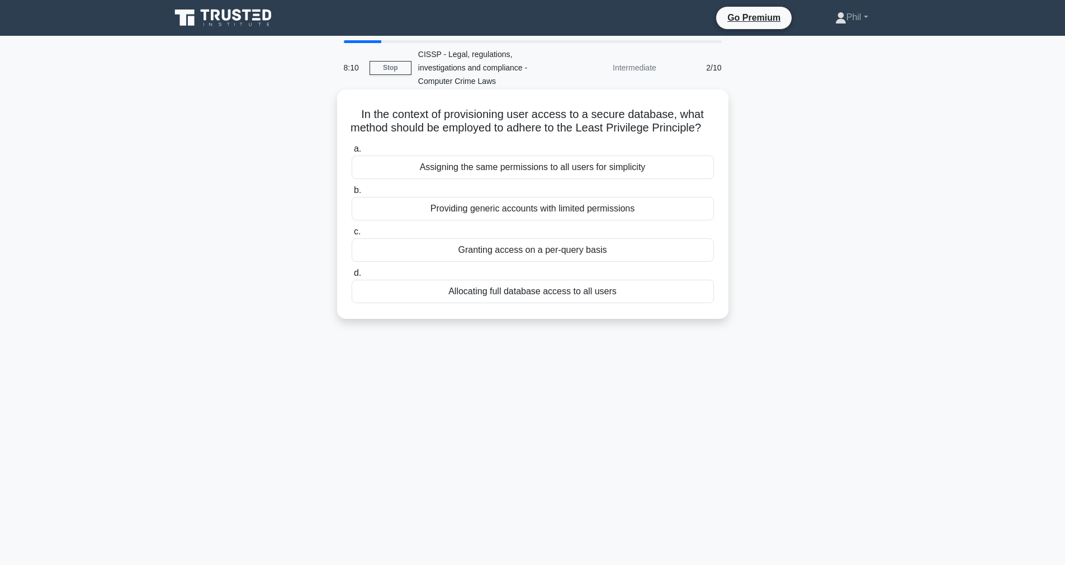
click at [645, 262] on div "Granting access on a per-query basis" at bounding box center [533, 249] width 362 height 23
click at [352, 235] on input "c. Granting access on a per-query basis" at bounding box center [352, 231] width 0 height 7
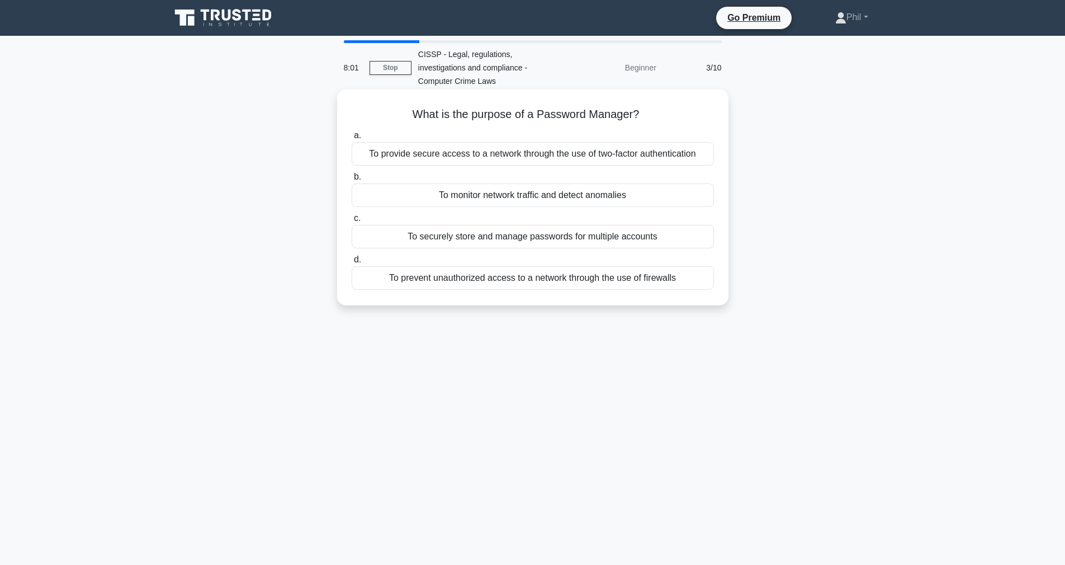
click at [662, 241] on div "To securely store and manage passwords for multiple accounts" at bounding box center [533, 236] width 362 height 23
click at [352, 222] on input "c. To securely store and manage passwords for multiple accounts" at bounding box center [352, 218] width 0 height 7
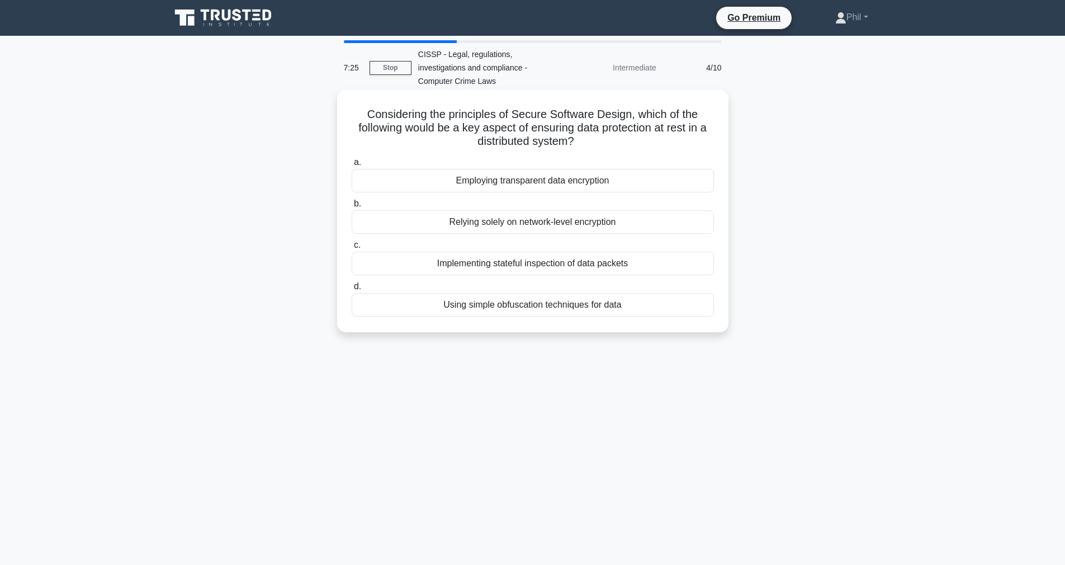
click at [643, 182] on div "Employing transparent data encryption" at bounding box center [533, 180] width 362 height 23
click at [352, 166] on input "a. Employing transparent data encryption" at bounding box center [352, 162] width 0 height 7
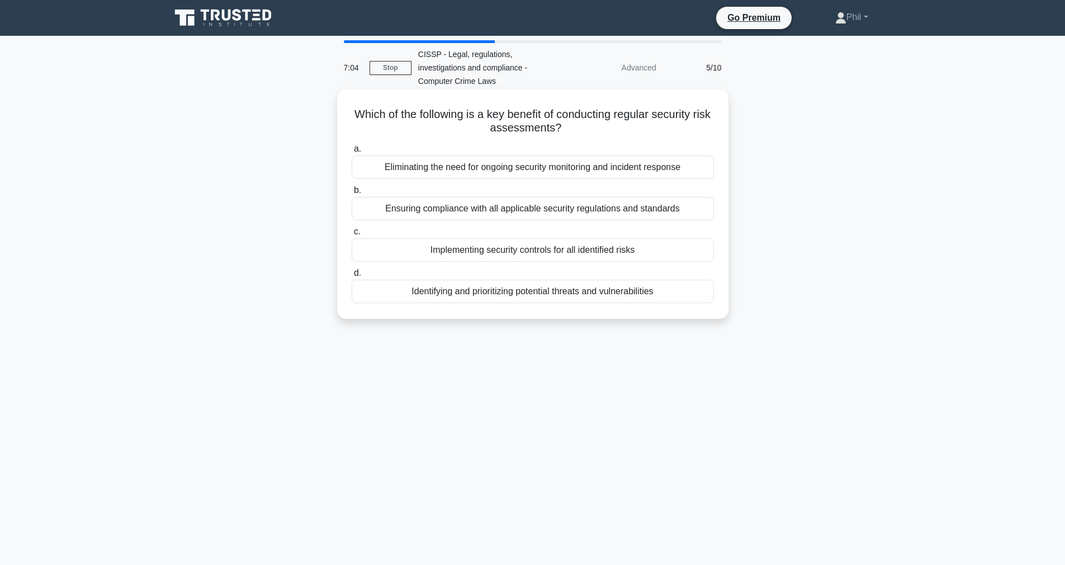
click at [541, 290] on div "Identifying and prioritizing potential threats and vulnerabilities" at bounding box center [533, 290] width 362 height 23
click at [352, 277] on input "d. Identifying and prioritizing potential threats and vulnerabilities" at bounding box center [352, 272] width 0 height 7
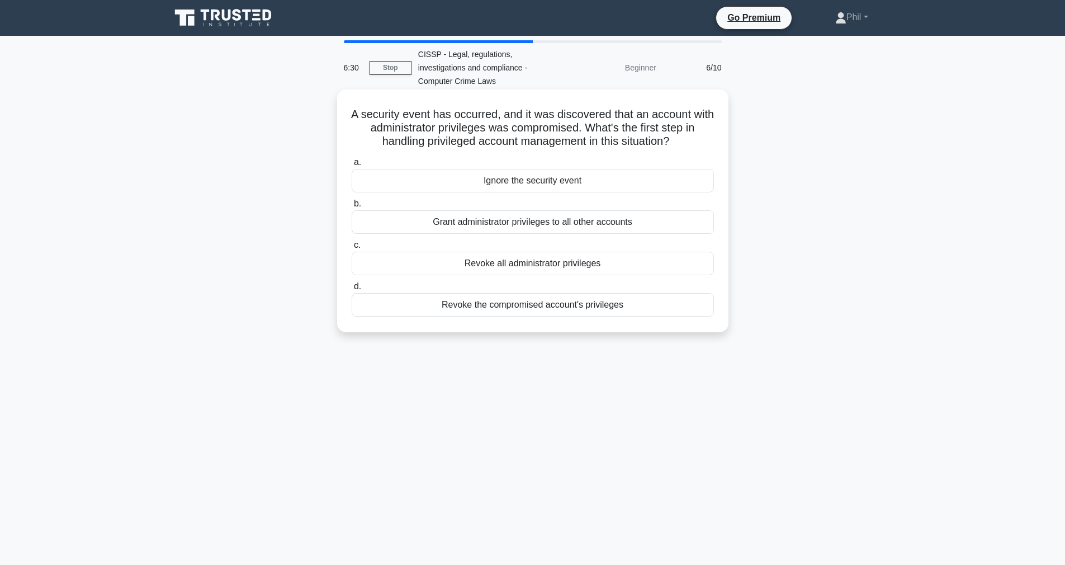
click at [638, 304] on div "Revoke the compromised account's privileges" at bounding box center [533, 304] width 362 height 23
click at [352, 290] on input "d. Revoke the compromised account's privileges" at bounding box center [352, 286] width 0 height 7
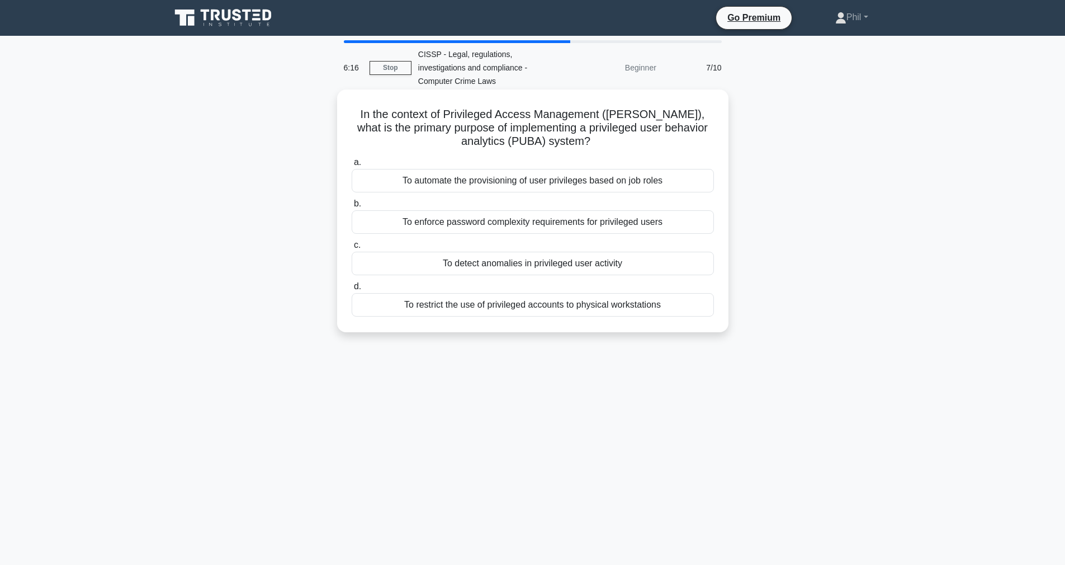
click at [653, 268] on div "To detect anomalies in privileged user activity" at bounding box center [533, 263] width 362 height 23
click at [352, 249] on input "c. To detect anomalies in privileged user activity" at bounding box center [352, 244] width 0 height 7
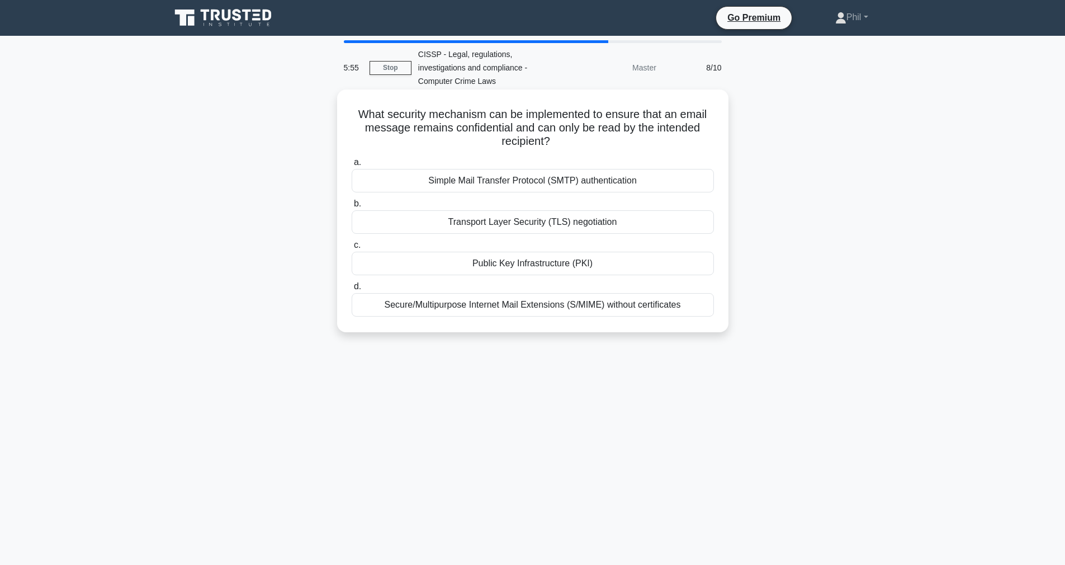
click at [676, 308] on div "Secure/Multipurpose Internet Mail Extensions (S/MIME) without certificates" at bounding box center [533, 304] width 362 height 23
click at [352, 290] on input "d. Secure/Multipurpose Internet Mail Extensions (S/MIME) without certificates" at bounding box center [352, 286] width 0 height 7
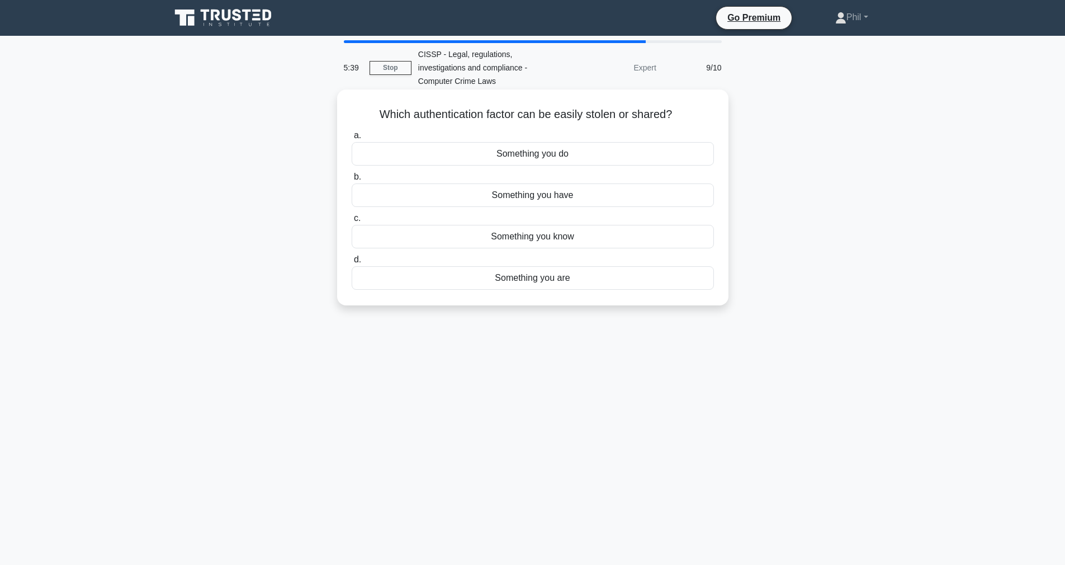
click at [616, 240] on div "Something you know" at bounding box center [533, 236] width 362 height 23
click at [352, 222] on input "c. Something you know" at bounding box center [352, 218] width 0 height 7
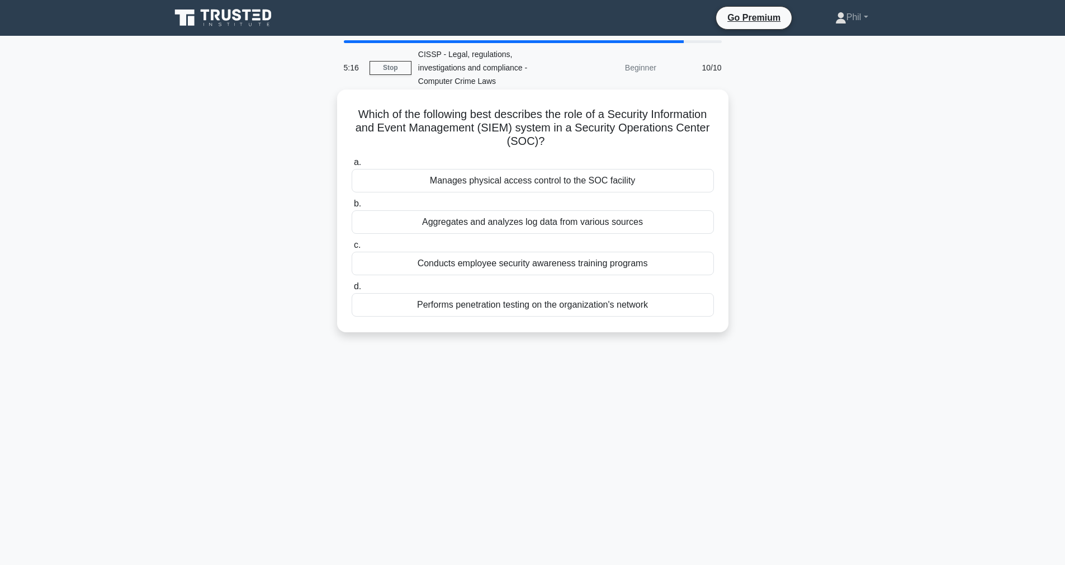
click at [679, 225] on div "Aggregates and analyzes log data from various sources" at bounding box center [533, 221] width 362 height 23
click at [352, 207] on input "b. Aggregates and analyzes log data from various sources" at bounding box center [352, 203] width 0 height 7
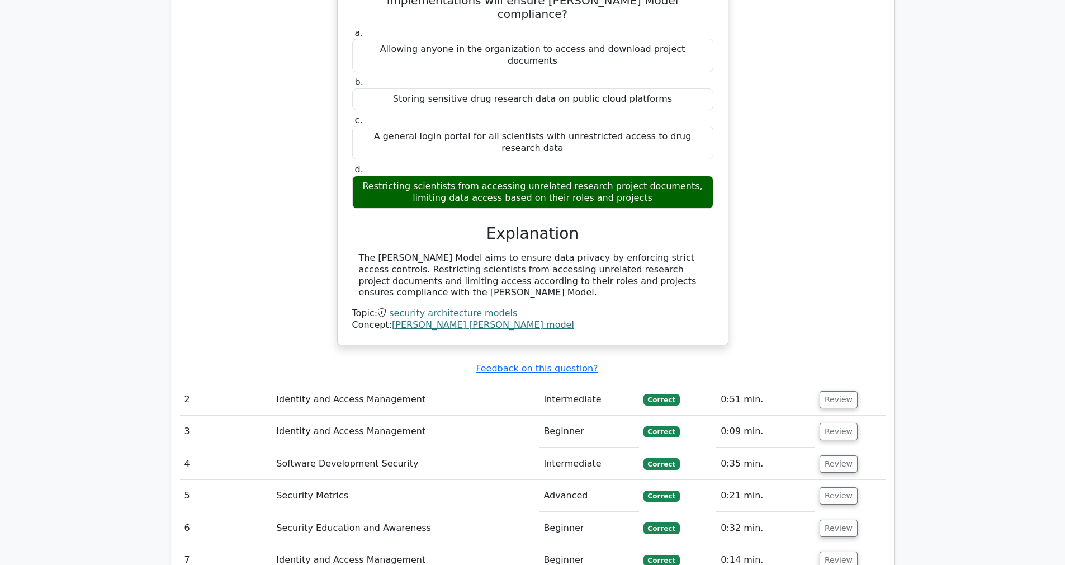
scroll to position [1072, 0]
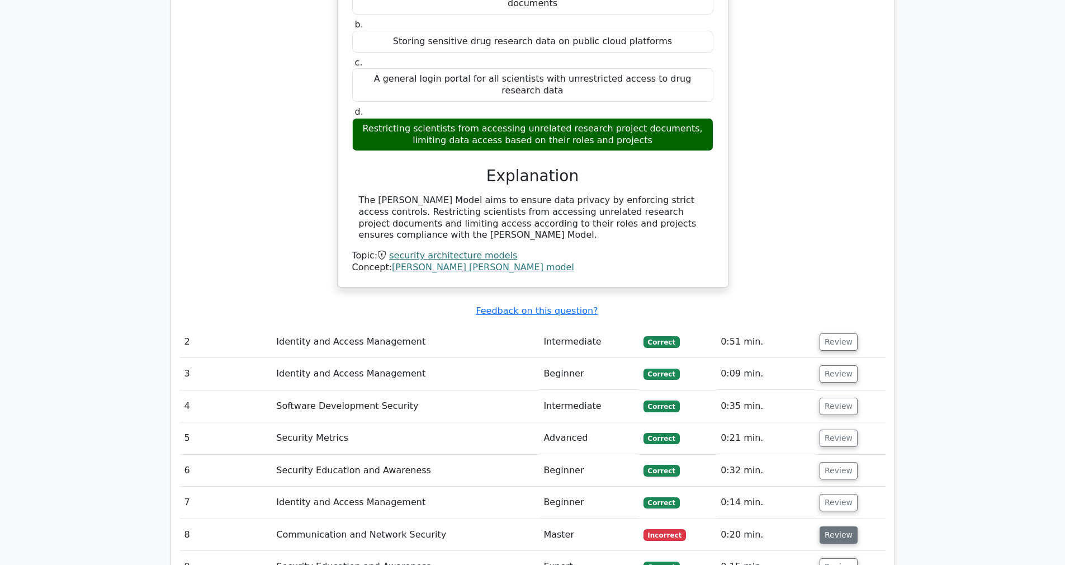
click at [820, 526] on button "Review" at bounding box center [838, 534] width 38 height 17
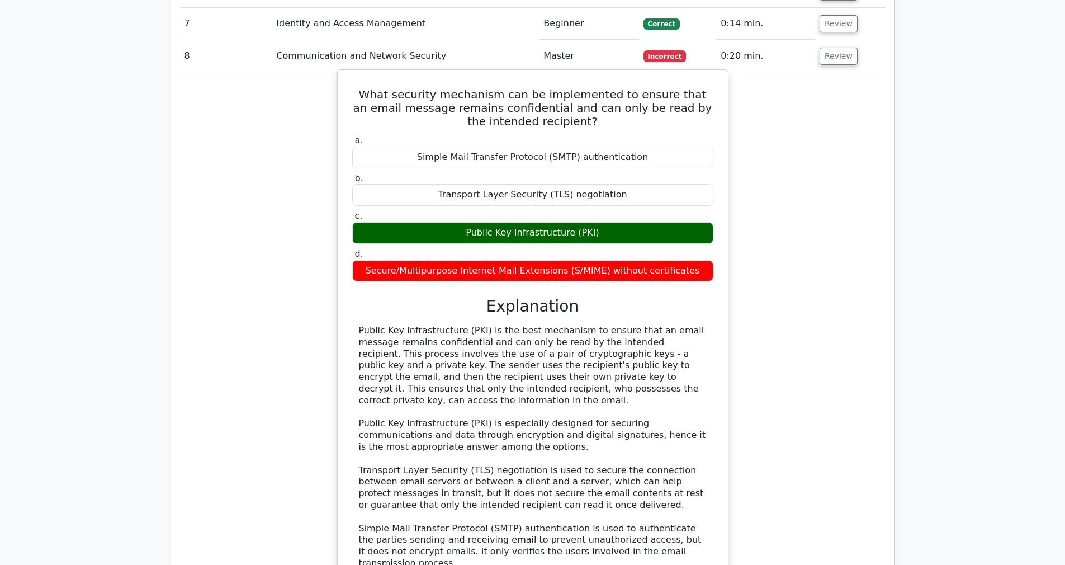
scroll to position [1537, 0]
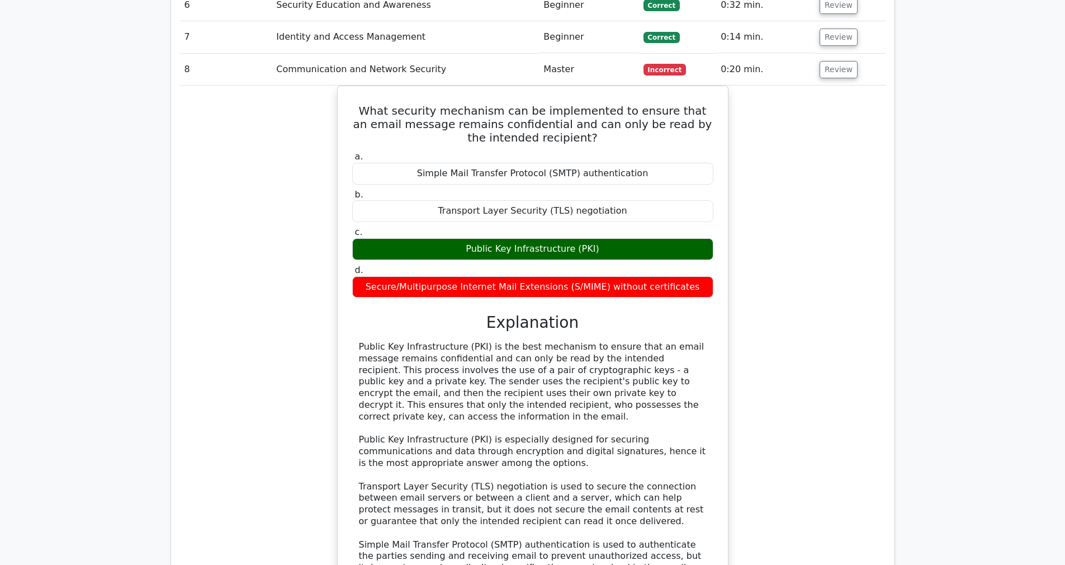
drag, startPoint x: 356, startPoint y: 36, endPoint x: 737, endPoint y: 226, distance: 426.5
click at [738, 226] on div "What security mechanism can be implemented to ensure that an email message rema…" at bounding box center [532, 394] width 705 height 617
click at [301, 86] on div "What security mechanism can be implemented to ensure that an email message rema…" at bounding box center [532, 394] width 705 height 617
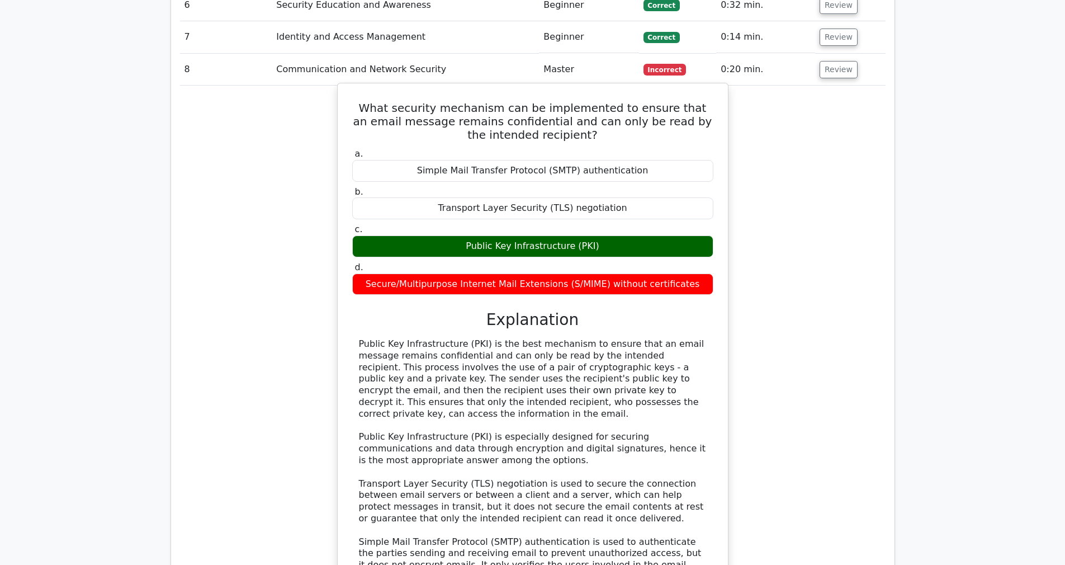
drag, startPoint x: 357, startPoint y: 39, endPoint x: 691, endPoint y: 224, distance: 382.1
click at [691, 224] on div "What security mechanism can be implemented to ensure that an email message rema…" at bounding box center [532, 385] width 381 height 594
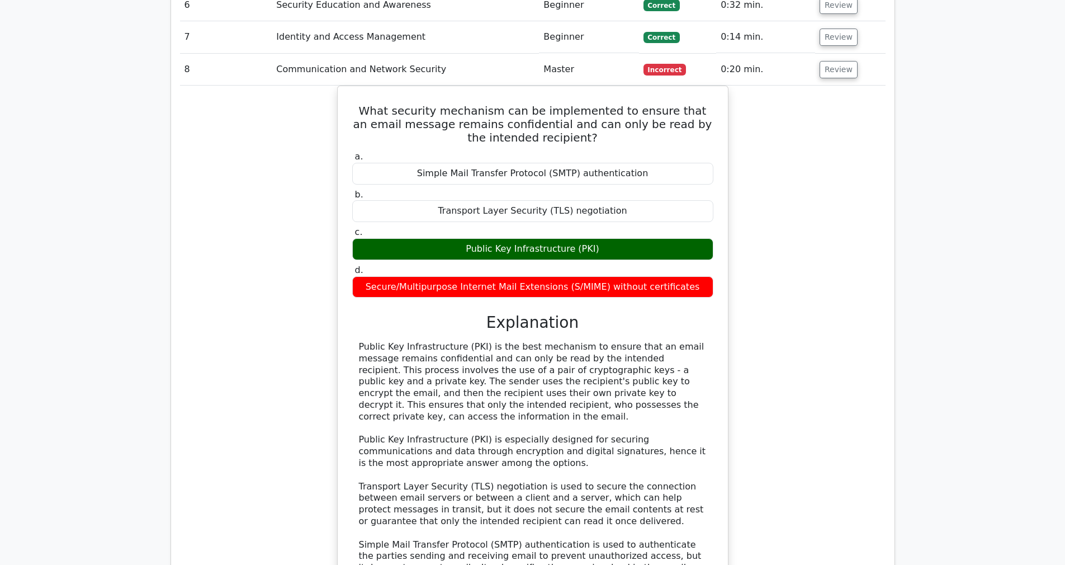
copy div "What security mechanism can be implemented to ensure that an email message rema…"
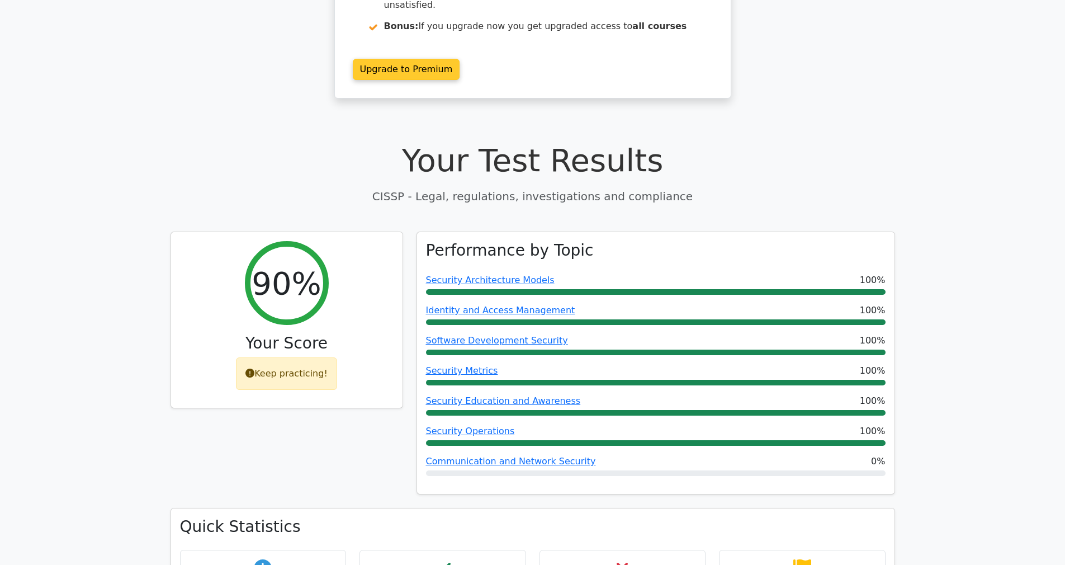
scroll to position [0, 0]
